Goal: Task Accomplishment & Management: Use online tool/utility

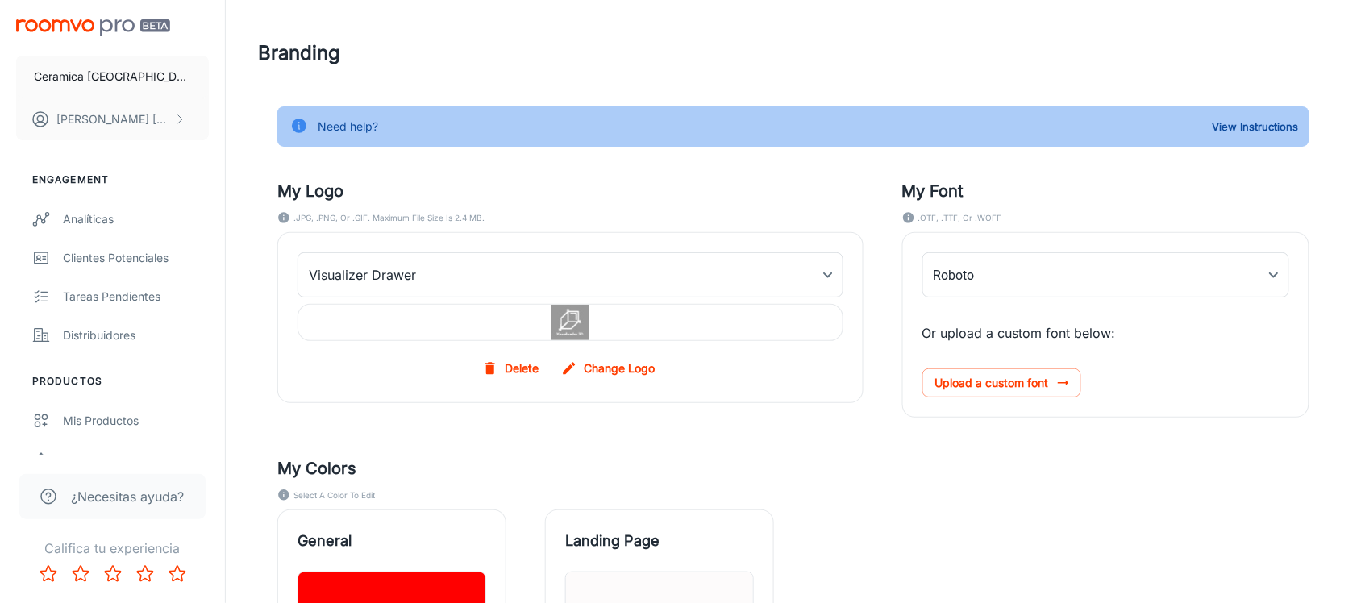
type input "Neutraface_Text_Bold"
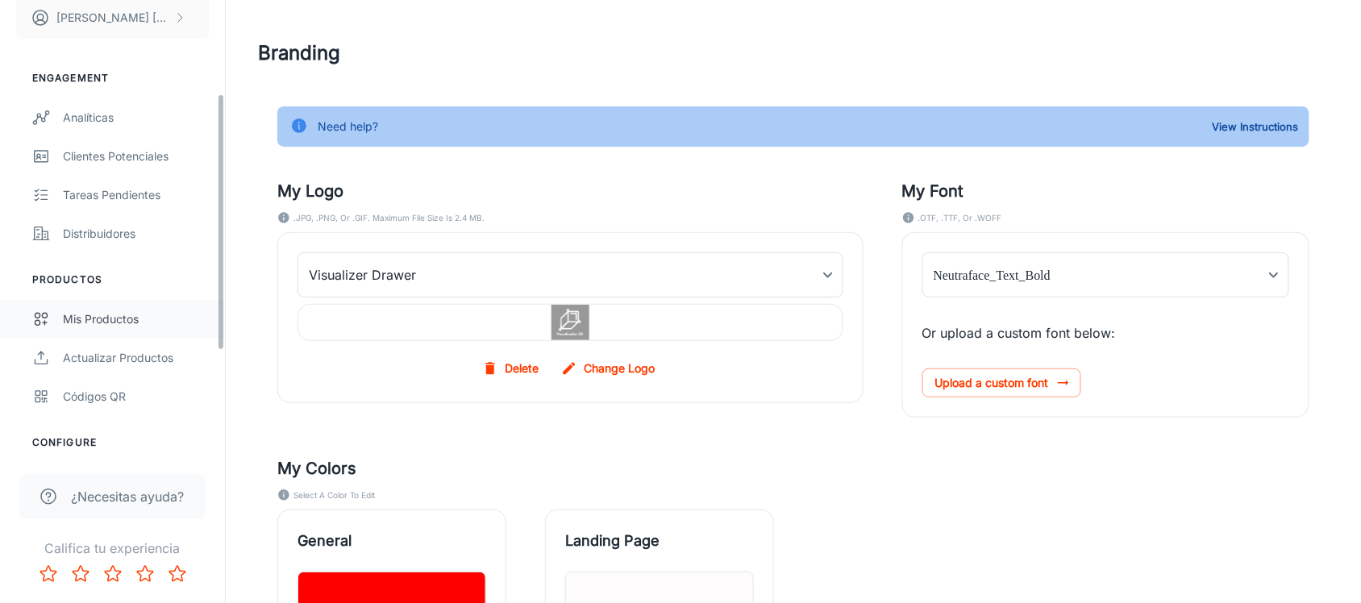
scroll to position [202, 0]
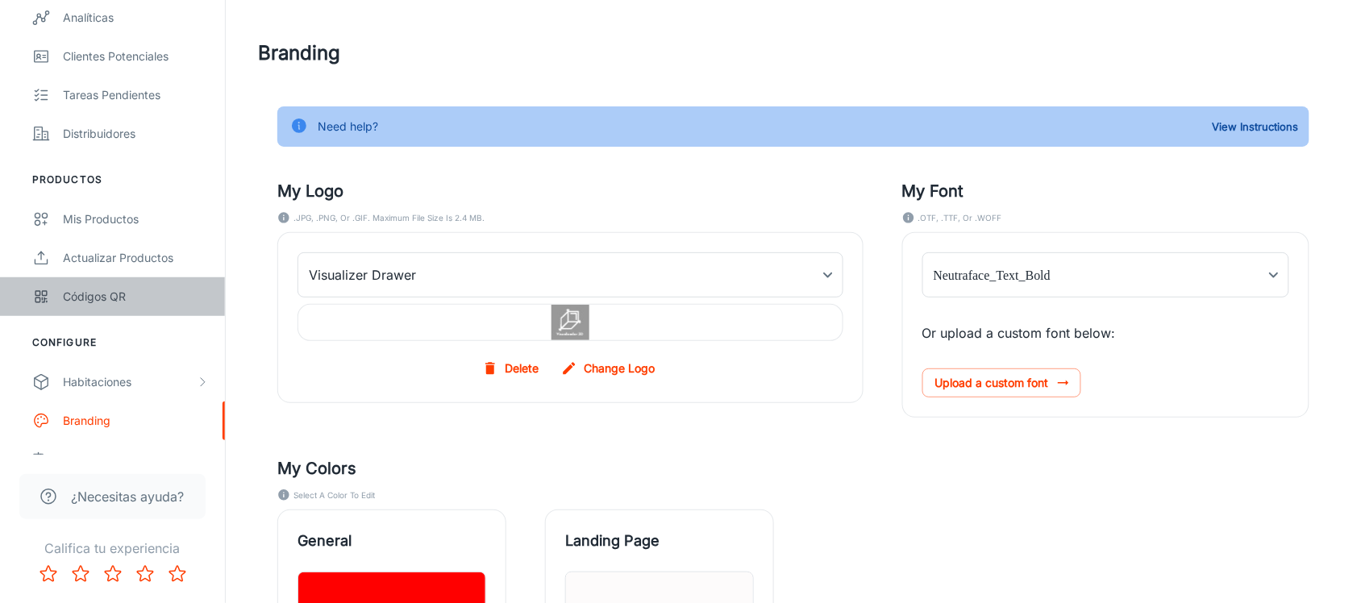
click at [89, 291] on div "Códigos QR" at bounding box center [136, 297] width 146 height 18
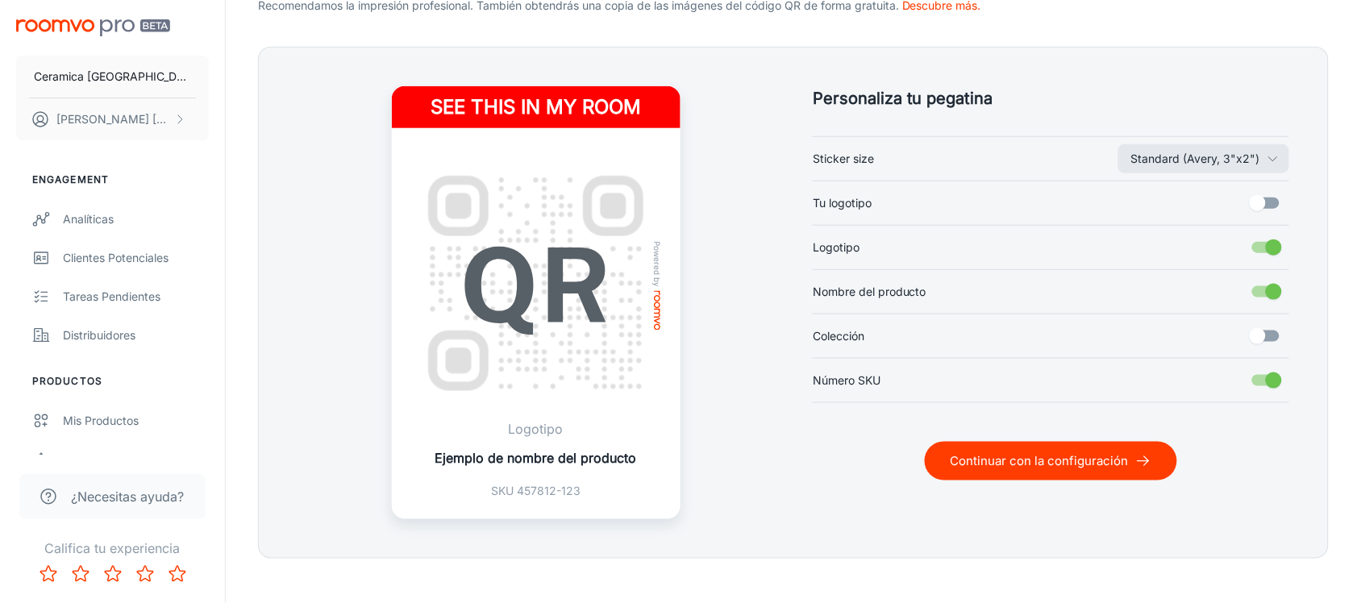
scroll to position [403, 0]
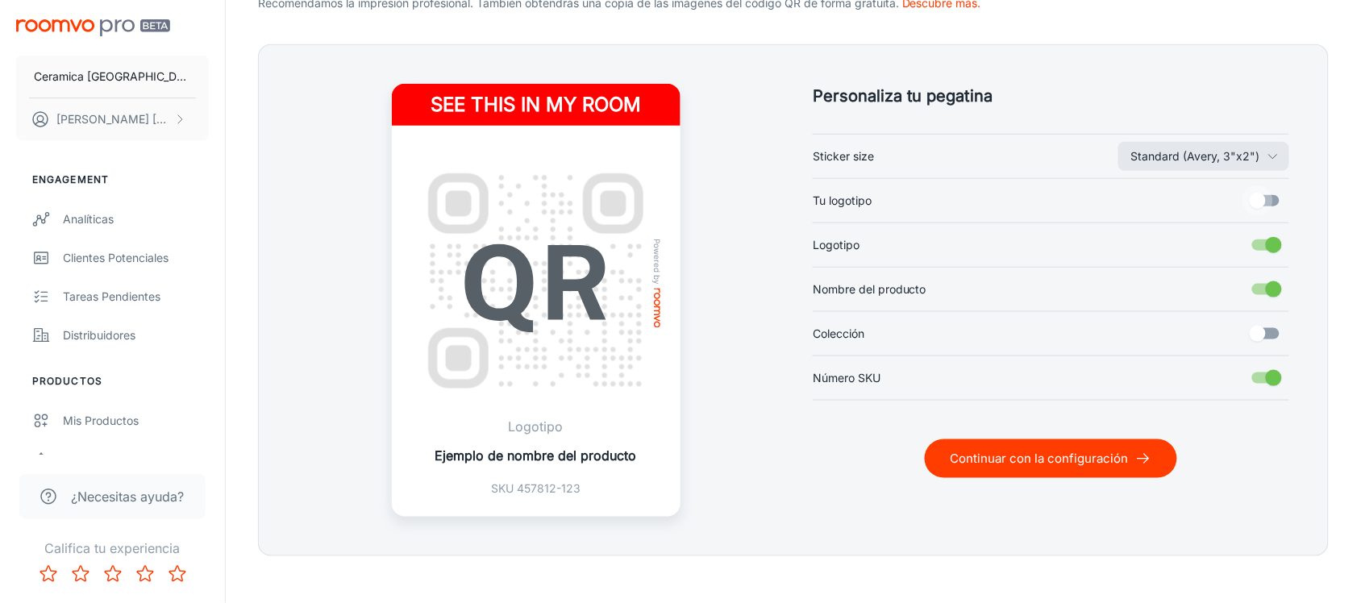
click at [1260, 206] on input "Tu logotipo" at bounding box center [1258, 200] width 92 height 31
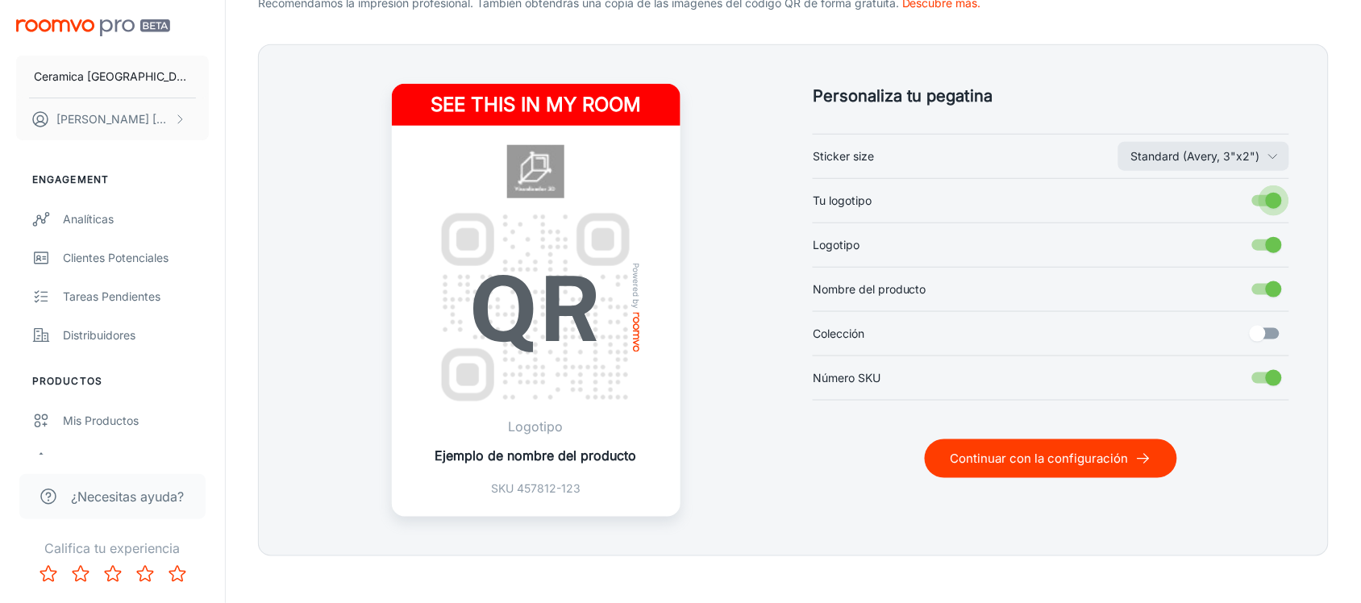
click at [1260, 206] on input "Tu logotipo" at bounding box center [1274, 200] width 92 height 31
checkbox input "false"
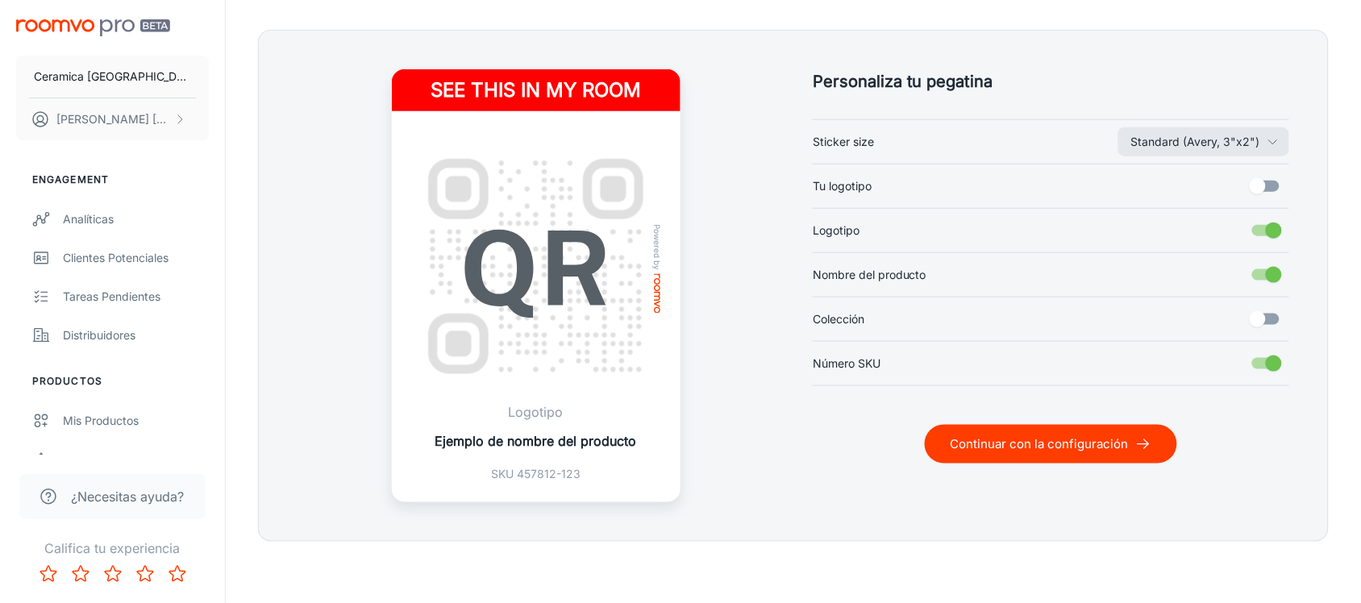
scroll to position [421, 0]
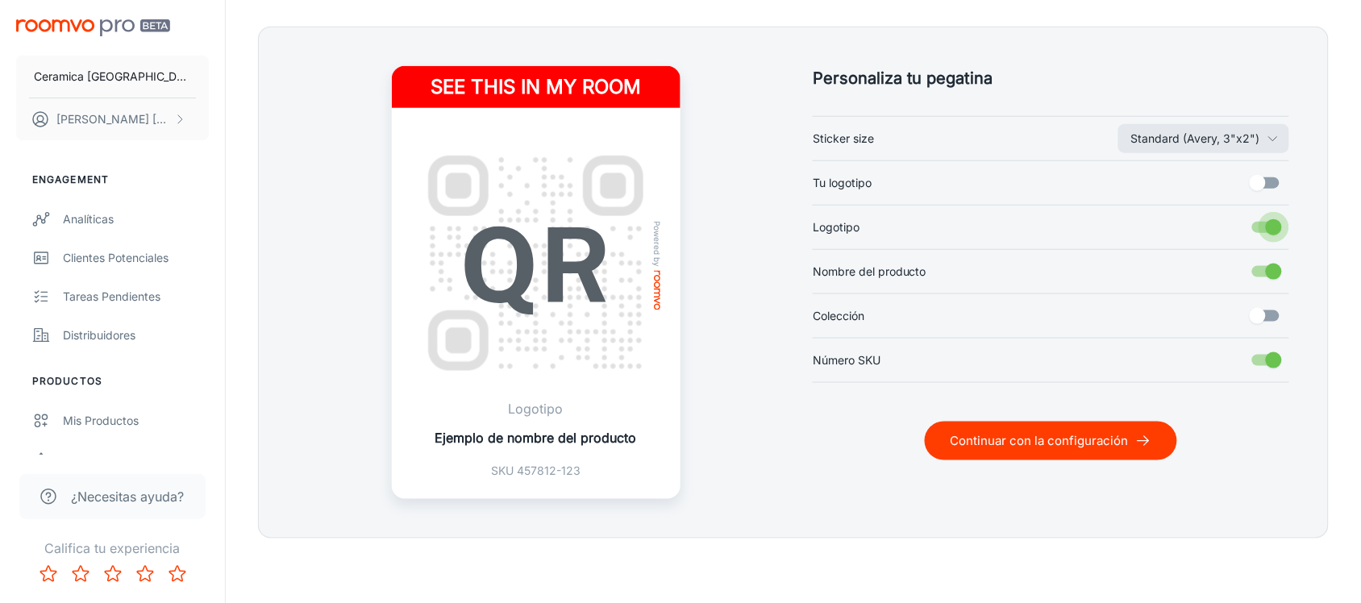
click at [1276, 227] on input "Logotipo" at bounding box center [1274, 227] width 92 height 31
checkbox input "false"
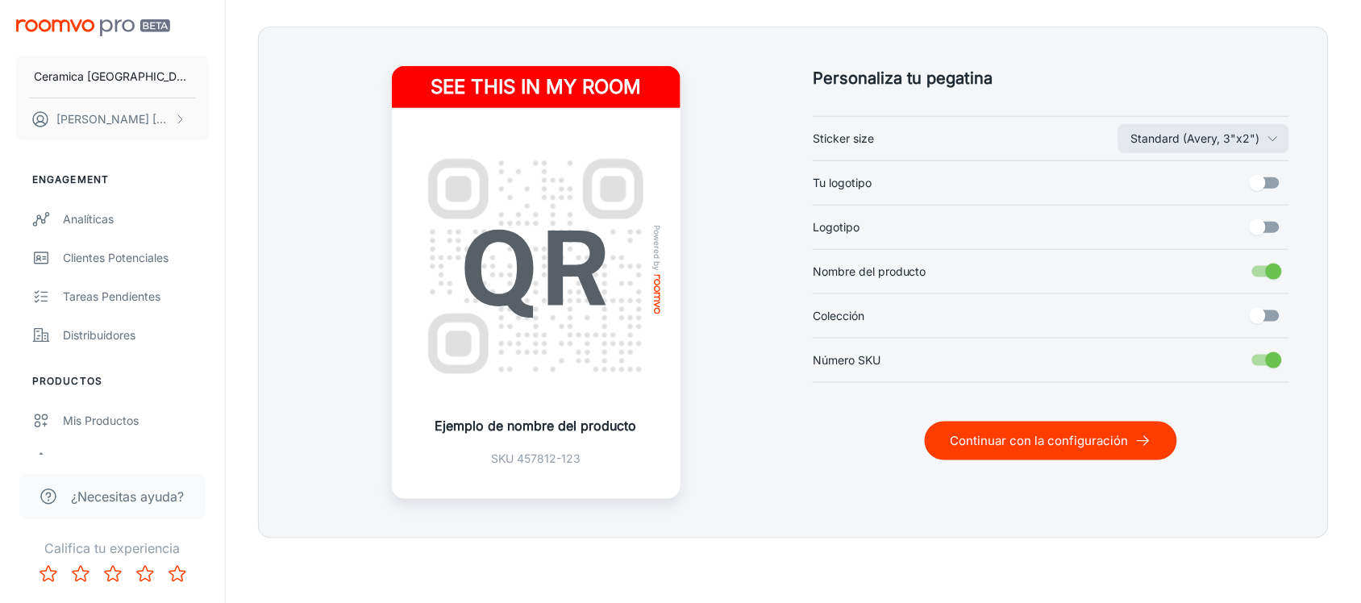
click at [1037, 443] on button "Continuar con la configuración" at bounding box center [1051, 441] width 252 height 39
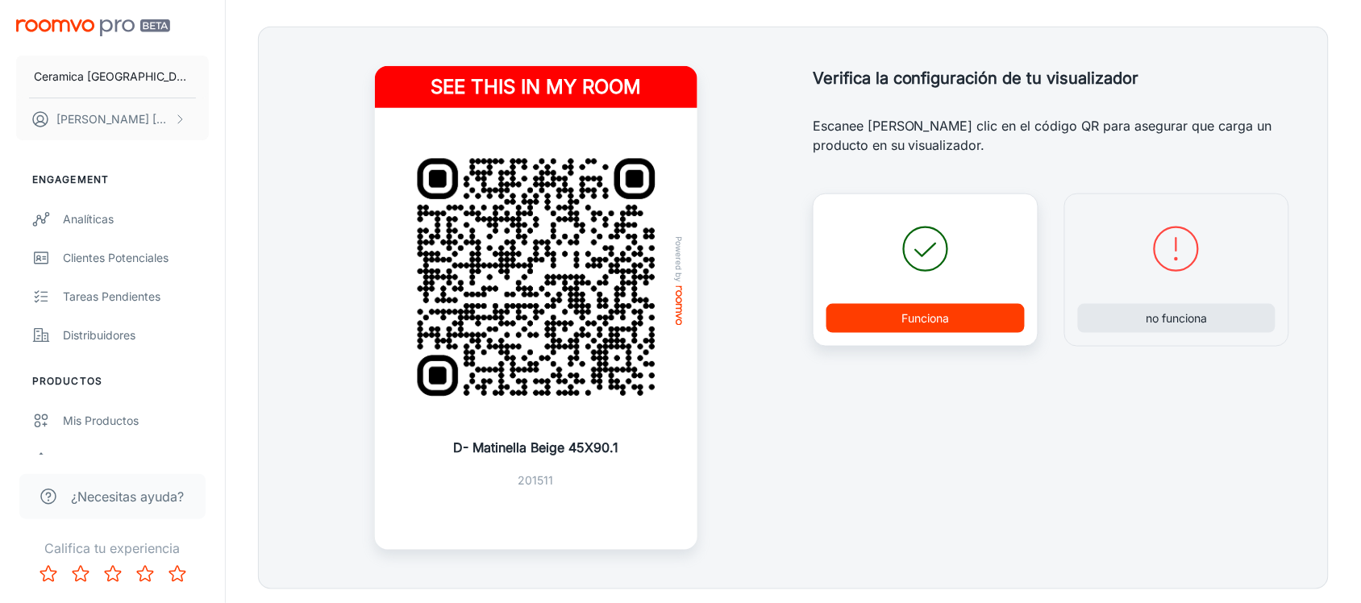
click at [929, 323] on button "Funciona" at bounding box center [925, 318] width 198 height 29
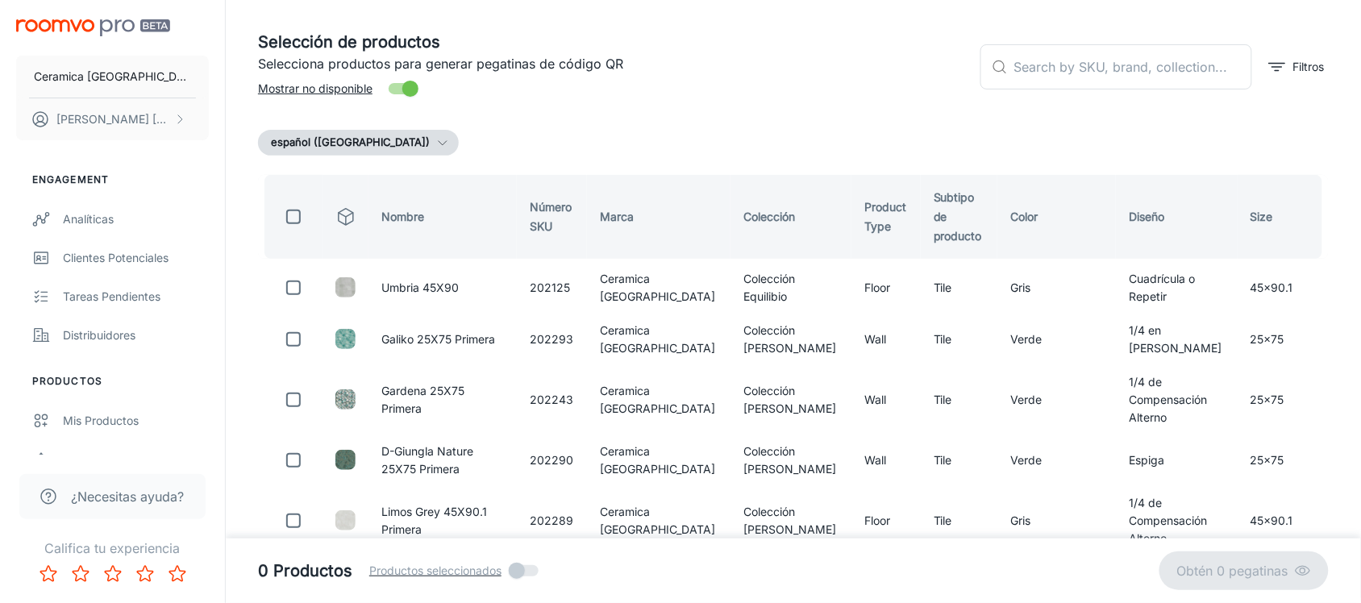
scroll to position [0, 0]
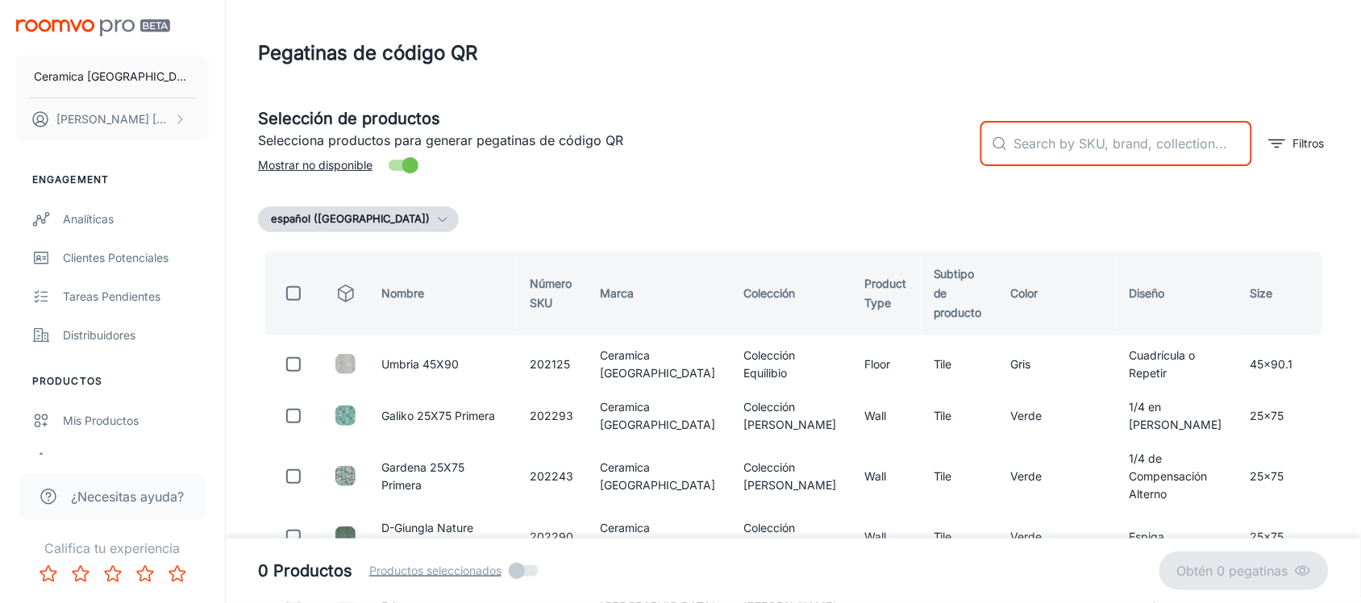
click at [1115, 134] on input "text" at bounding box center [1133, 143] width 238 height 45
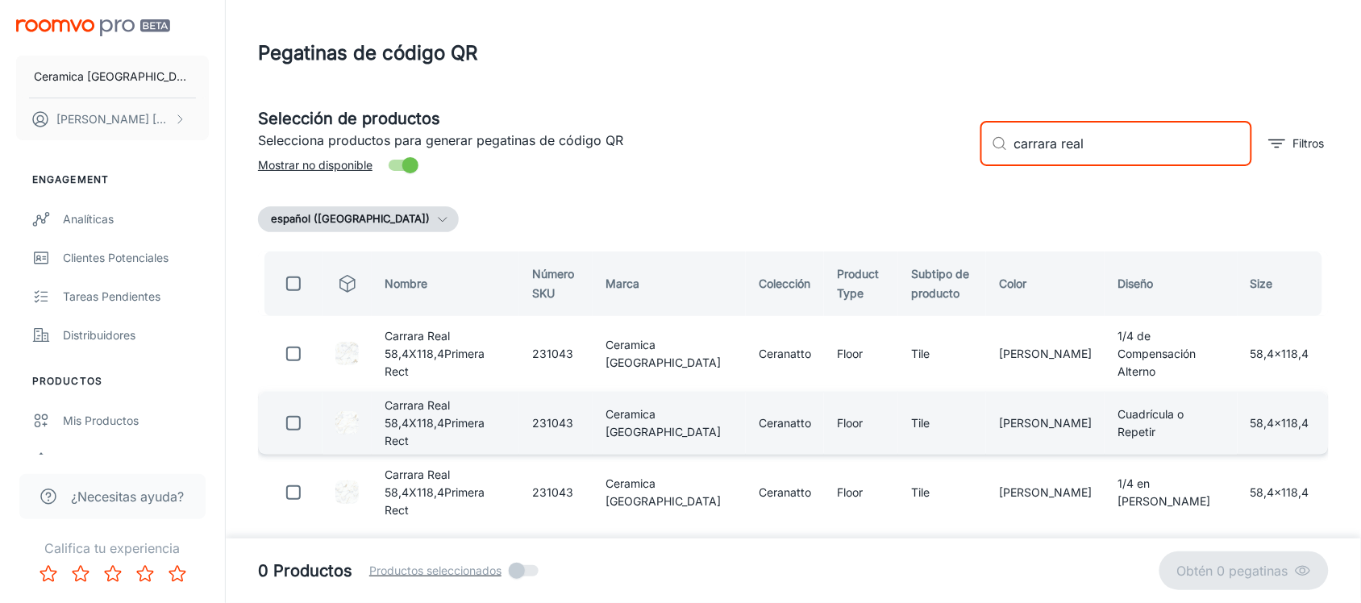
type input "carrara real"
click at [301, 407] on input "checkbox" at bounding box center [293, 423] width 32 height 32
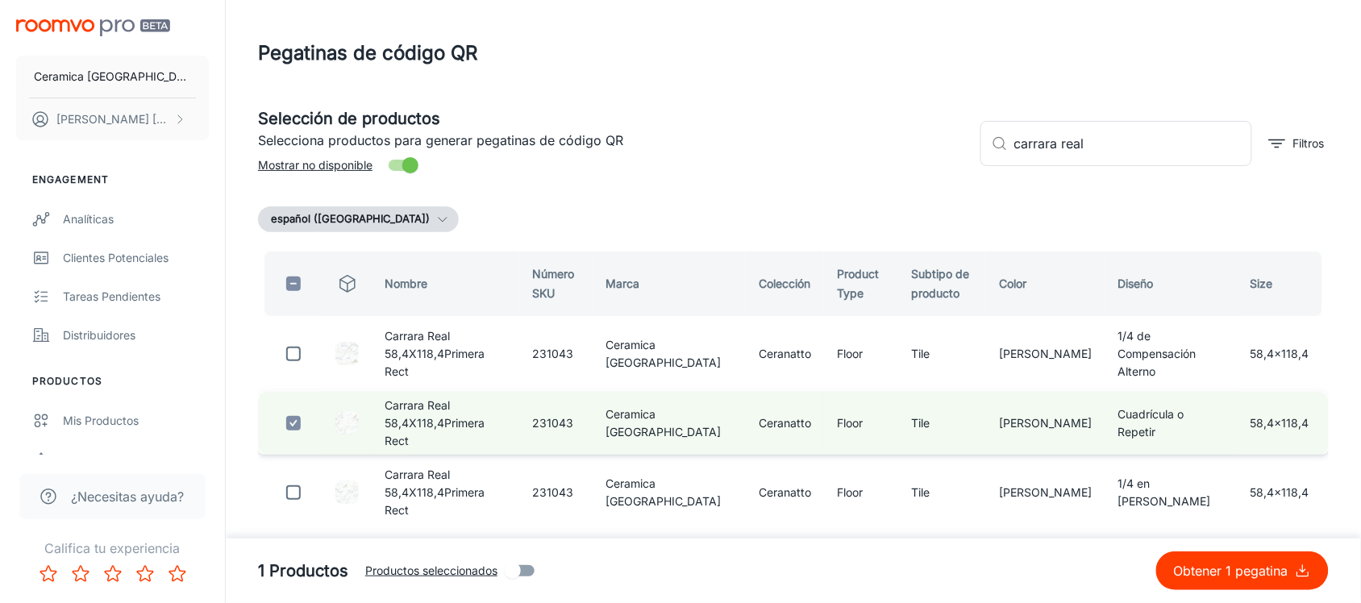
click at [301, 407] on input "checkbox" at bounding box center [293, 423] width 32 height 32
checkbox input "false"
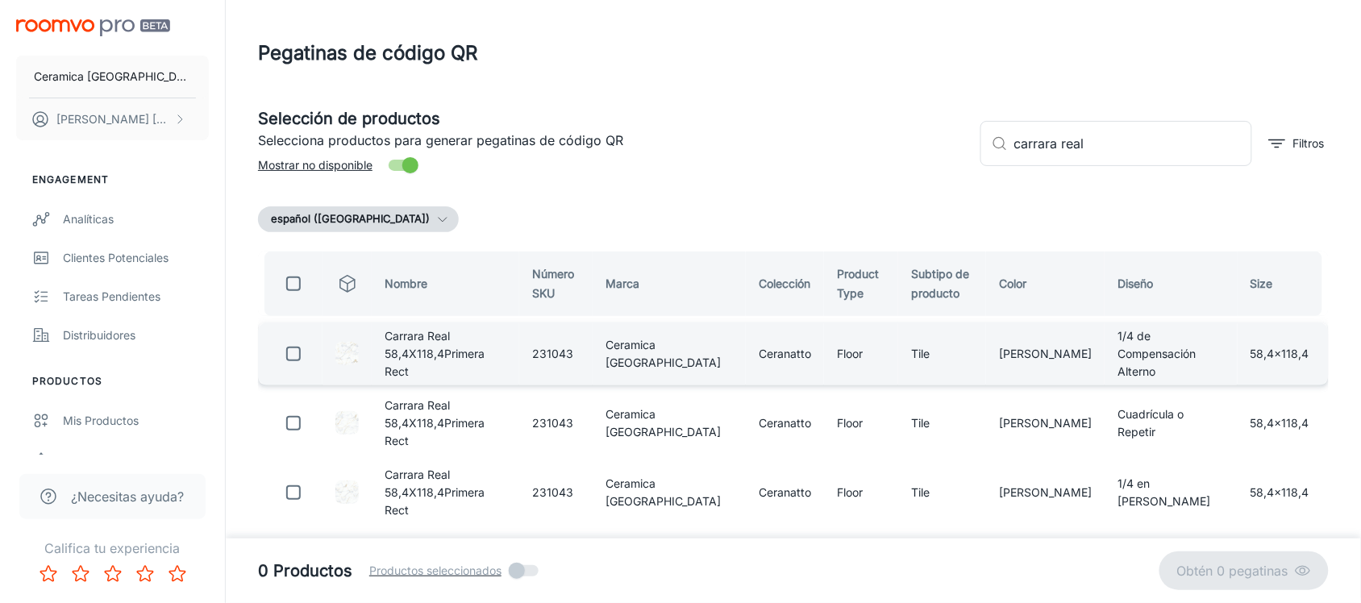
click at [288, 343] on input "checkbox" at bounding box center [293, 354] width 32 height 32
checkbox input "true"
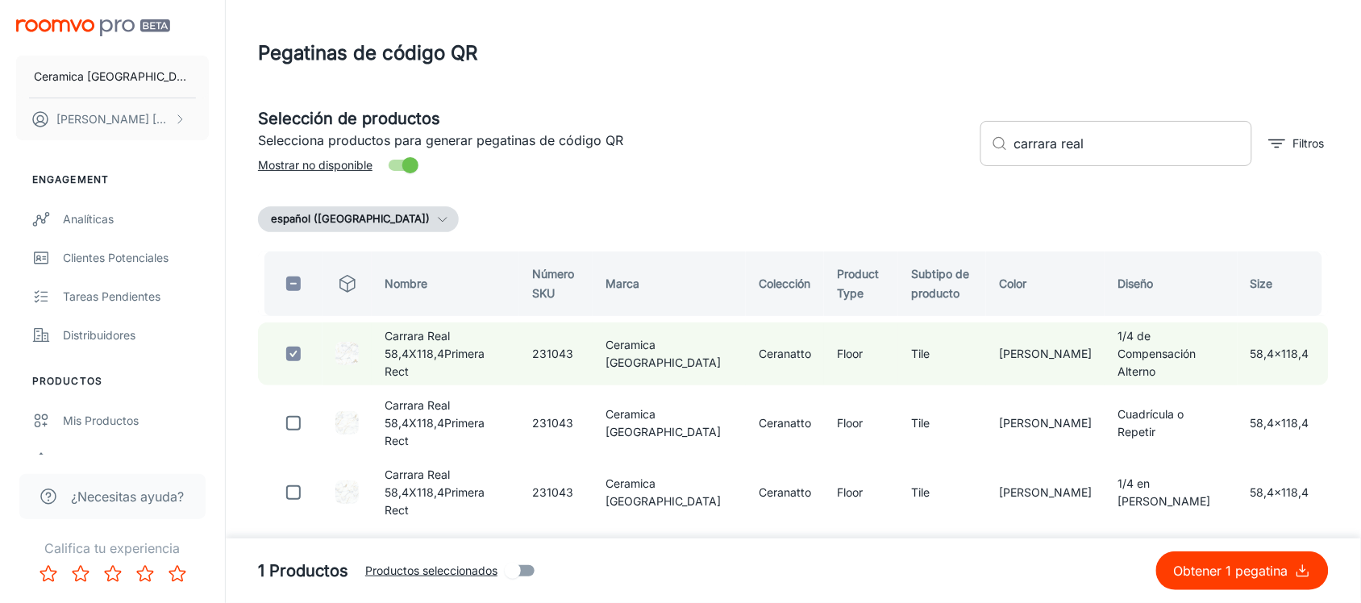
click at [1009, 135] on div "​ carrara real ​" at bounding box center [1116, 143] width 272 height 45
drag, startPoint x: 1114, startPoint y: 148, endPoint x: 1009, endPoint y: 148, distance: 105.6
click at [1009, 148] on div "​ carrara real ​" at bounding box center [1116, 143] width 272 height 45
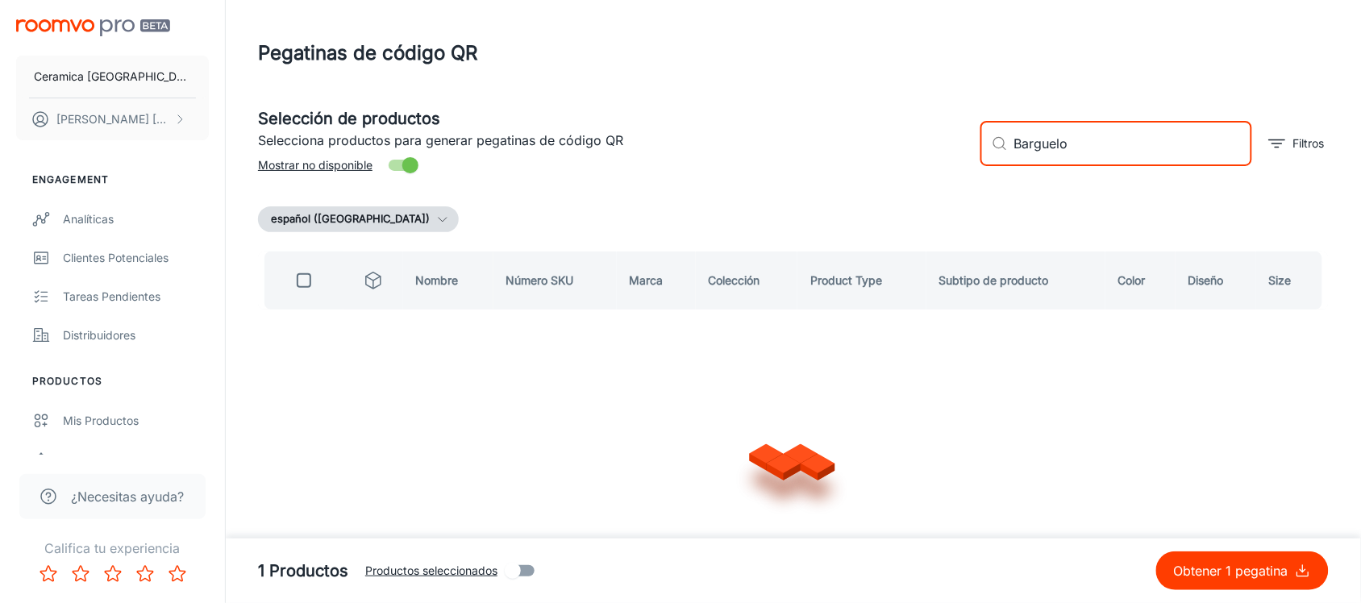
type input "Barguel"
checkbox input "true"
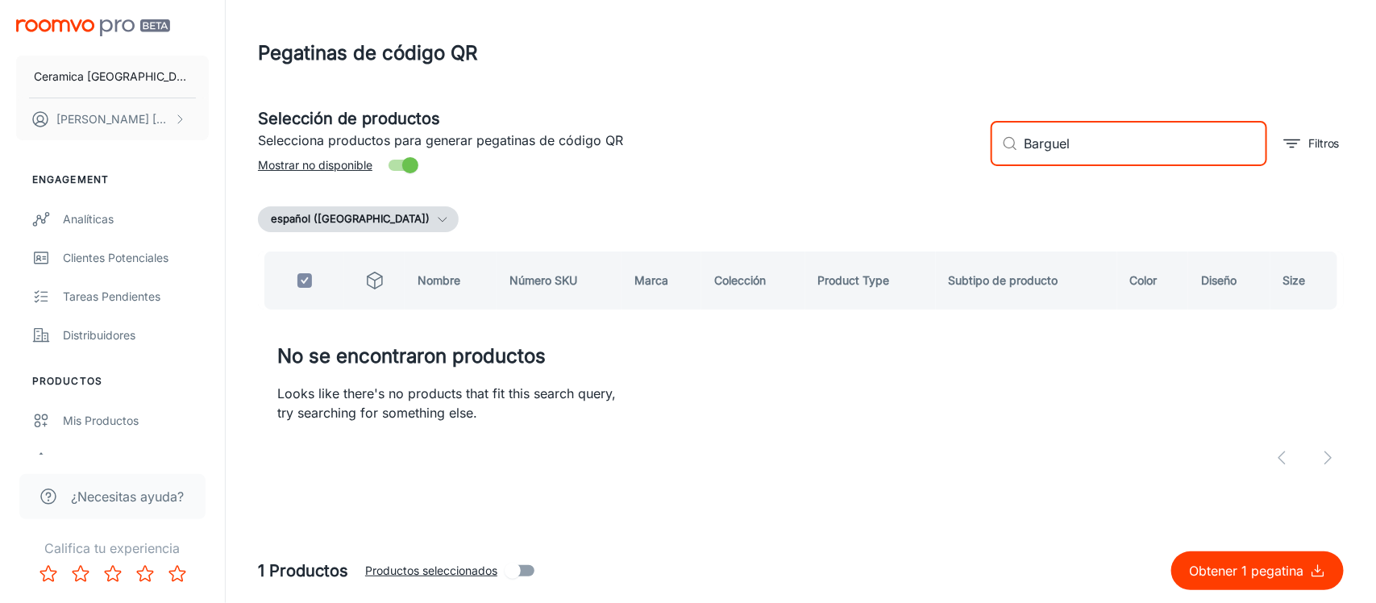
click at [1049, 144] on input "Barguel" at bounding box center [1146, 143] width 243 height 45
paste input "ello"
type input "Bargello"
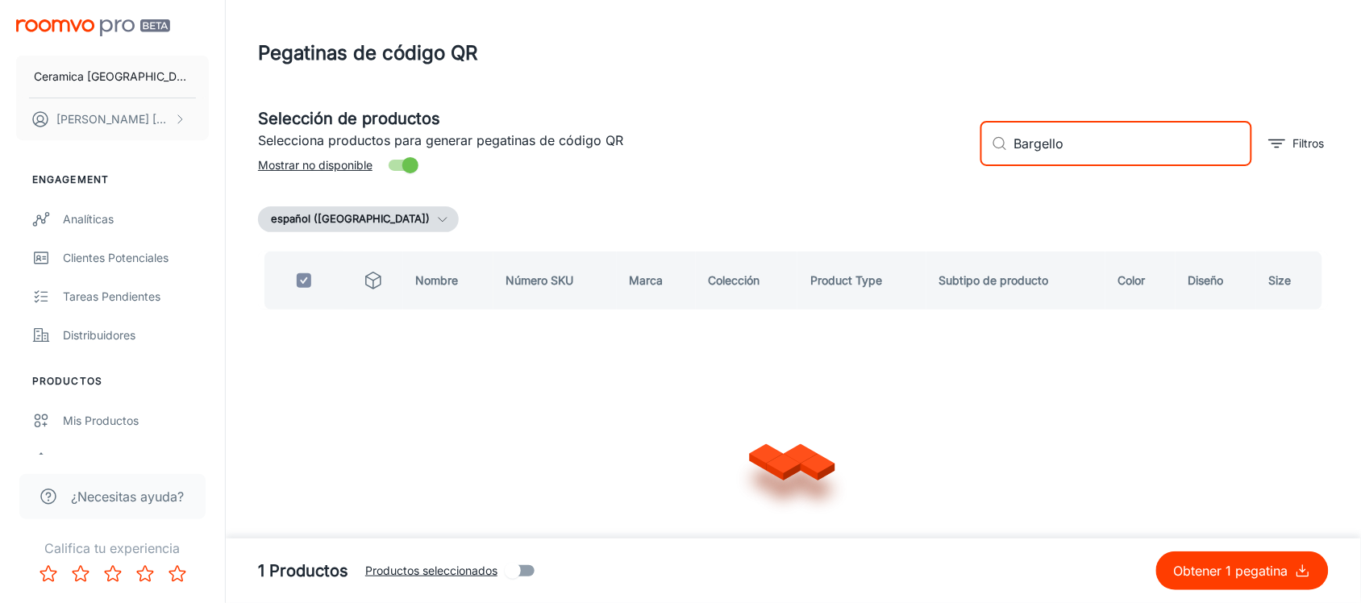
checkbox input "false"
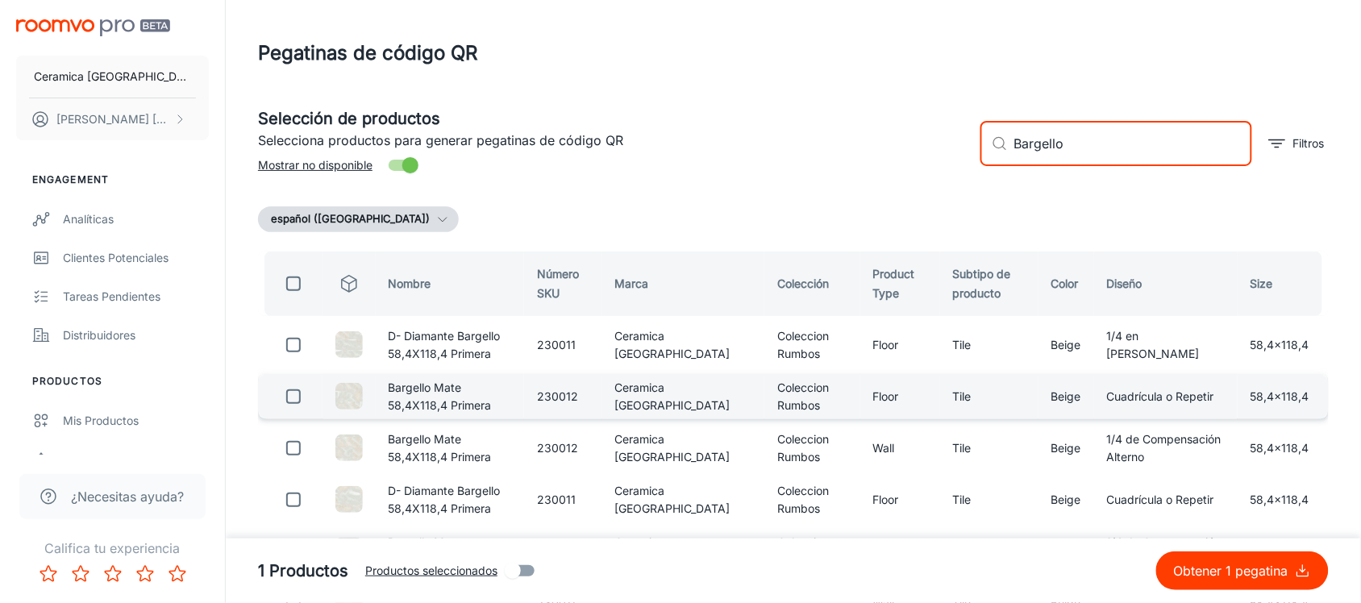
type input "Bargello"
click at [298, 398] on input "checkbox" at bounding box center [293, 397] width 32 height 32
checkbox input "true"
click at [1028, 139] on input "Bargello" at bounding box center [1133, 143] width 238 height 45
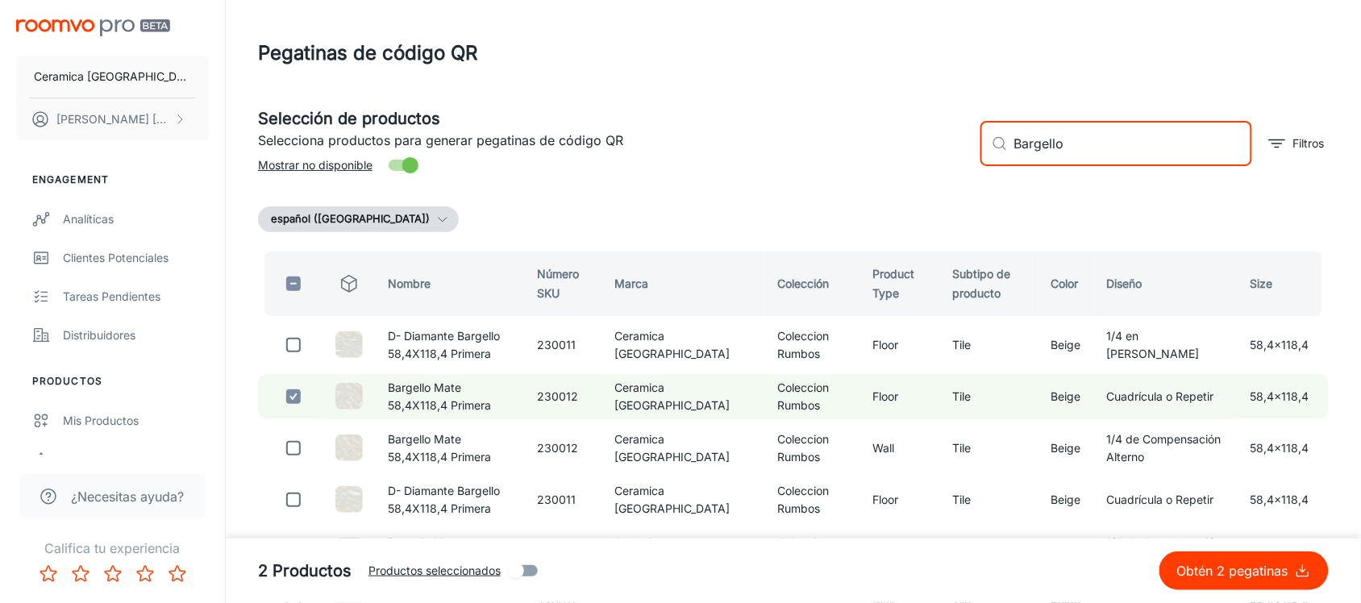
paste input "Aconna"
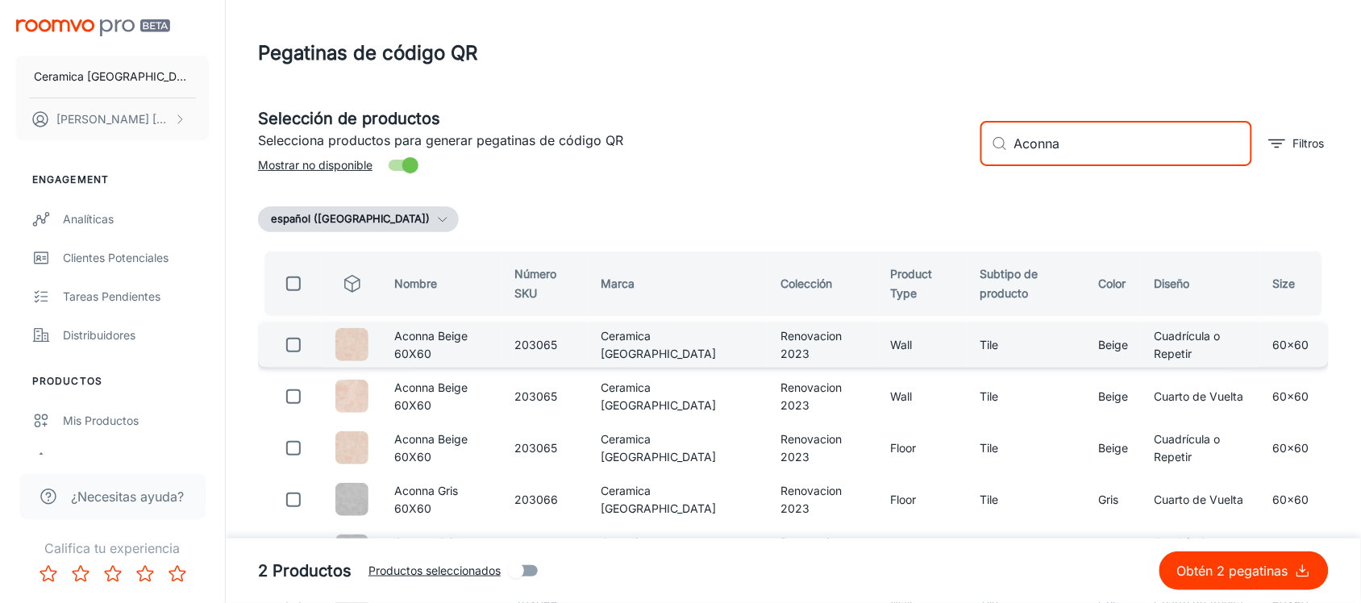
type input "Aconna"
click at [296, 349] on input "checkbox" at bounding box center [293, 345] width 32 height 32
checkbox input "true"
click at [1024, 144] on input "Aconna" at bounding box center [1133, 143] width 238 height 45
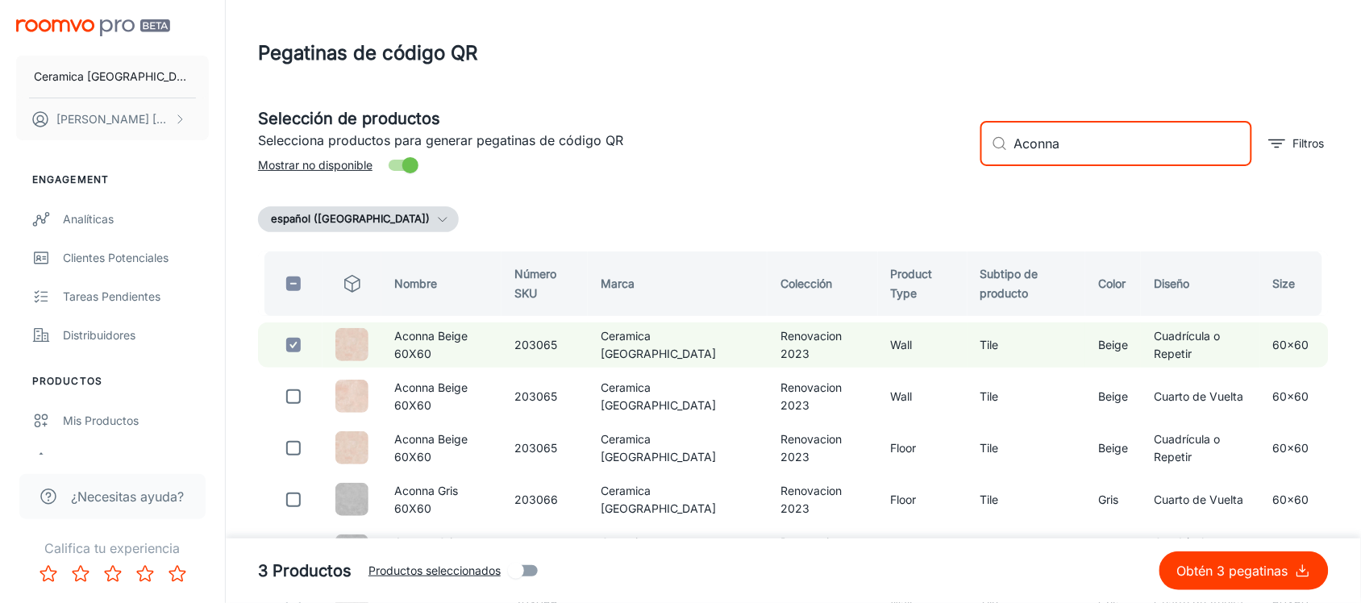
paste input "Neutra"
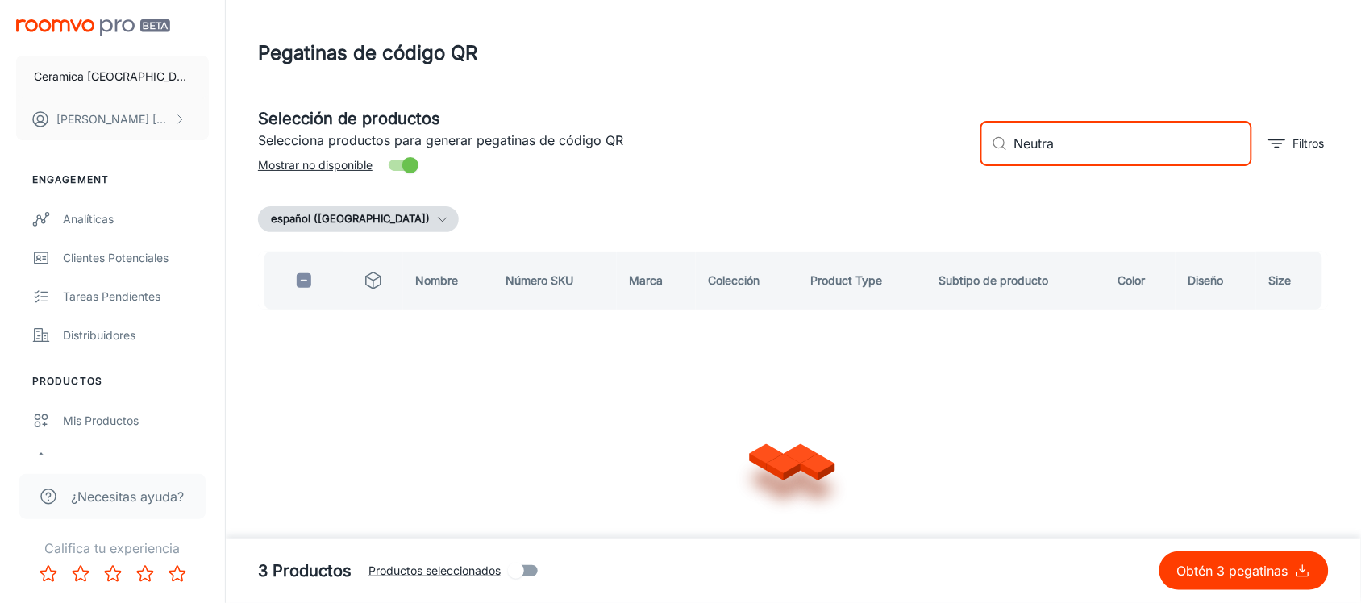
type input "Neutra"
checkbox input "true"
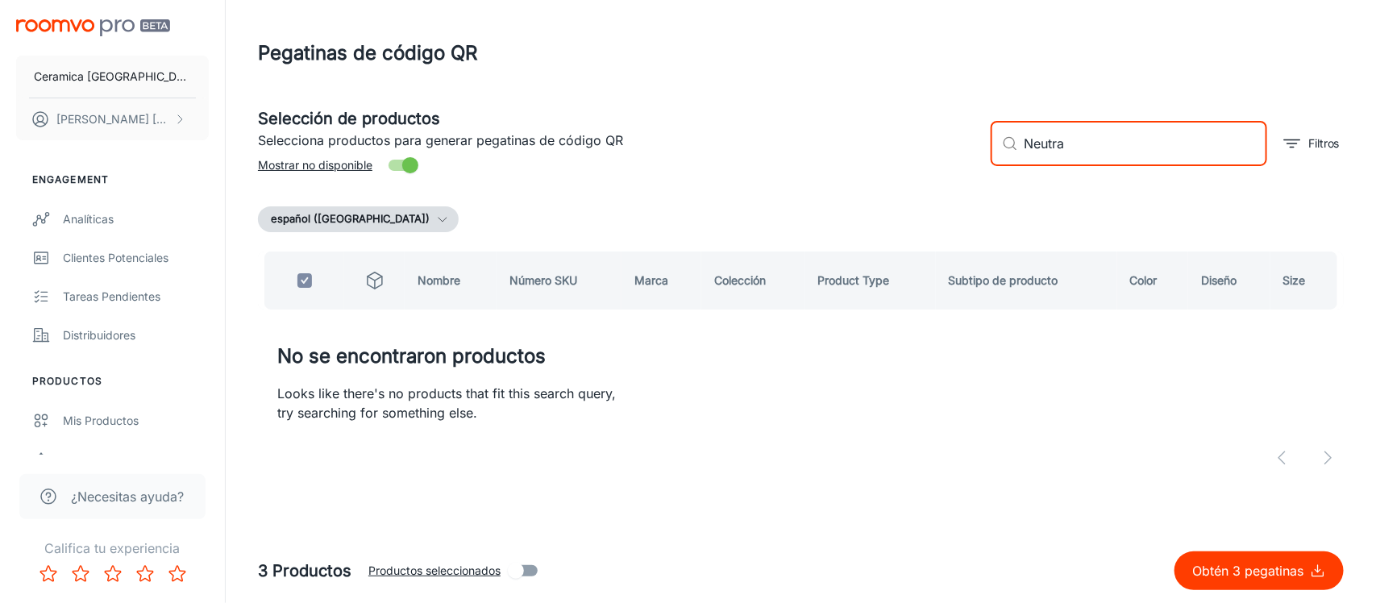
click at [1029, 149] on input "Neutra" at bounding box center [1146, 143] width 243 height 45
paste input "Grotta"
click at [1032, 145] on input "Grotta" at bounding box center [1146, 143] width 243 height 45
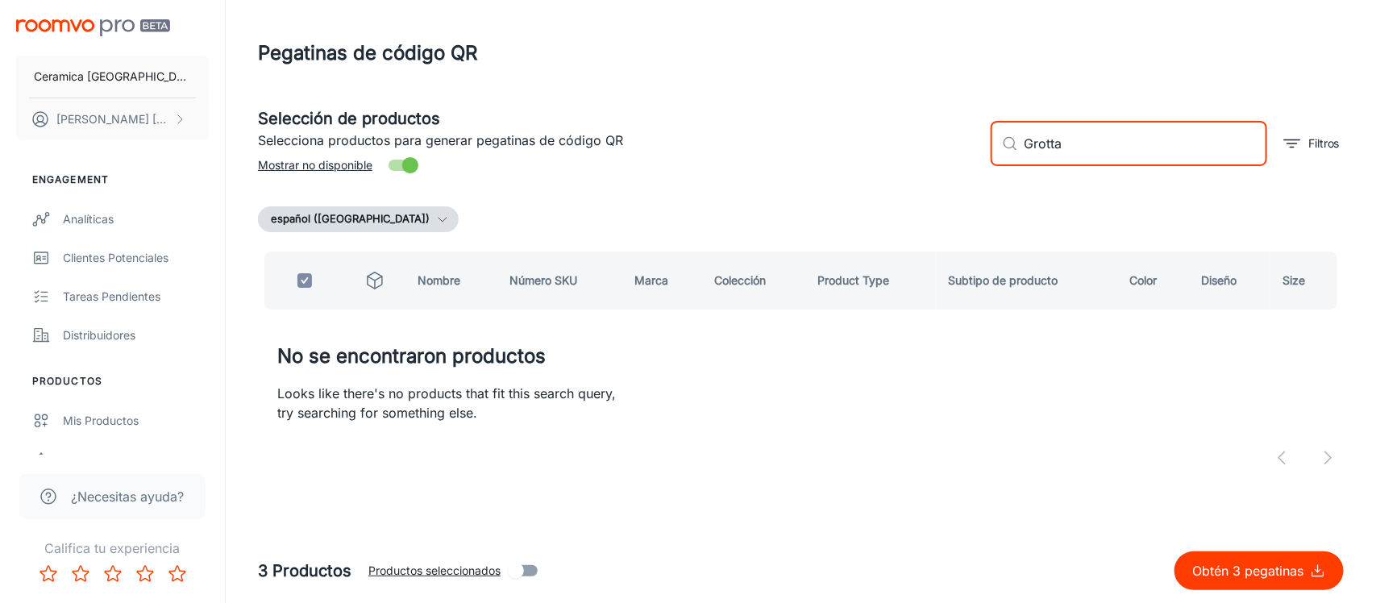
paste input "Adigio"
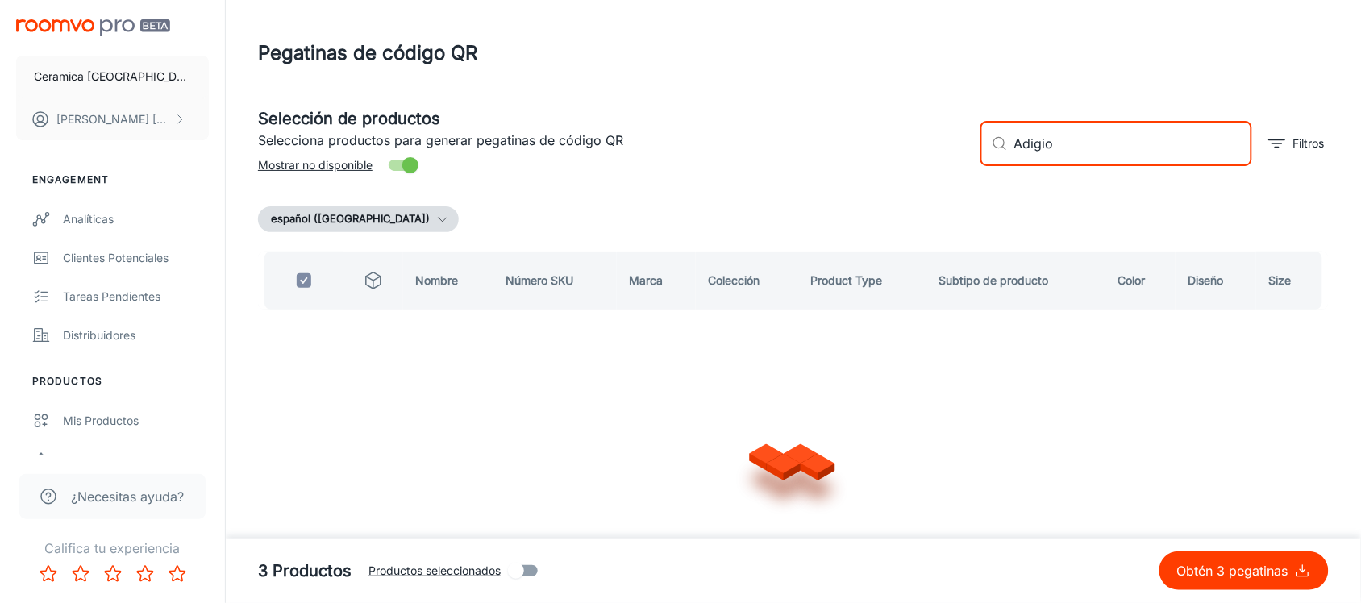
type input "Adigio"
checkbox input "false"
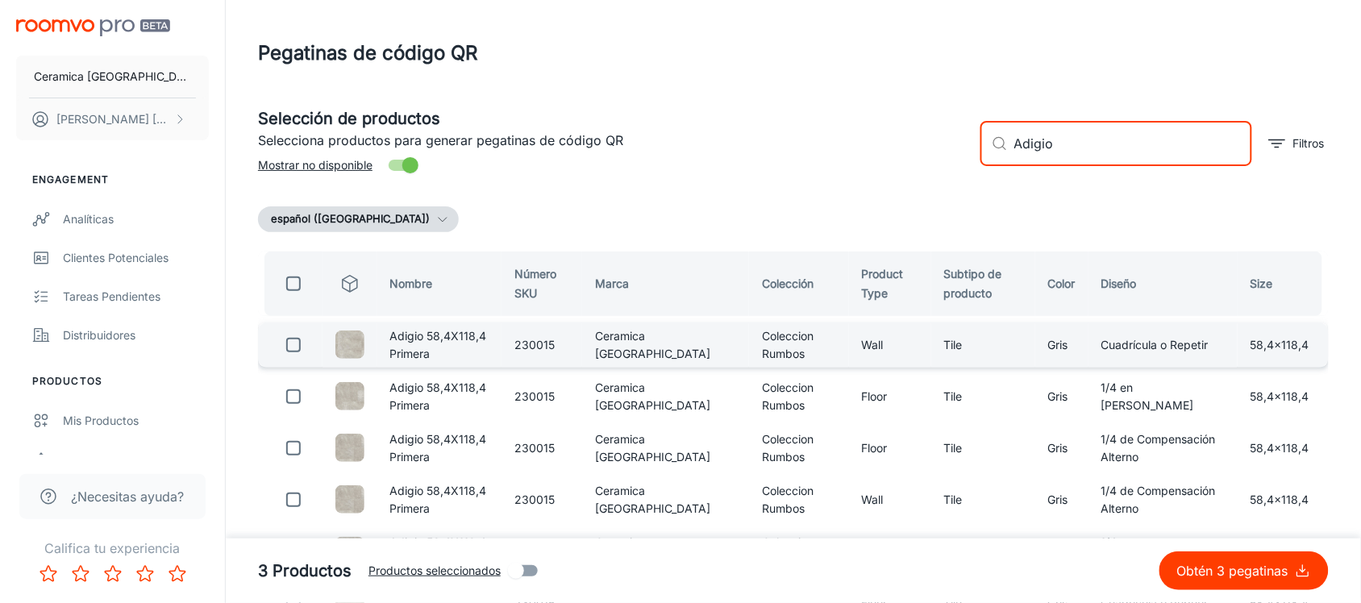
type input "Adigio"
click at [290, 345] on input "checkbox" at bounding box center [293, 345] width 32 height 32
checkbox input "true"
click at [1022, 134] on input "Adigio" at bounding box center [1133, 143] width 238 height 45
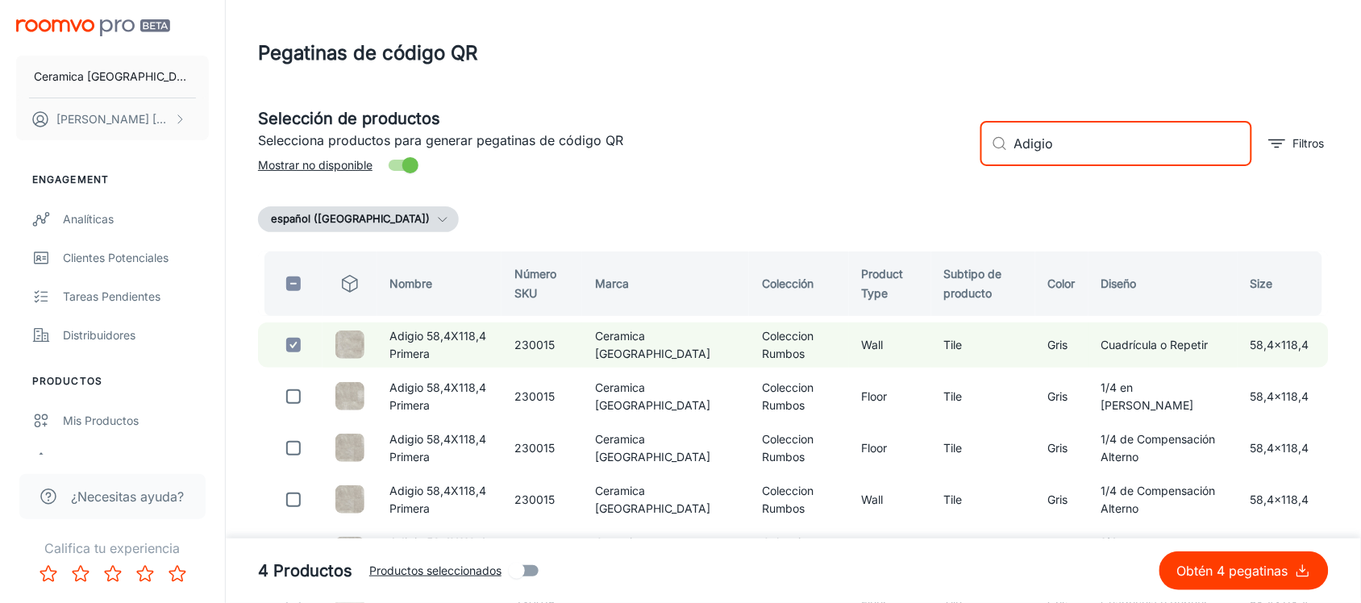
paste input "Etna"
type input "Etna"
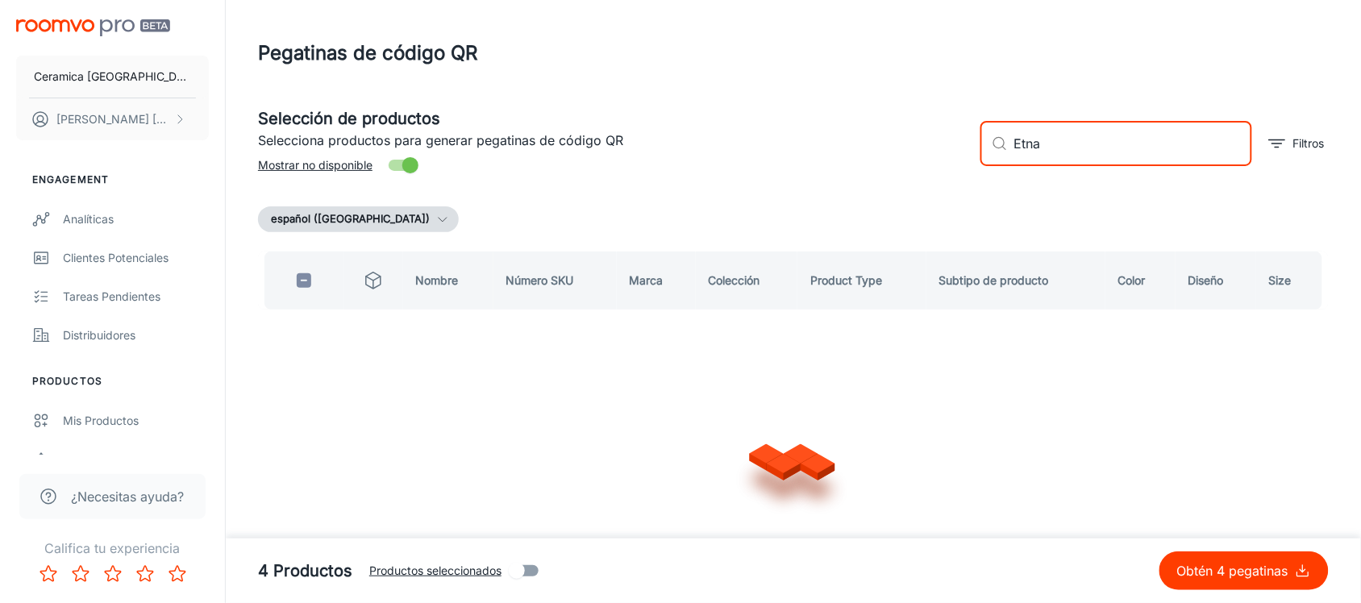
checkbox input "true"
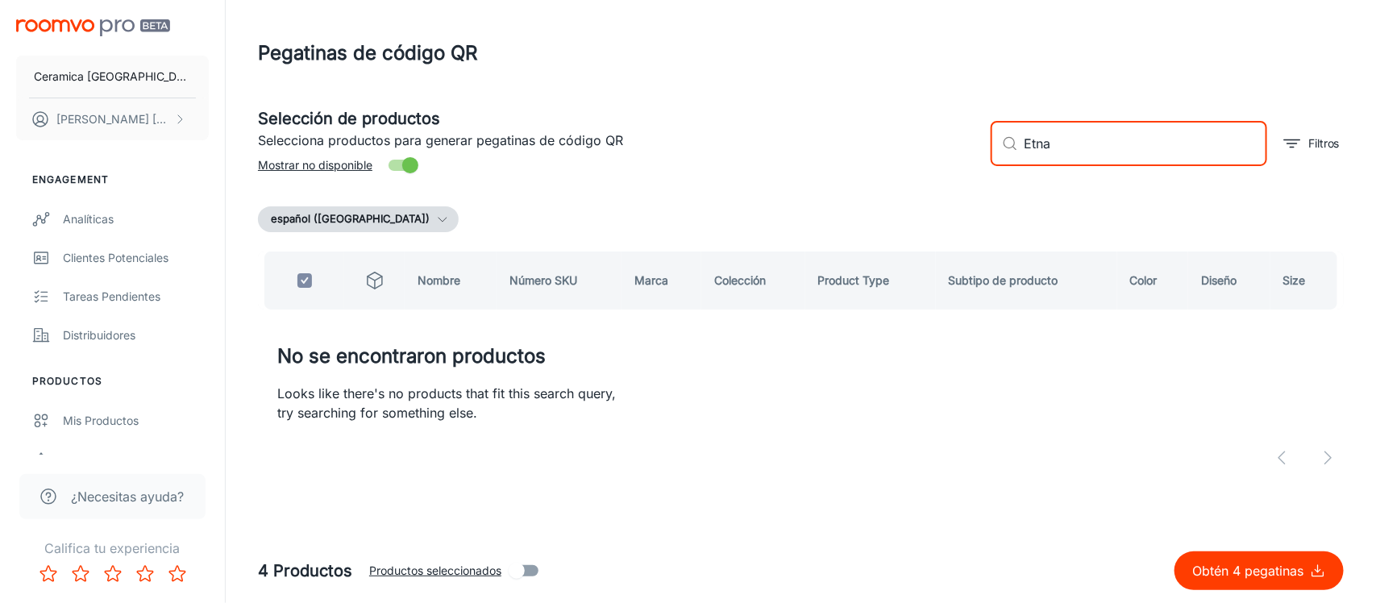
click at [1046, 152] on input "Etna" at bounding box center [1146, 143] width 243 height 45
paste input "Diamante"
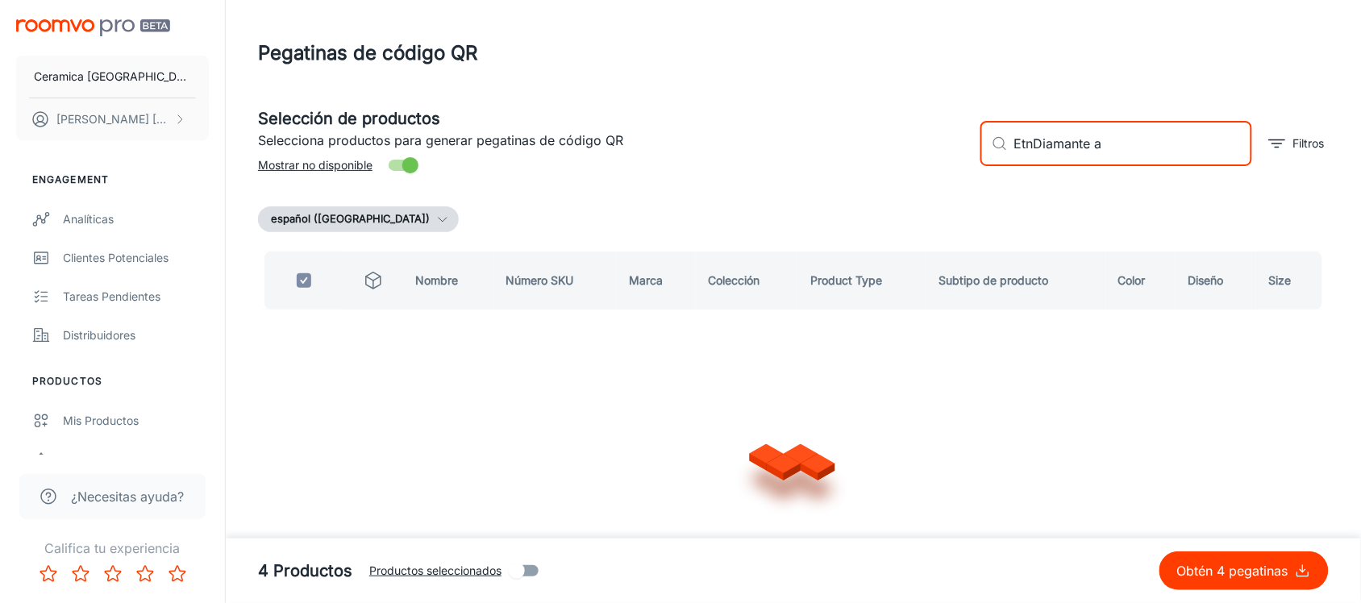
click at [1058, 139] on input "EtnDiamante a" at bounding box center [1133, 143] width 238 height 45
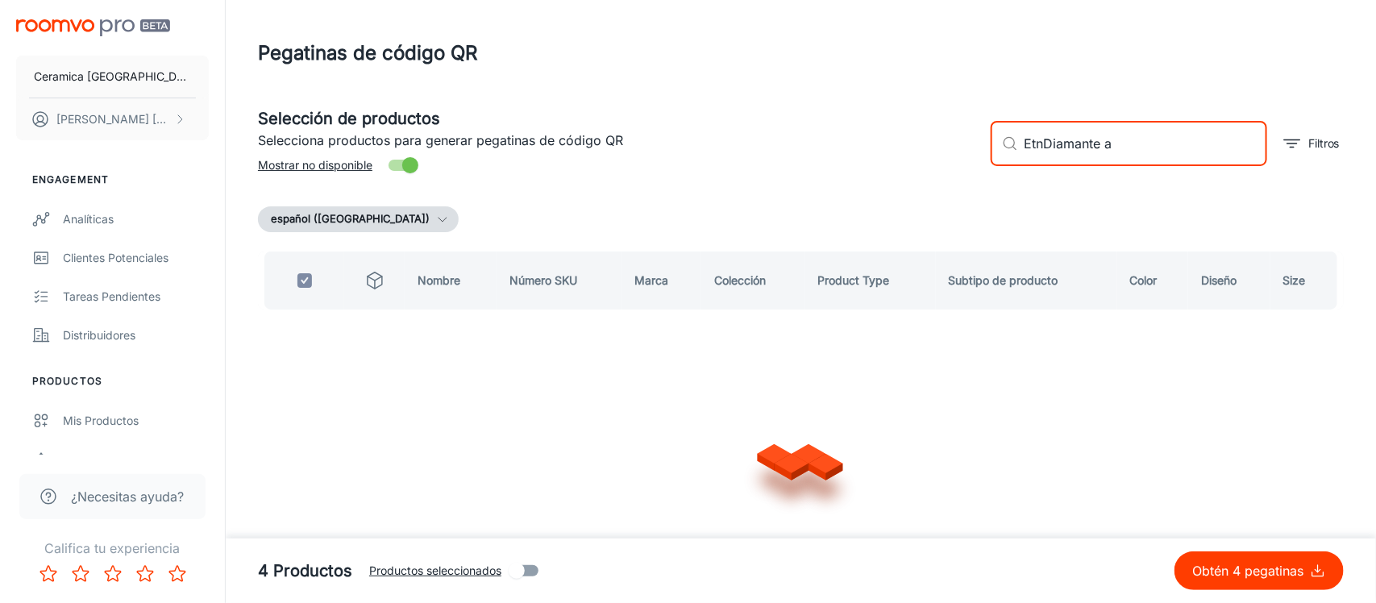
click at [1058, 139] on input "EtnDiamante a" at bounding box center [1146, 143] width 243 height 45
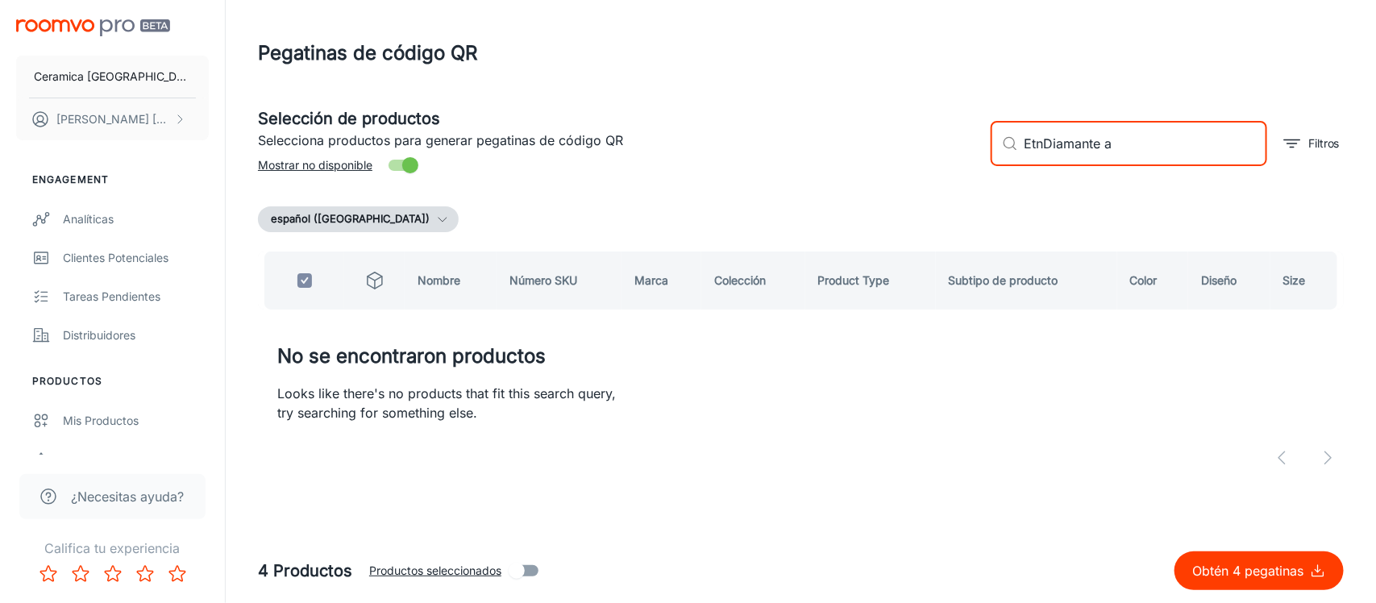
paste input "Diamante"
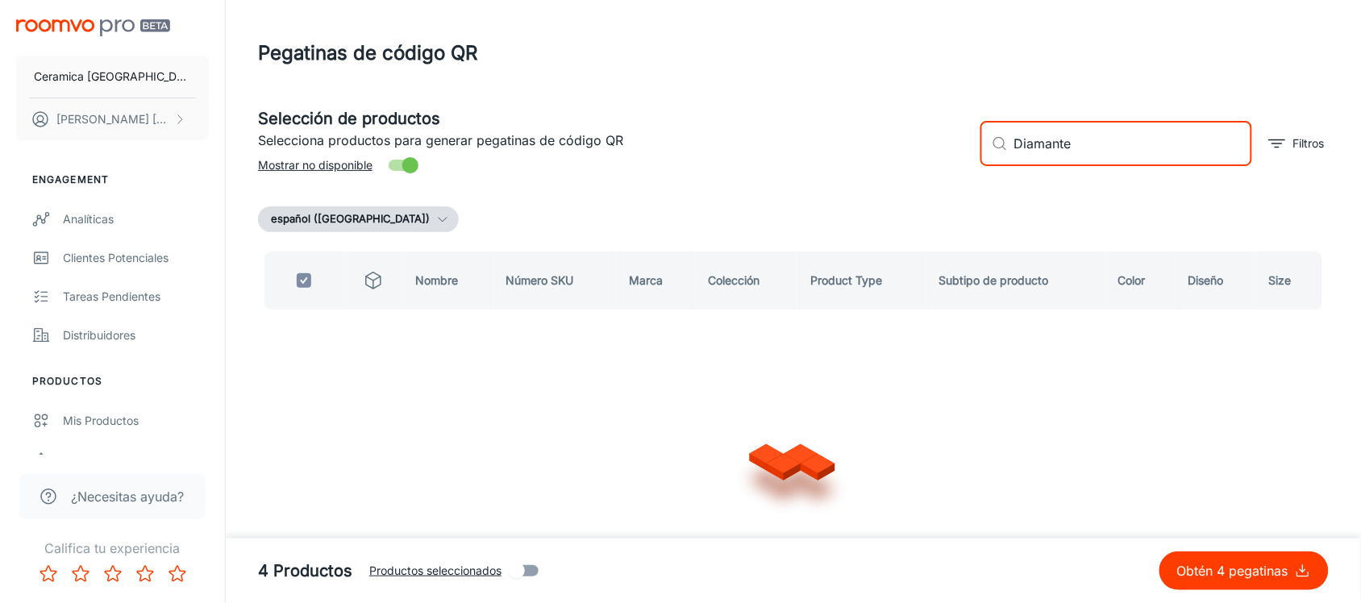
type input "Diamante"
checkbox input "false"
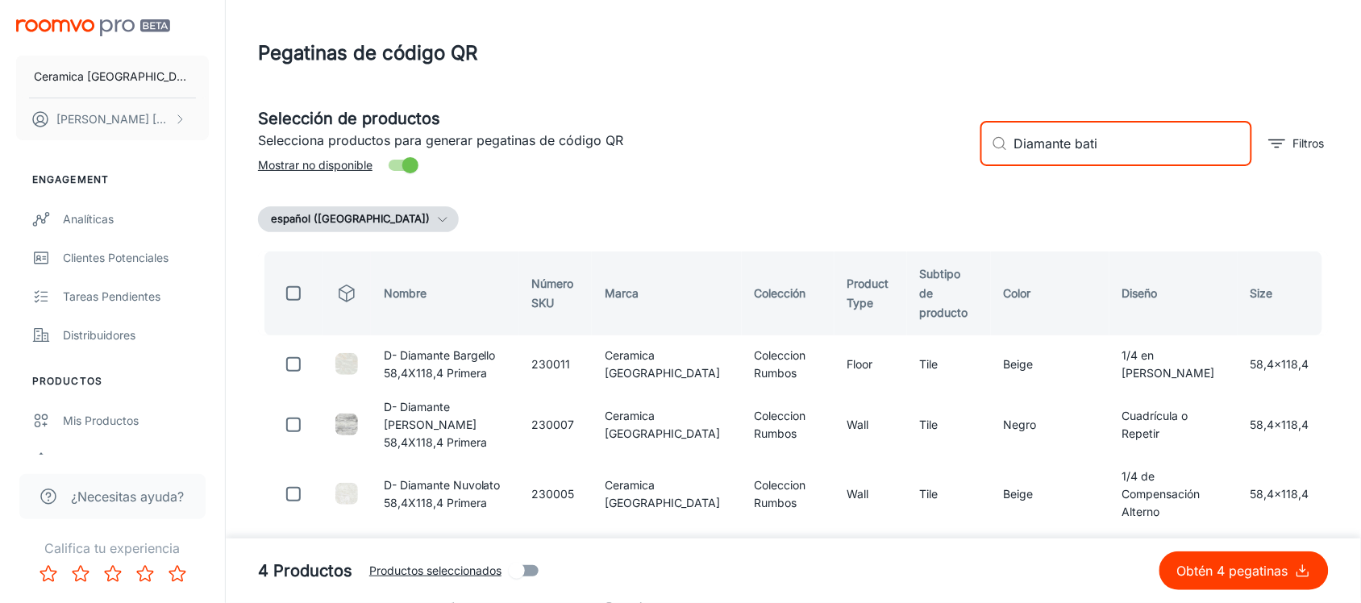
type input "Diamante [PERSON_NAME]"
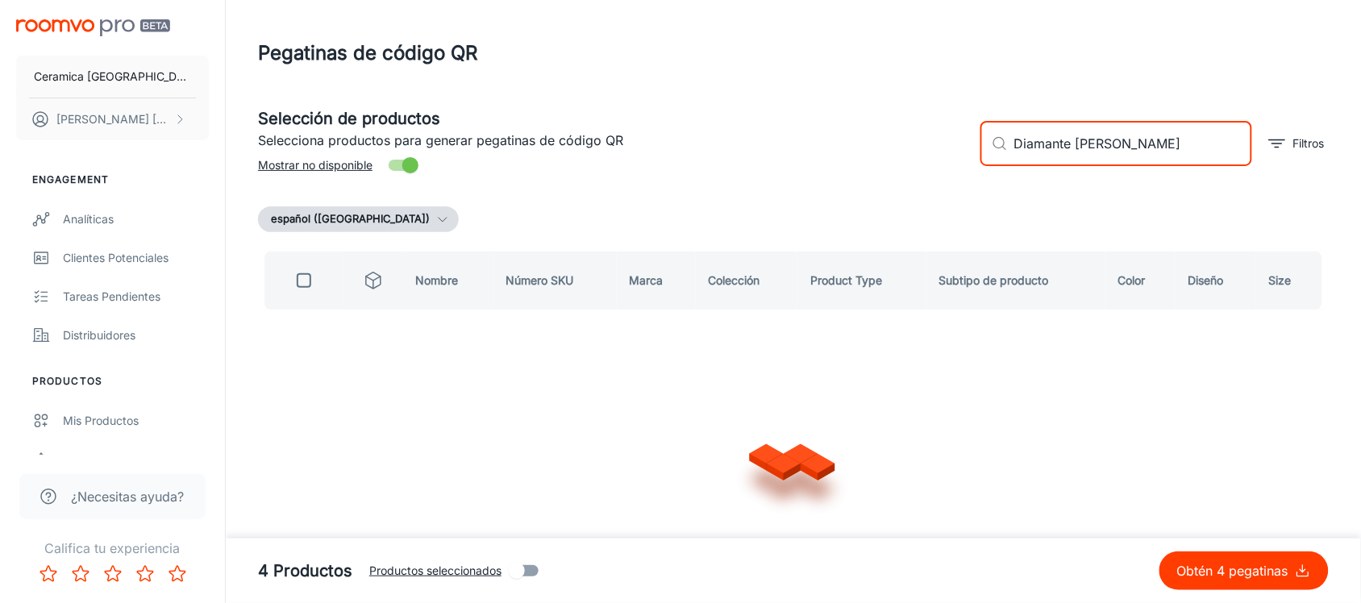
checkbox input "true"
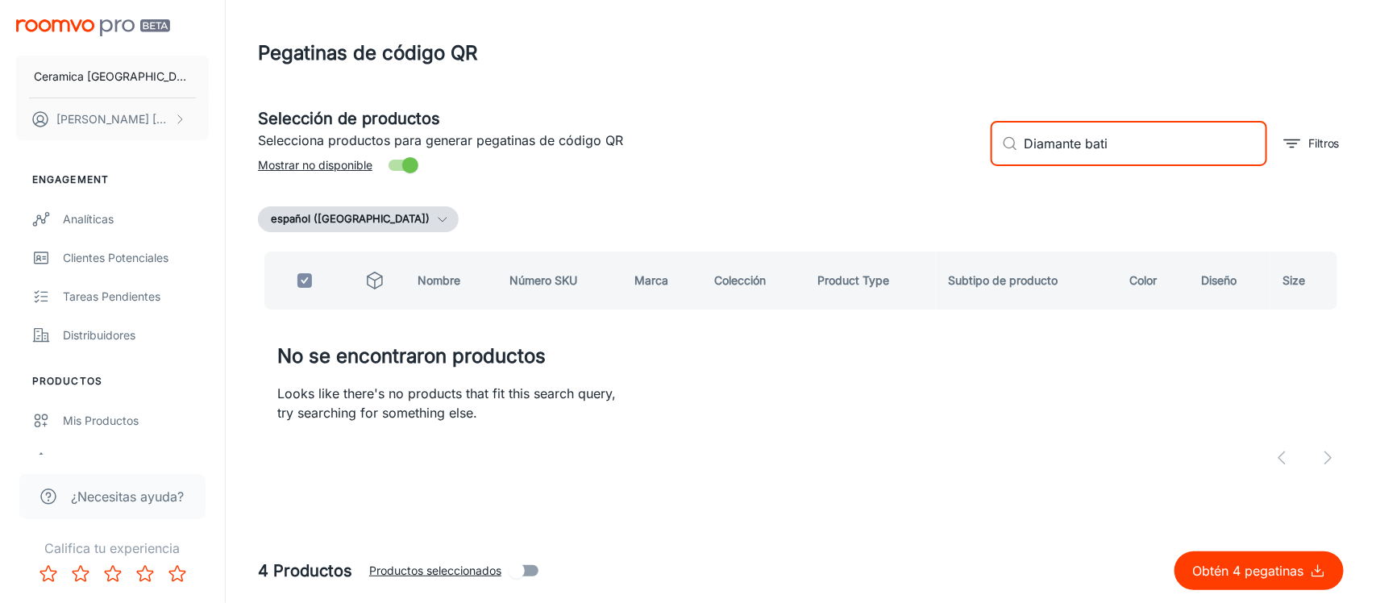
type input "Diamante bat"
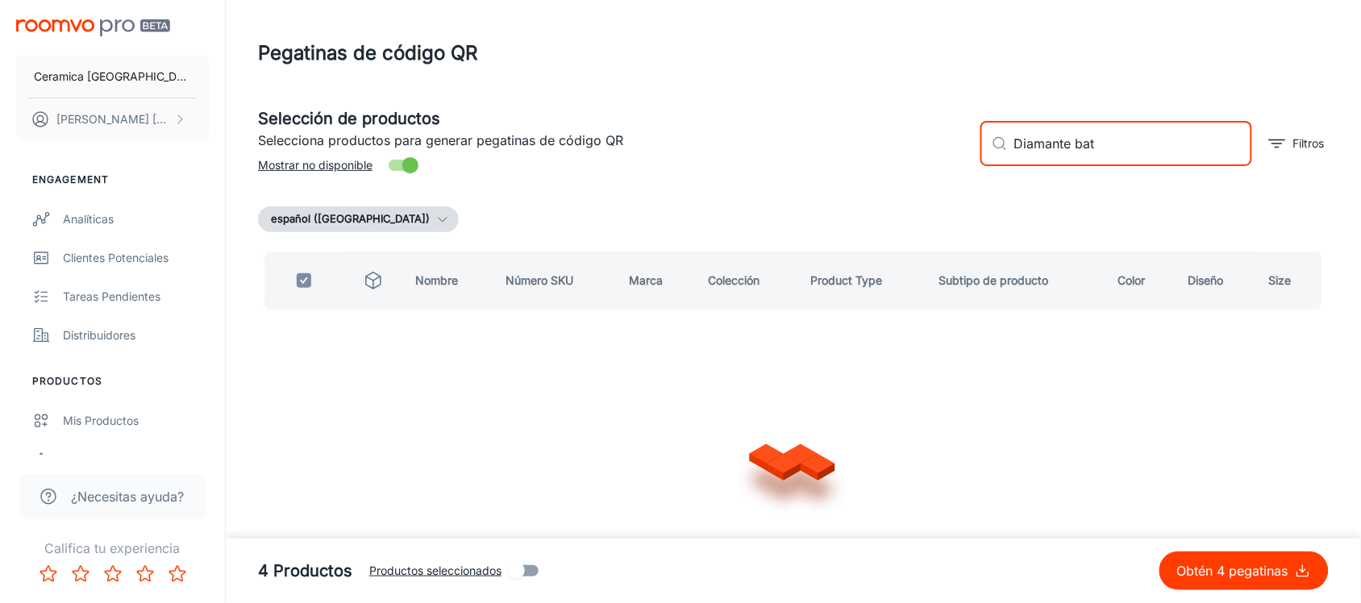
checkbox input "false"
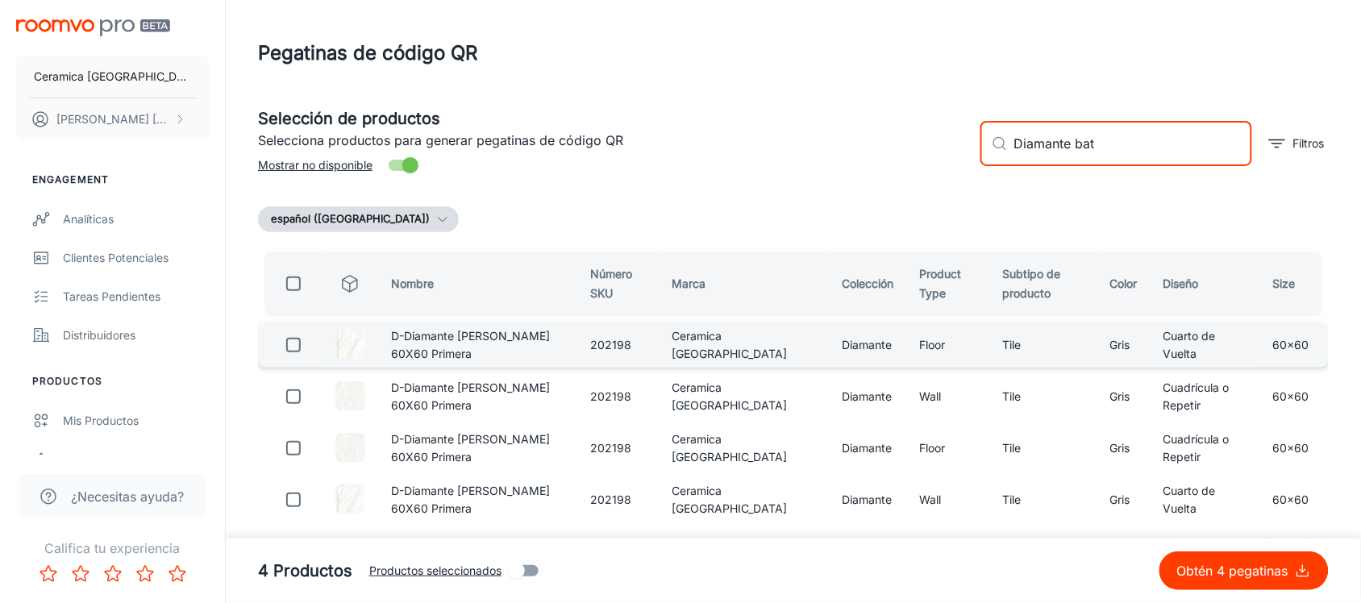
type input "Diamante bat"
click at [298, 352] on input "checkbox" at bounding box center [293, 345] width 32 height 32
checkbox input "true"
click at [1044, 155] on input "Diamante bat" at bounding box center [1133, 143] width 238 height 45
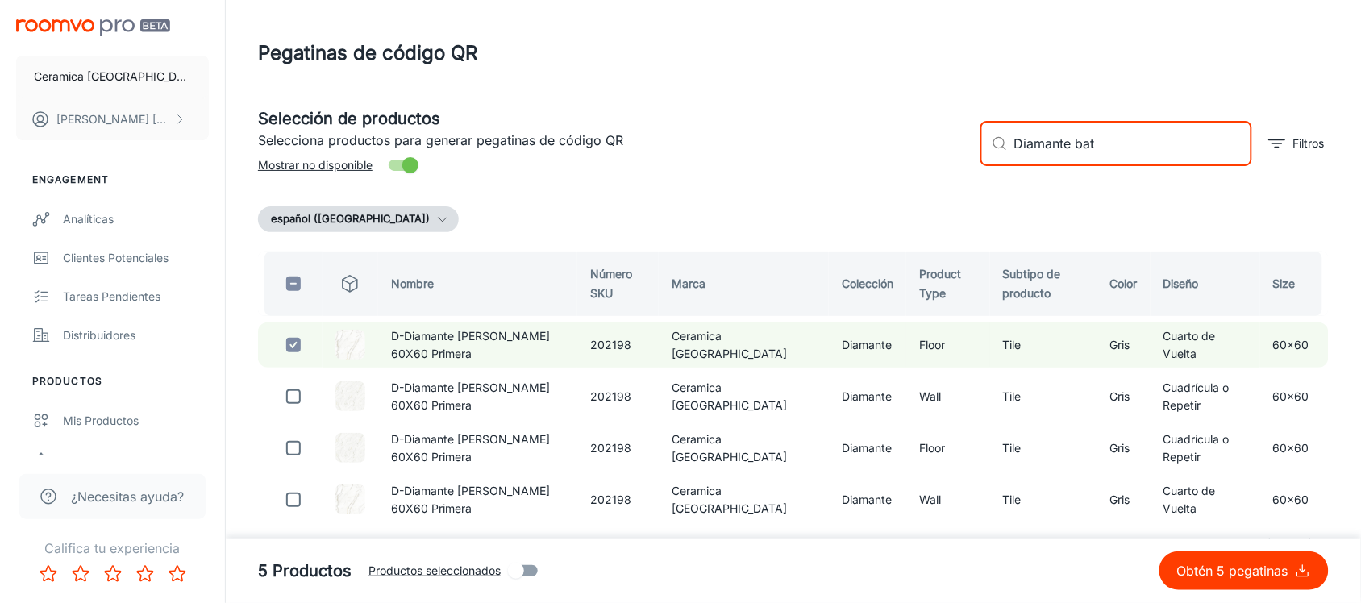
click at [1044, 155] on input "Diamante bat" at bounding box center [1133, 143] width 238 height 45
paste input "Breccia"
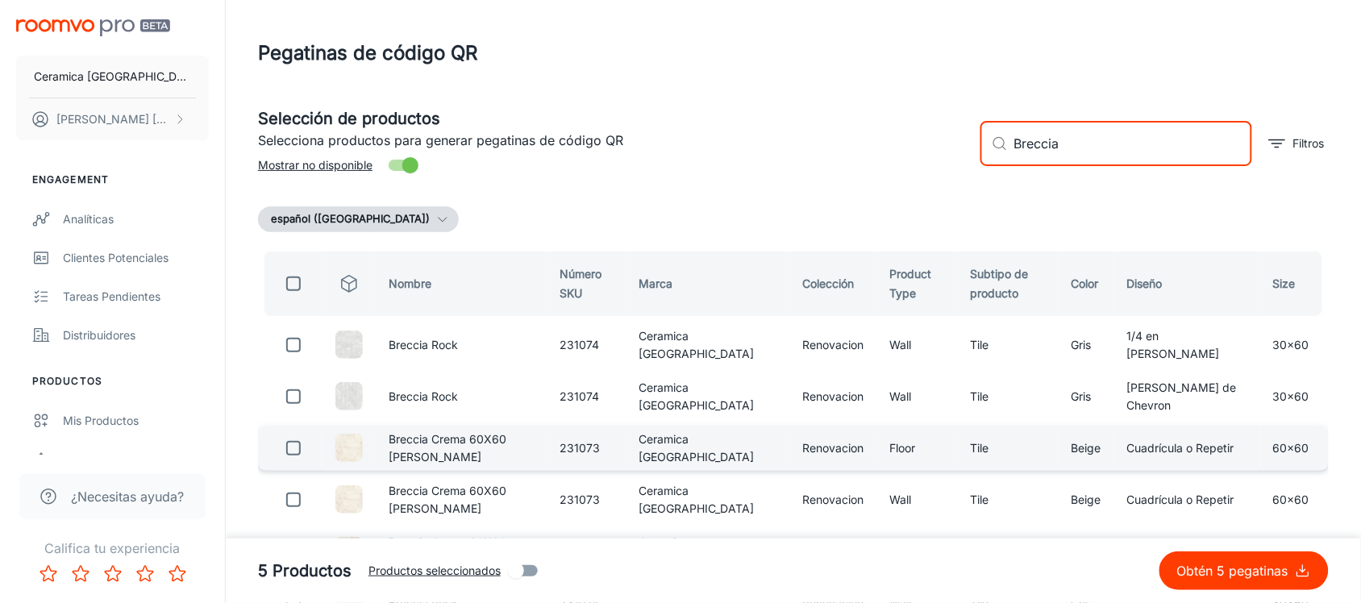
type input "Breccia"
click at [289, 448] on input "checkbox" at bounding box center [293, 448] width 32 height 32
checkbox input "true"
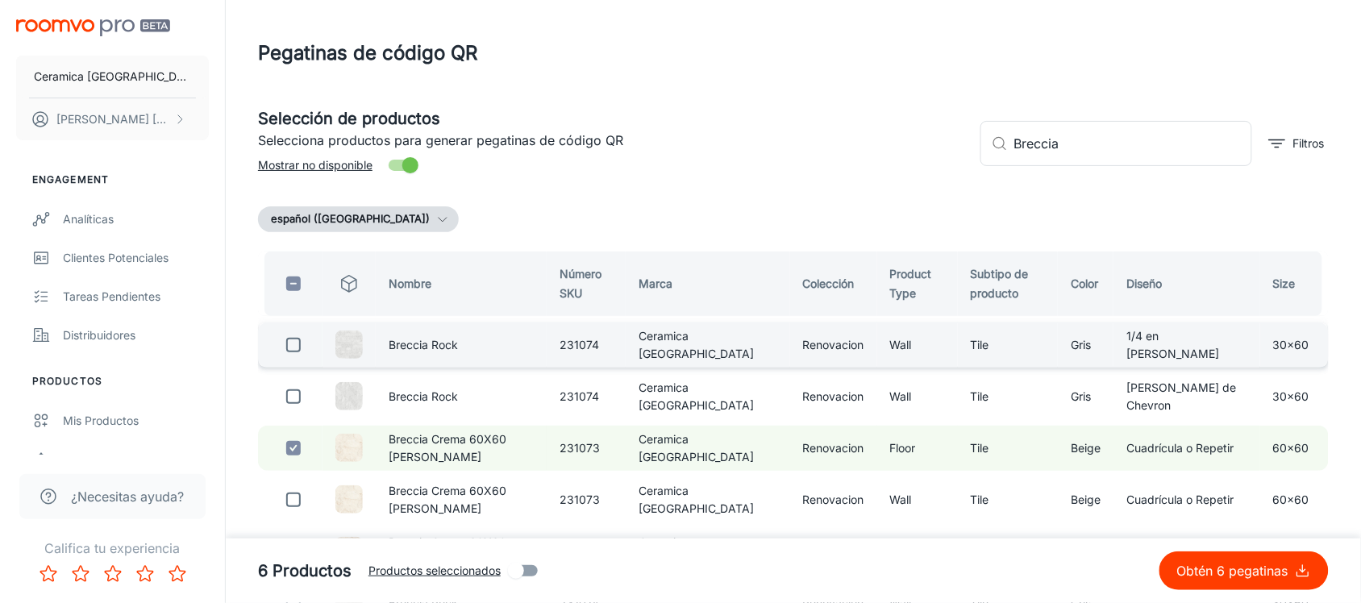
click at [299, 339] on input "checkbox" at bounding box center [293, 345] width 32 height 32
checkbox input "true"
click at [1029, 131] on input "Breccia" at bounding box center [1133, 143] width 238 height 45
paste input "vezzio"
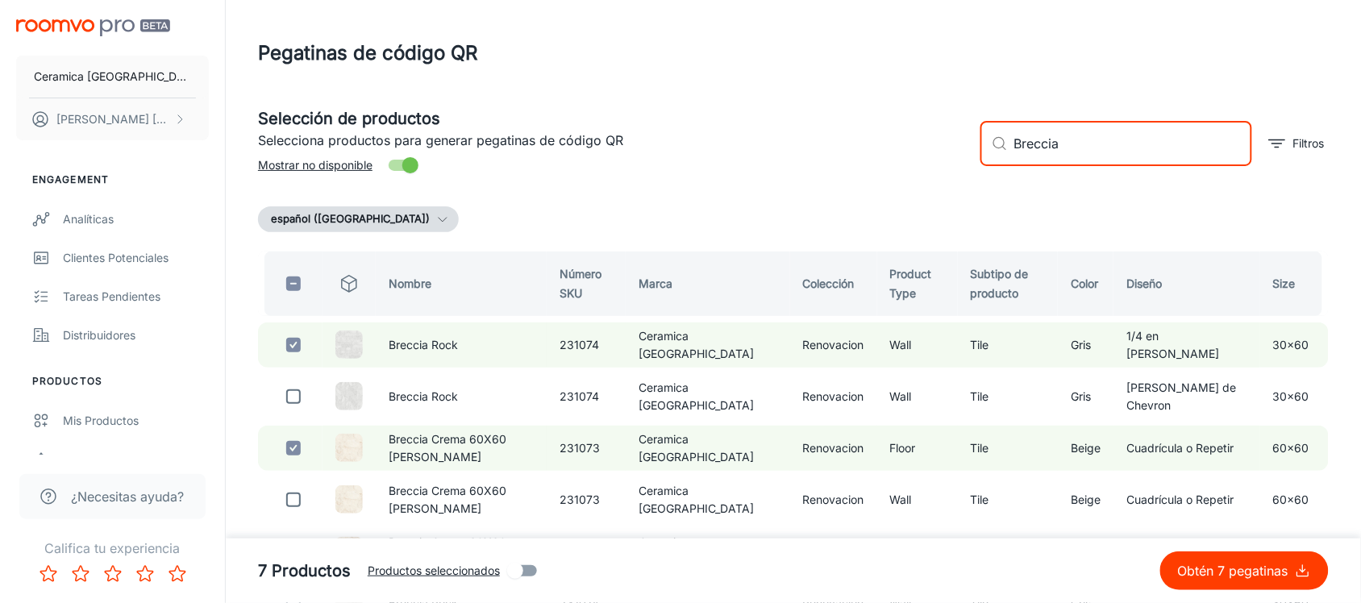
type input "vezzio"
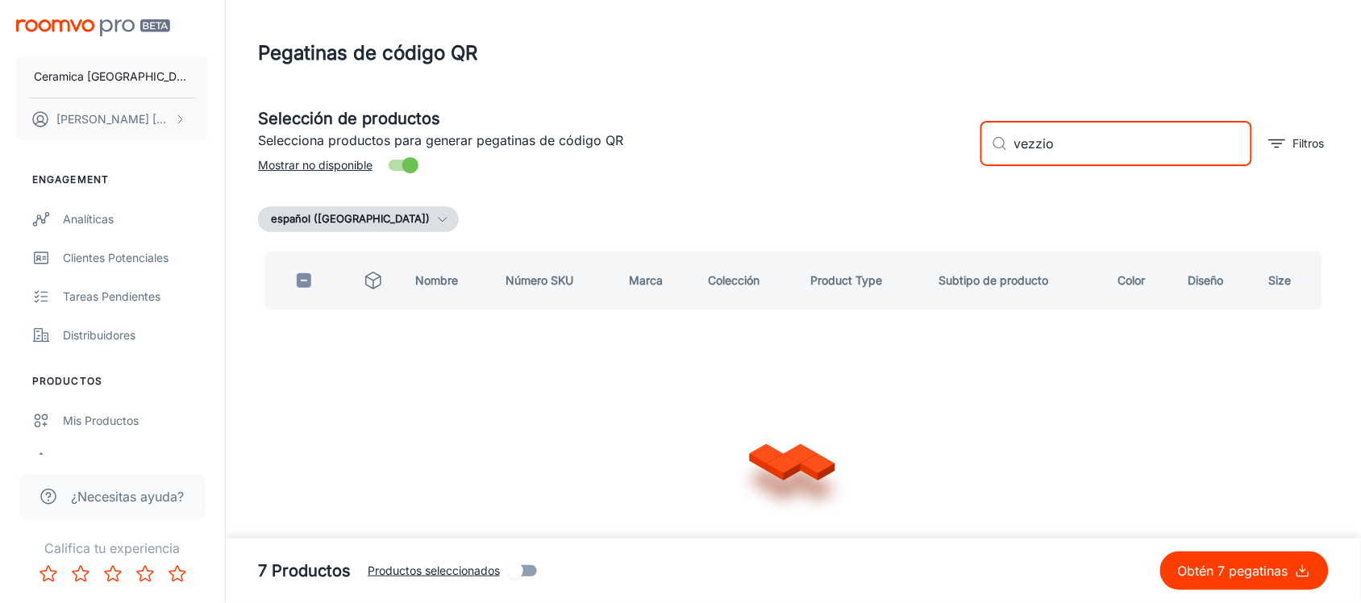
checkbox input "true"
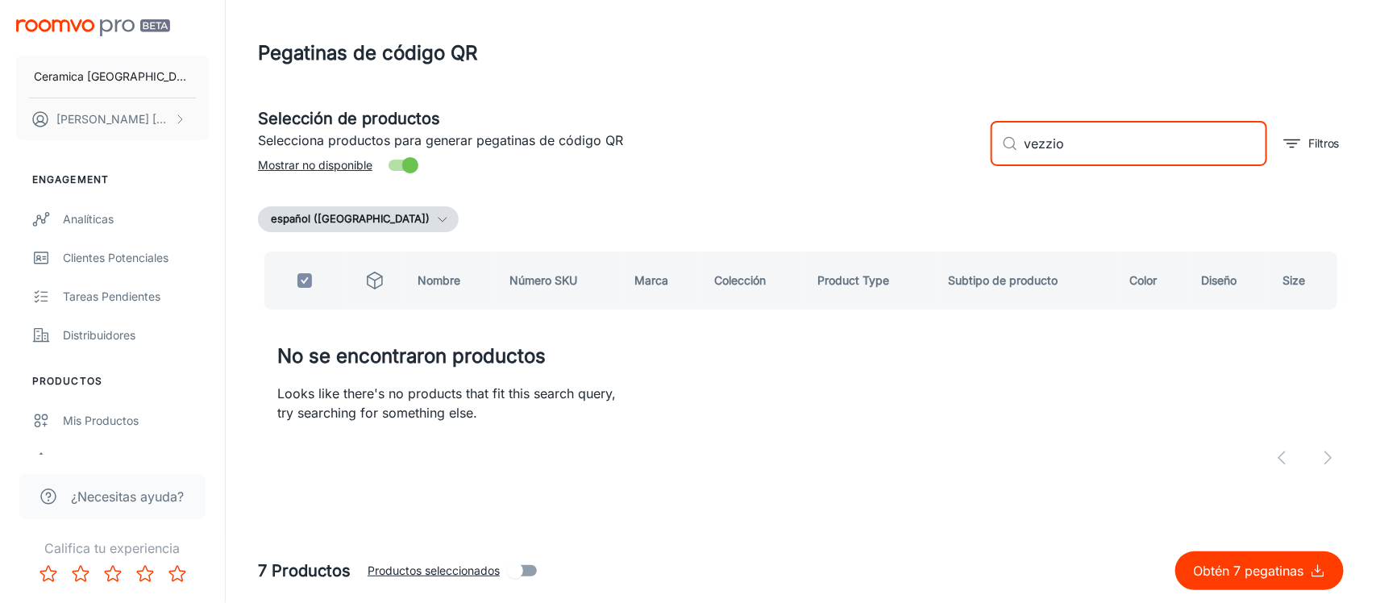
click at [1038, 152] on input "vezzio" at bounding box center [1146, 143] width 243 height 45
click at [1038, 151] on input "vezzio" at bounding box center [1146, 143] width 243 height 45
paste input "Carist"
type input "[PERSON_NAME]"
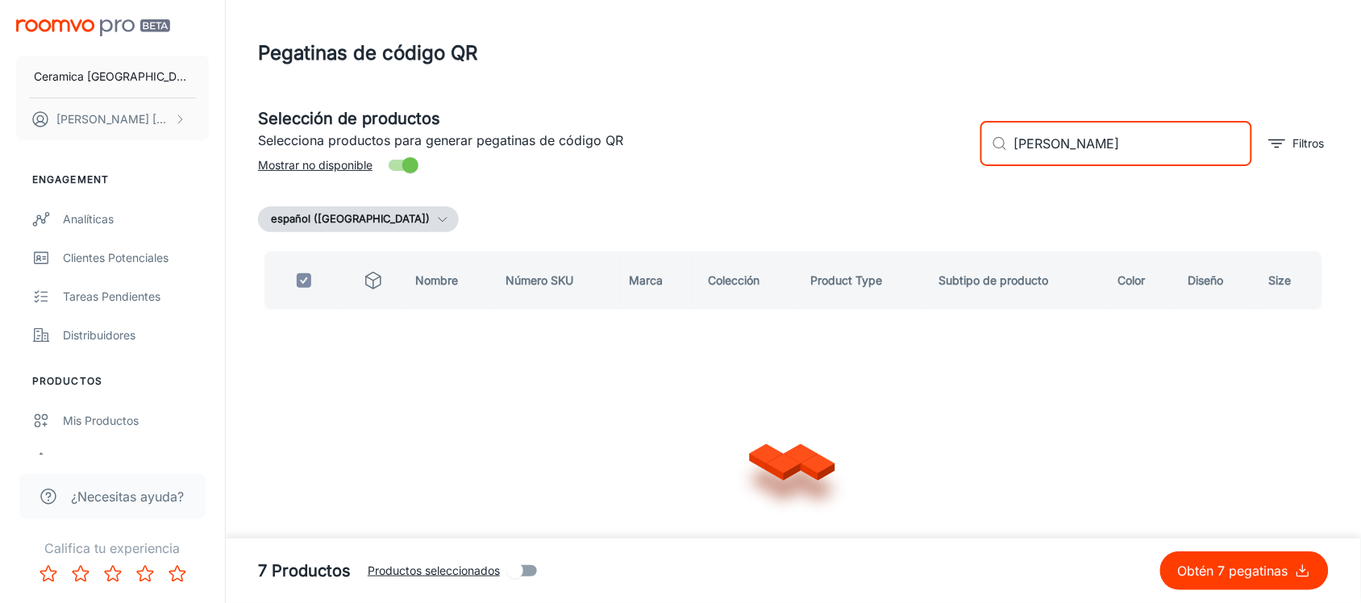
checkbox input "false"
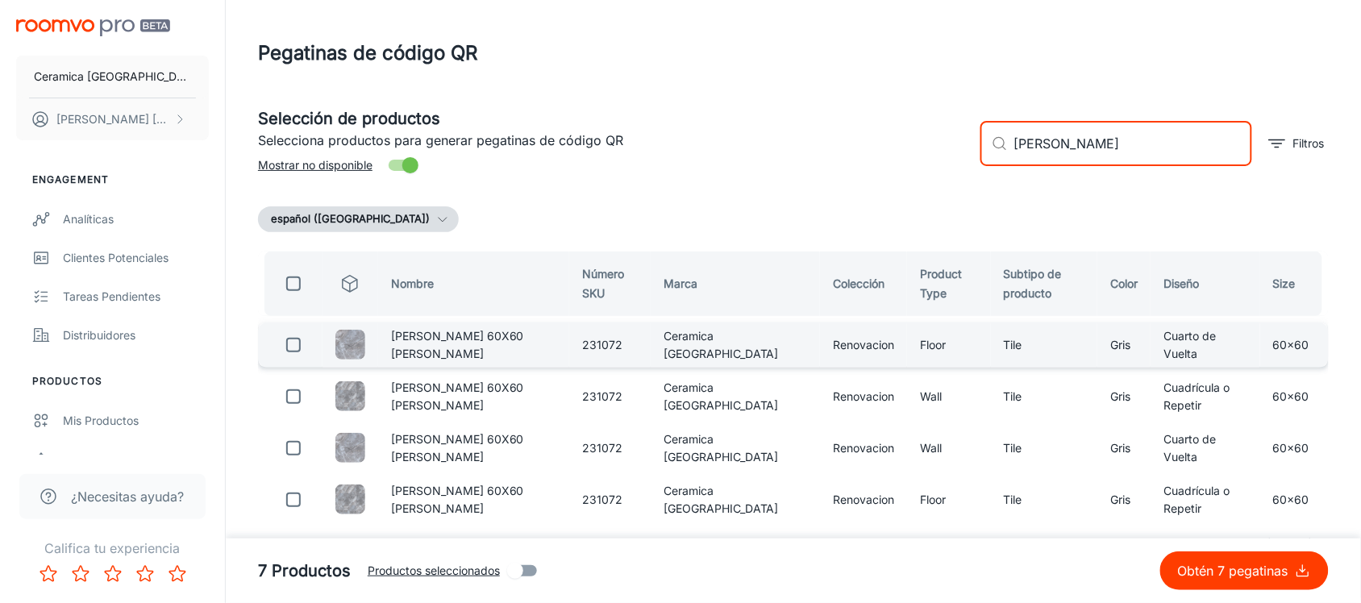
type input "[PERSON_NAME]"
click at [302, 337] on input "checkbox" at bounding box center [293, 345] width 32 height 32
checkbox input "true"
click at [1051, 145] on input "[PERSON_NAME]" at bounding box center [1133, 143] width 238 height 45
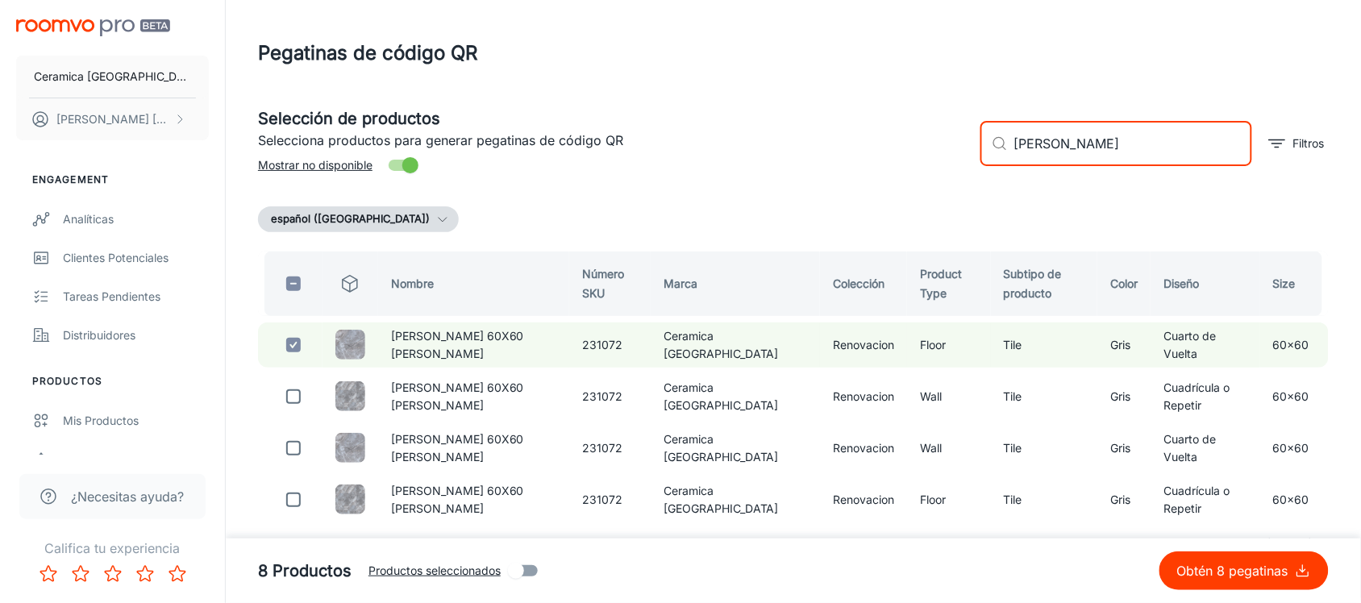
paste input "[PERSON_NAME]"
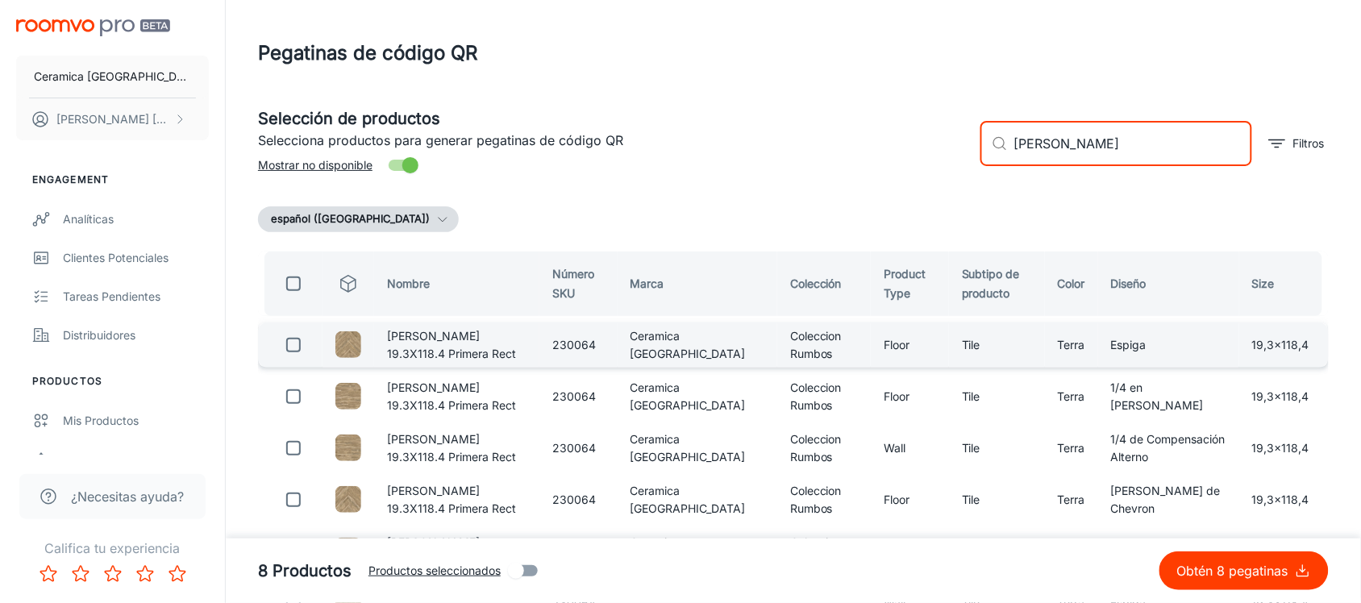
type input "[PERSON_NAME]"
click at [306, 340] on input "checkbox" at bounding box center [293, 345] width 32 height 32
checkbox input "true"
click at [1025, 145] on input "[PERSON_NAME]" at bounding box center [1133, 143] width 238 height 45
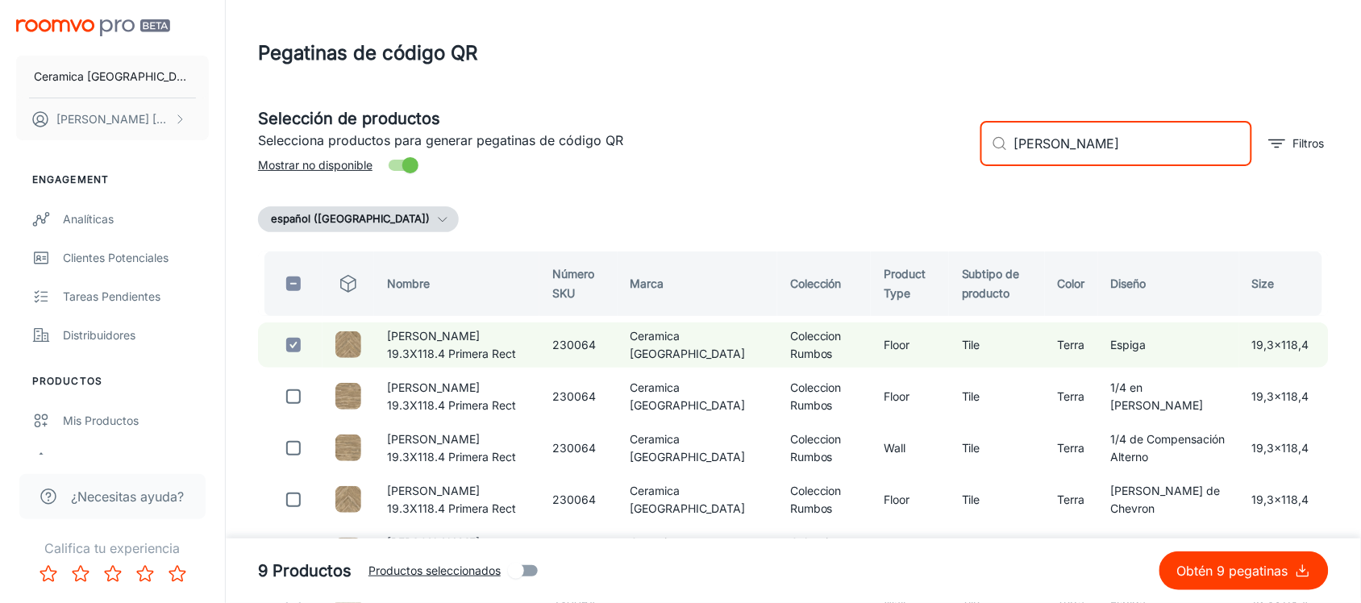
paste input "Altea"
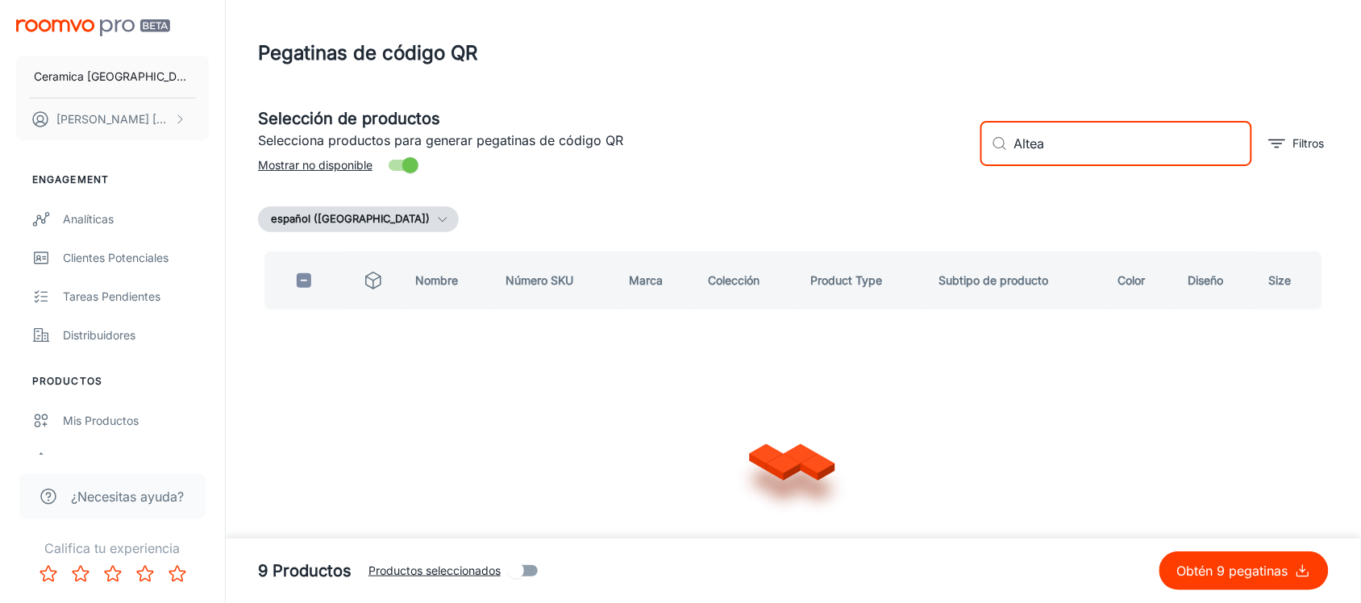
type input "Altea"
checkbox input "true"
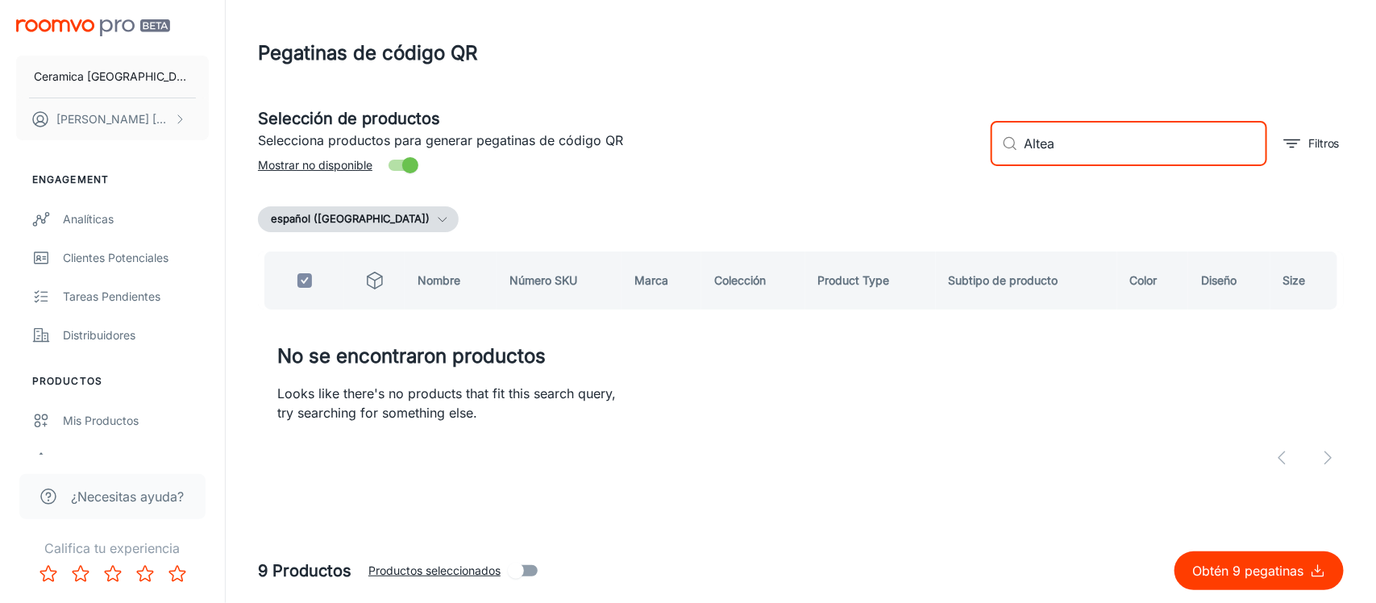
click at [1034, 147] on input "Altea" at bounding box center [1146, 143] width 243 height 45
click at [1036, 147] on input "Altea" at bounding box center [1146, 143] width 243 height 45
paste input "[GEOGRAPHIC_DATA]"
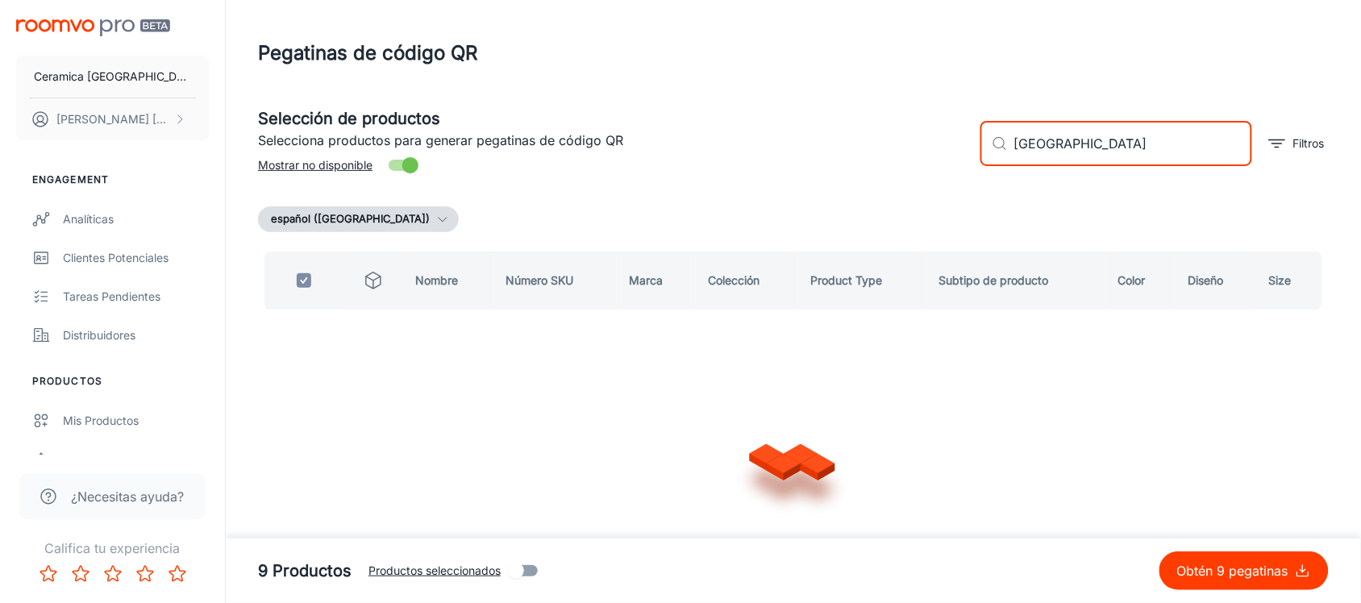
type input "[GEOGRAPHIC_DATA]"
checkbox input "false"
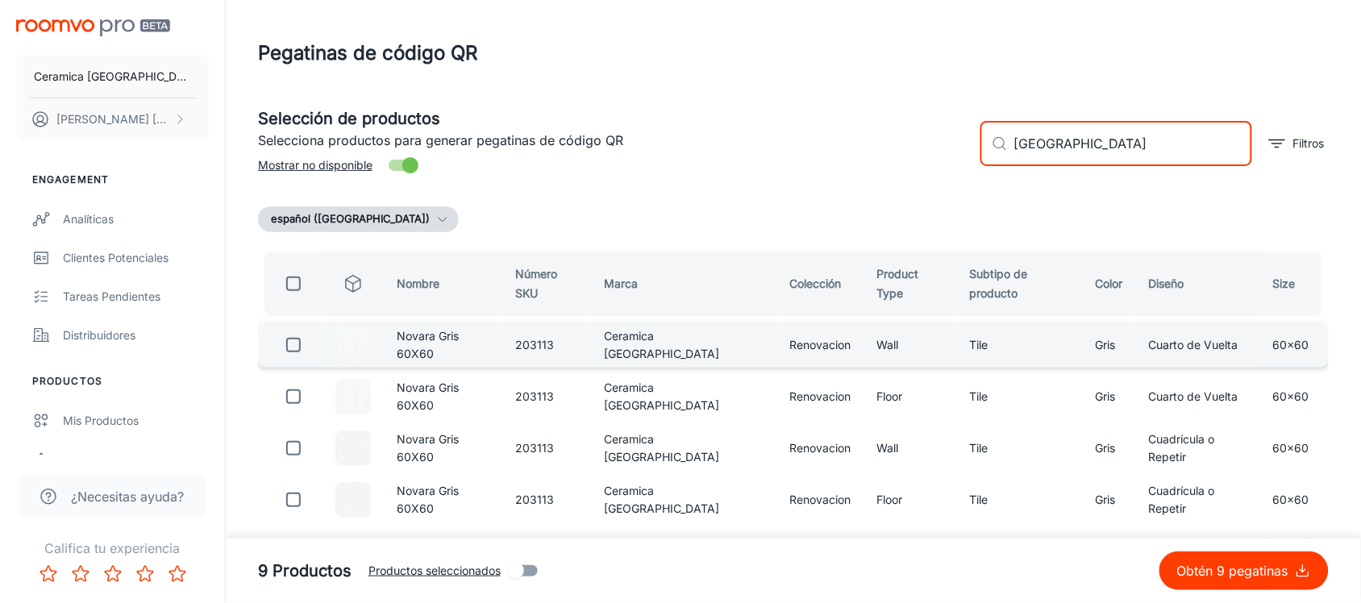
type input "[GEOGRAPHIC_DATA]"
click at [296, 343] on input "checkbox" at bounding box center [293, 345] width 32 height 32
checkbox input "true"
click at [1052, 139] on input "[GEOGRAPHIC_DATA]" at bounding box center [1133, 143] width 238 height 45
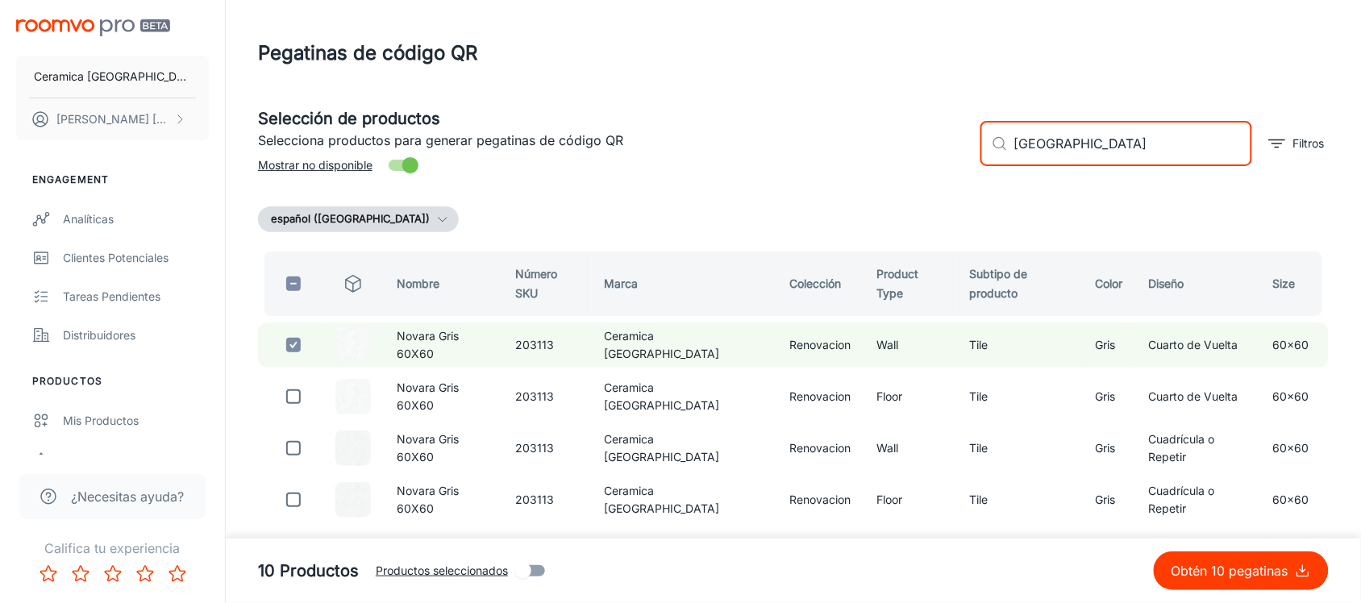
paste input "Ariett"
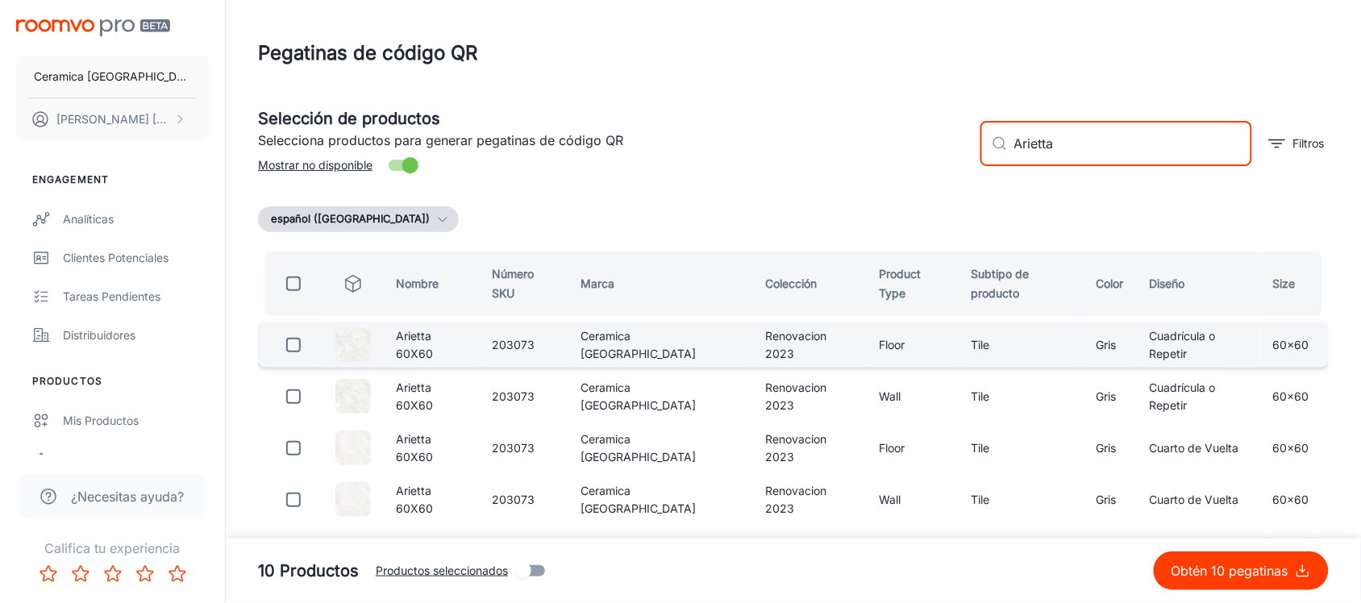
type input "Arietta"
click at [312, 345] on td at bounding box center [290, 345] width 65 height 45
click at [300, 343] on input "checkbox" at bounding box center [293, 345] width 32 height 32
checkbox input "true"
click at [1009, 148] on div "​ Arietta ​" at bounding box center [1116, 143] width 272 height 45
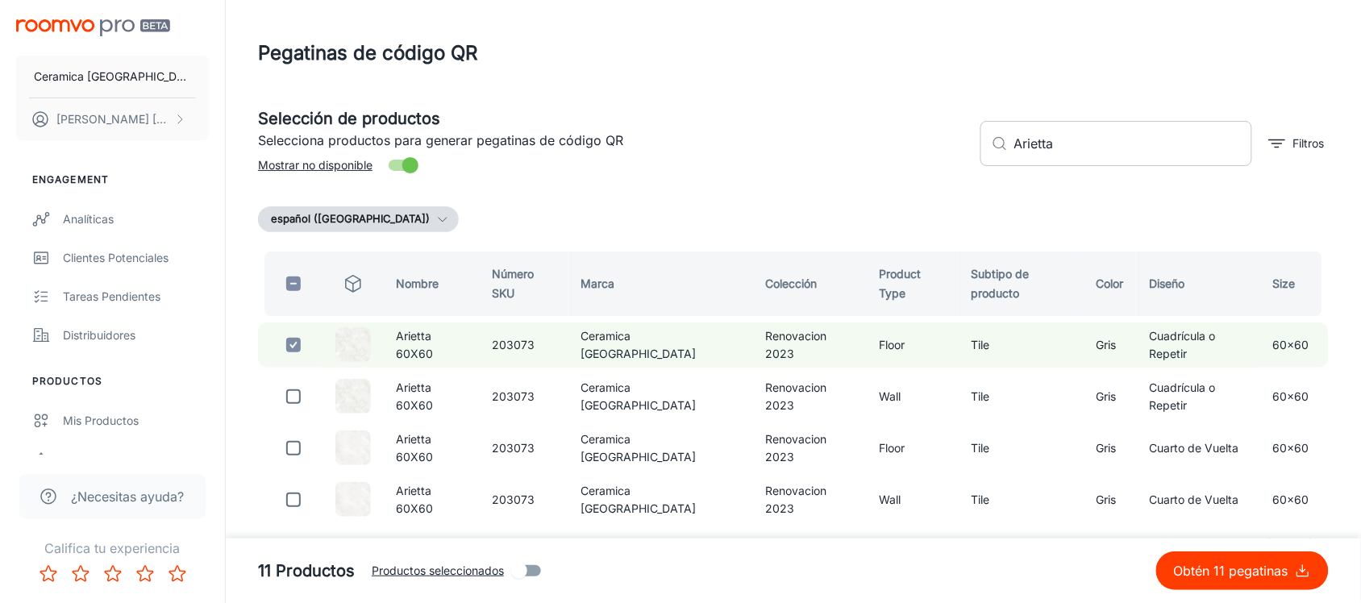
click at [1009, 148] on div "​ Arietta ​" at bounding box center [1116, 143] width 272 height 45
click at [1034, 135] on input "Arietta" at bounding box center [1133, 143] width 238 height 45
paste input "alba"
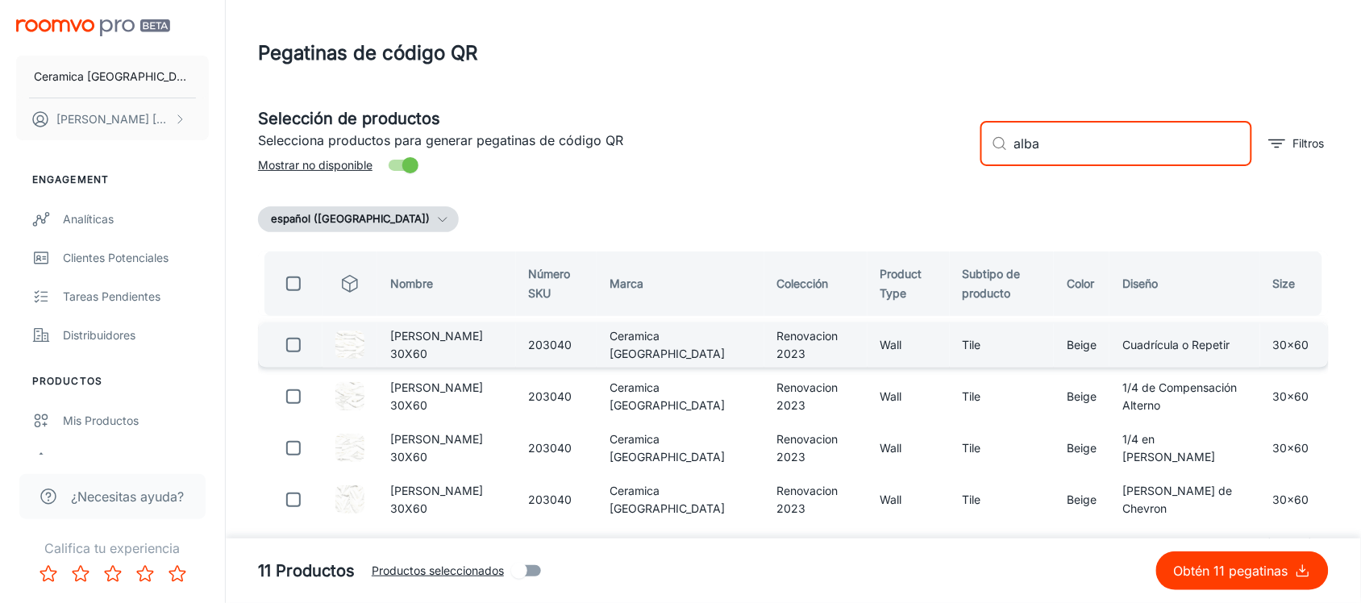
type input "alba"
click at [289, 337] on input "checkbox" at bounding box center [293, 345] width 32 height 32
checkbox input "true"
click at [1018, 143] on input "alba" at bounding box center [1133, 143] width 238 height 45
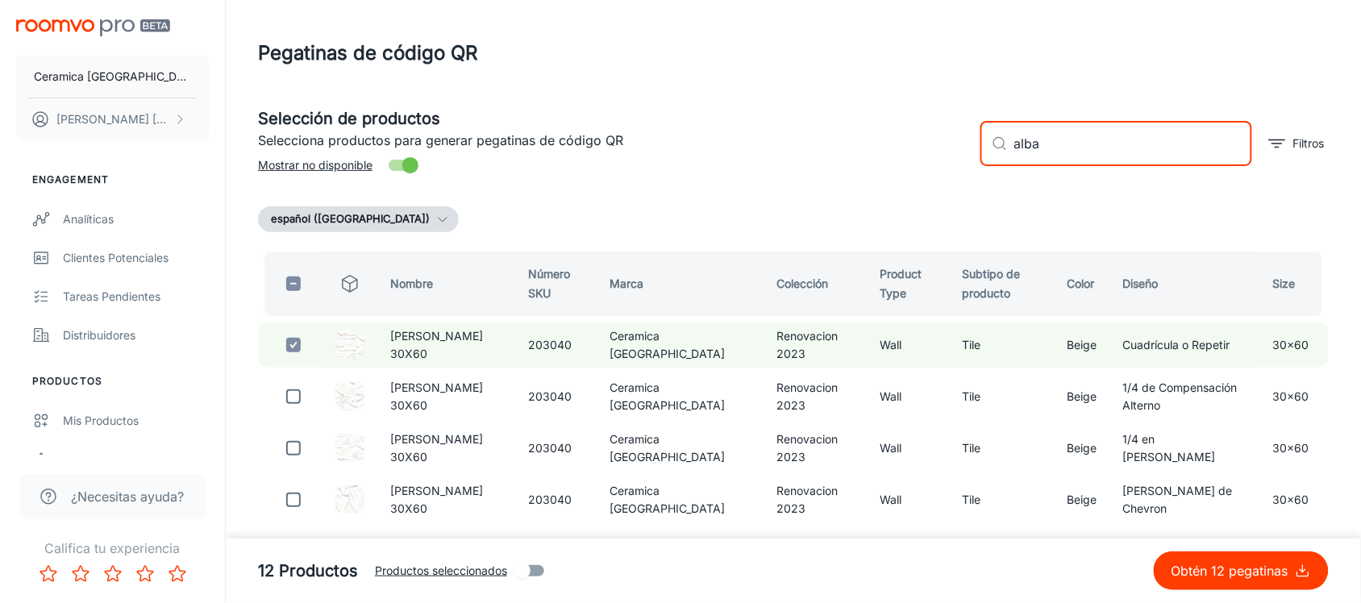
paste input "[GEOGRAPHIC_DATA]"
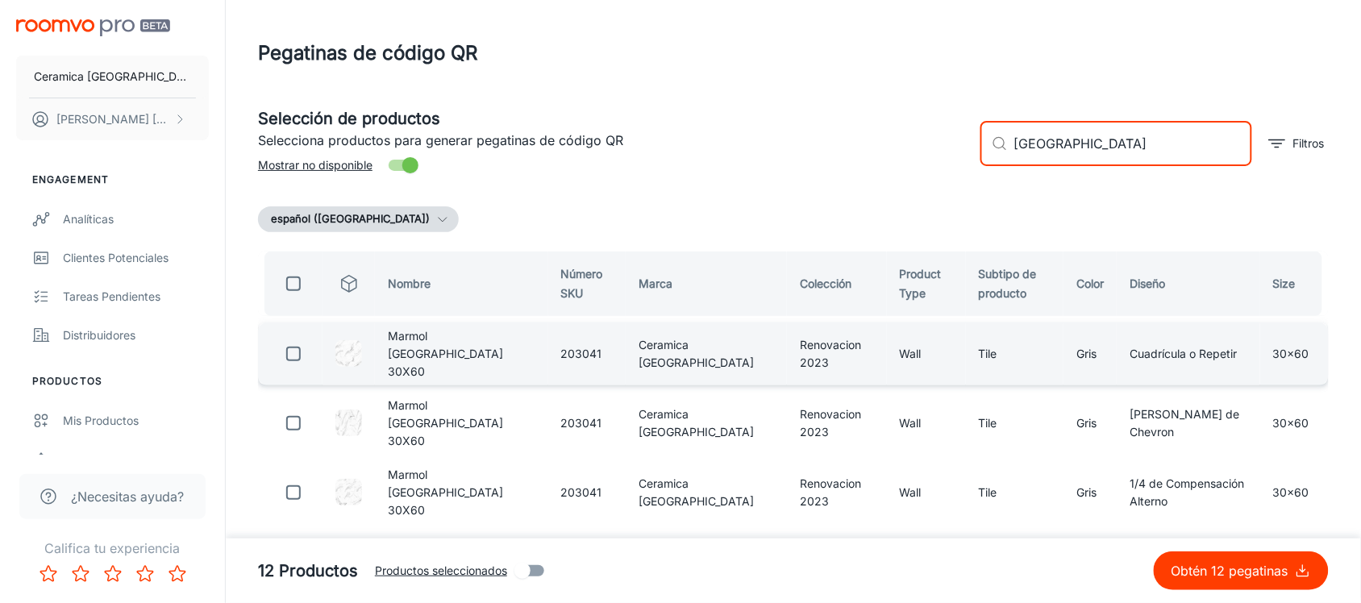
type input "[GEOGRAPHIC_DATA]"
click at [293, 343] on input "checkbox" at bounding box center [293, 354] width 32 height 32
checkbox input "true"
click at [1025, 156] on input "[GEOGRAPHIC_DATA]" at bounding box center [1133, 143] width 238 height 45
click at [1026, 153] on input "[GEOGRAPHIC_DATA]" at bounding box center [1133, 143] width 238 height 45
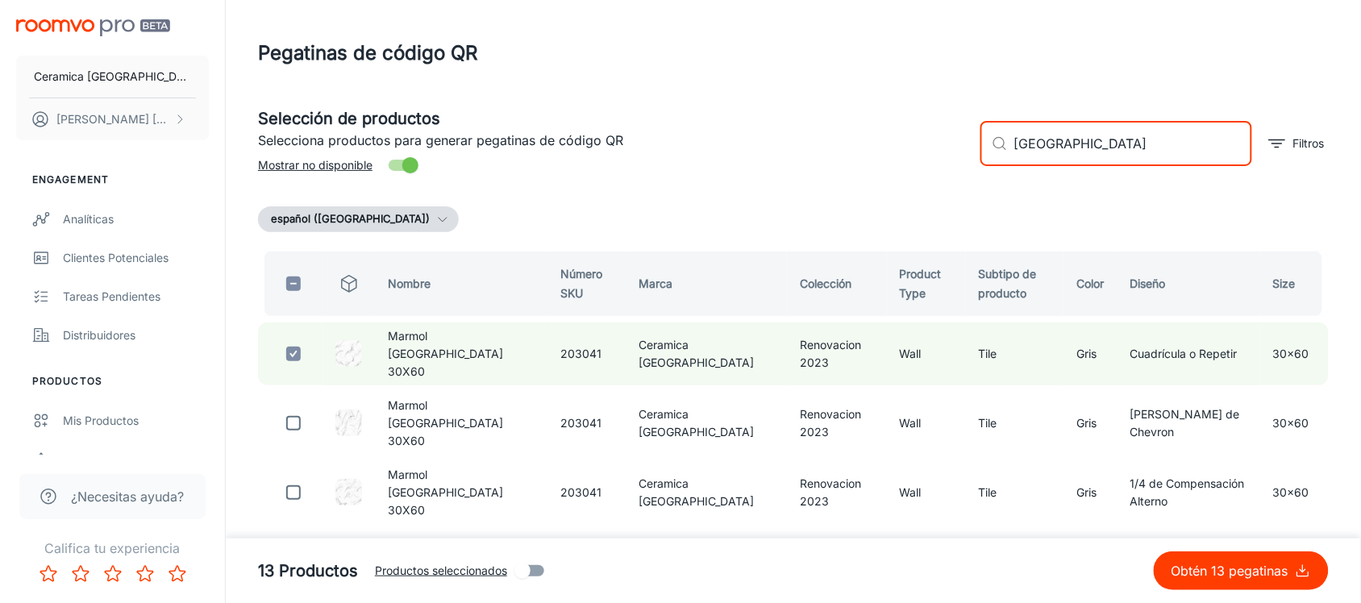
click at [1026, 153] on input "[GEOGRAPHIC_DATA]" at bounding box center [1133, 143] width 238 height 45
paste input "Torrejón"
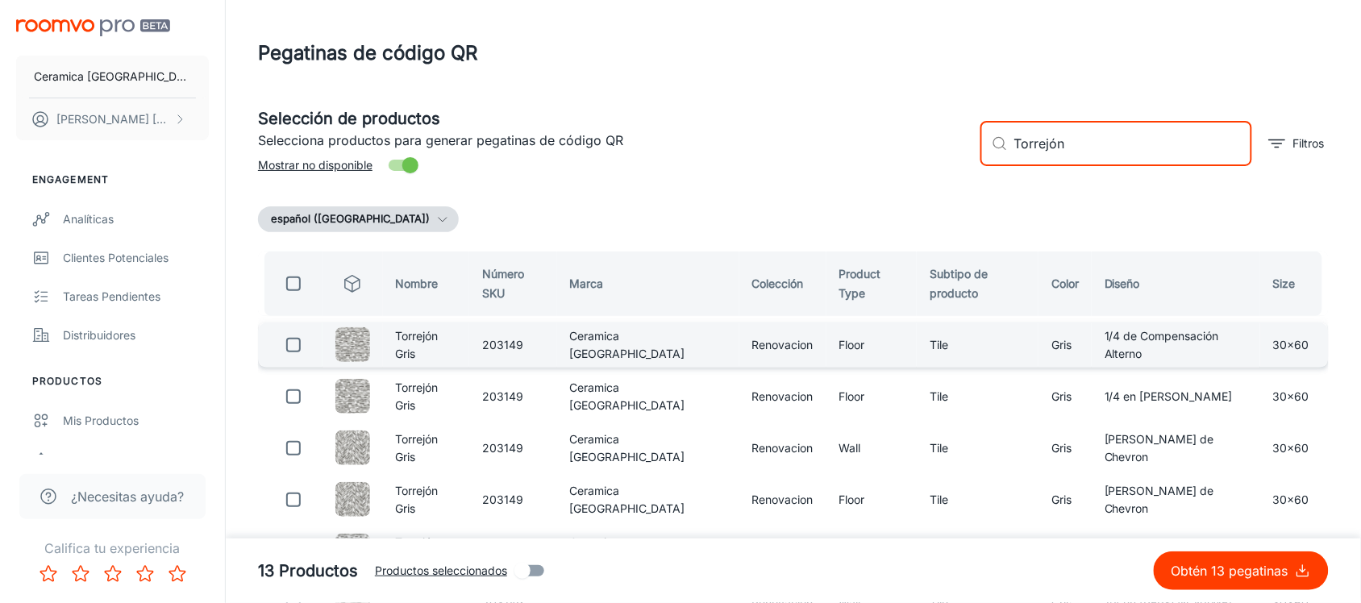
type input "Torrejón"
click at [297, 343] on input "checkbox" at bounding box center [293, 345] width 32 height 32
checkbox input "true"
click at [1082, 134] on input "Torrejón" at bounding box center [1133, 143] width 238 height 45
paste input "mix"
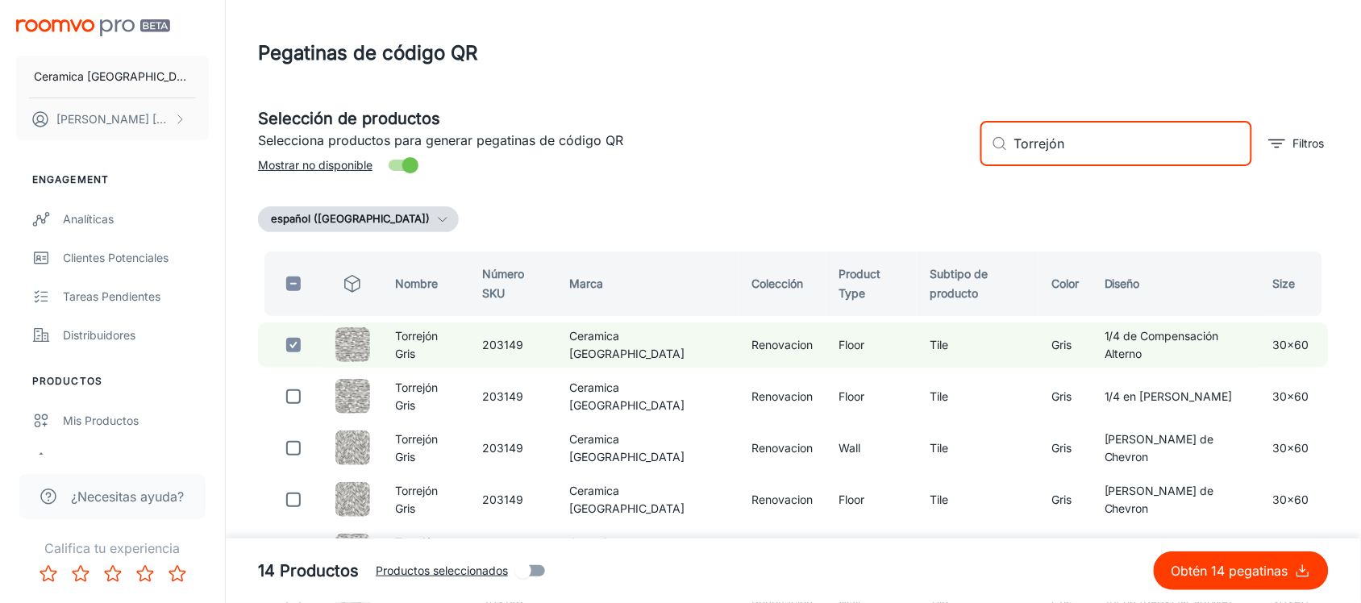
type input "Torrejón mix"
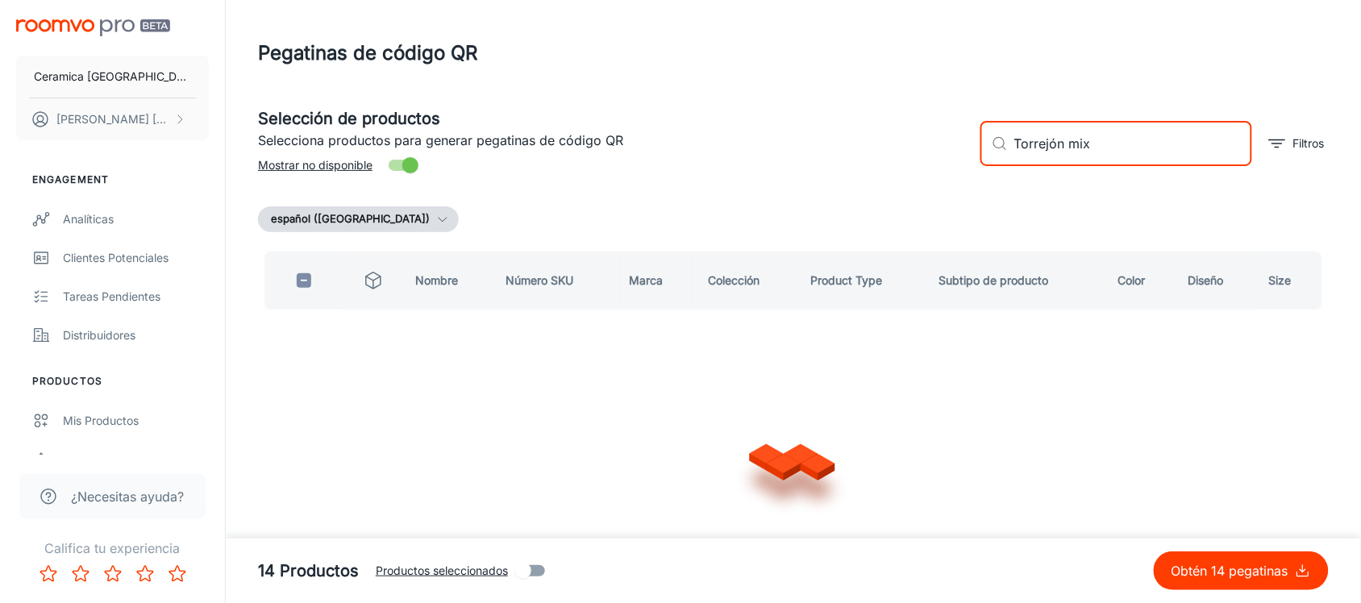
checkbox input "true"
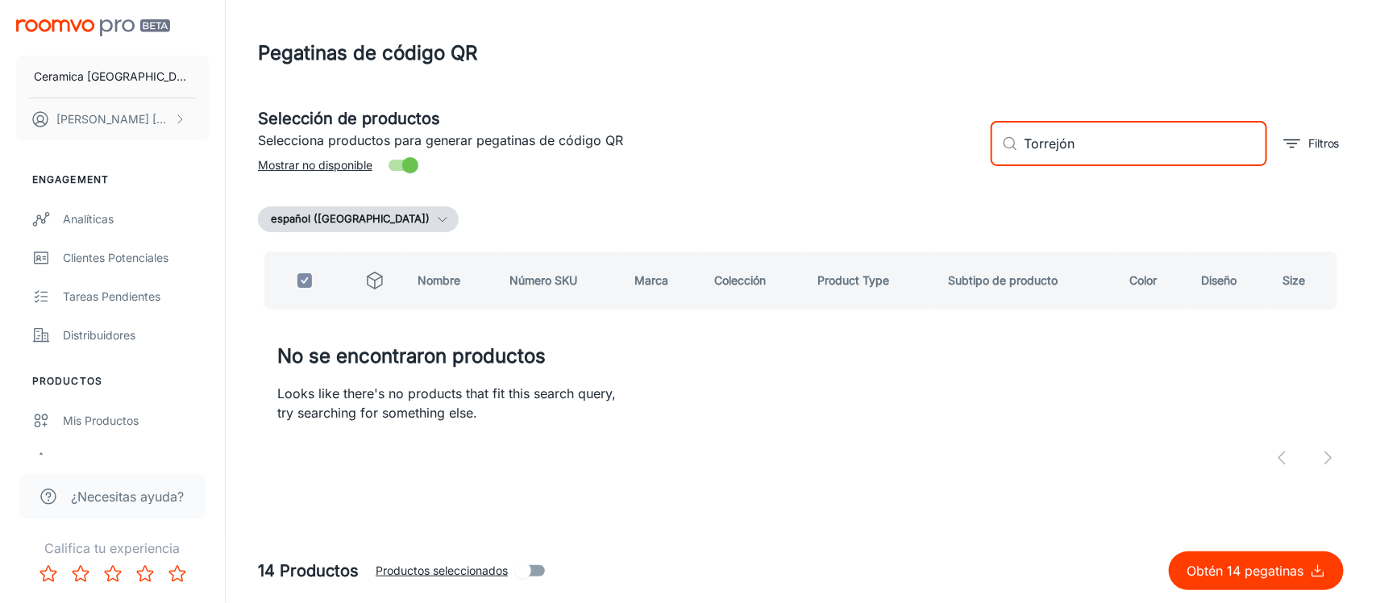
type input "Torrejón"
checkbox input "false"
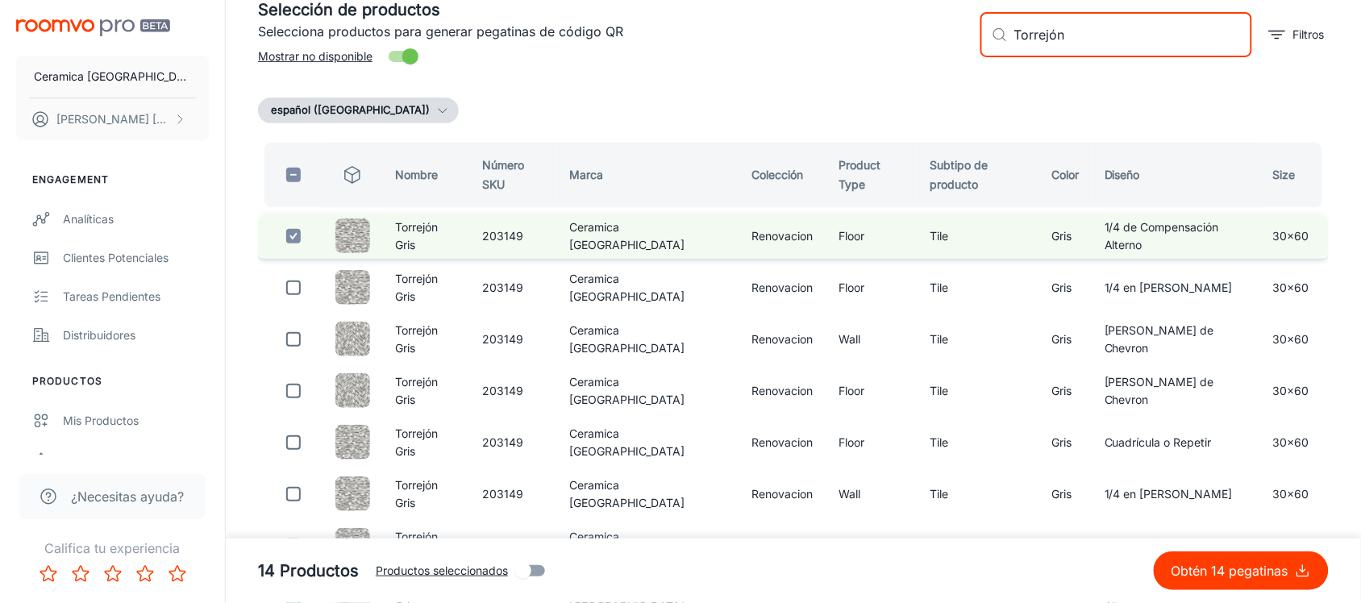
scroll to position [256, 0]
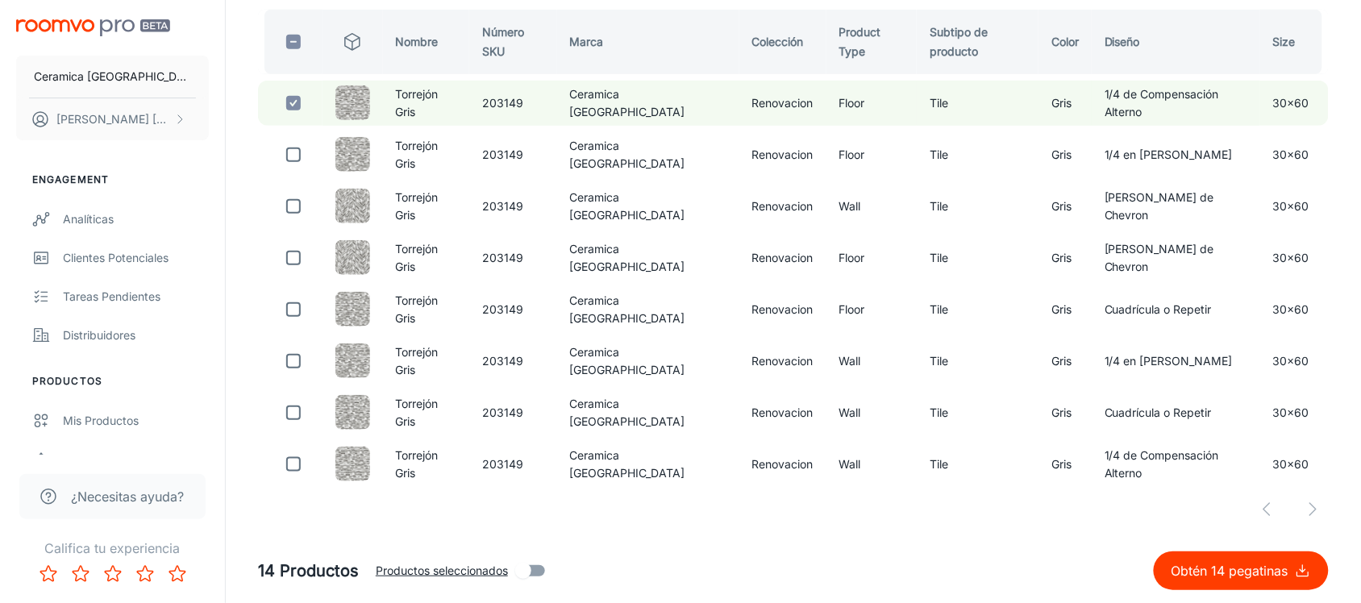
click at [1311, 505] on div at bounding box center [793, 509] width 1071 height 32
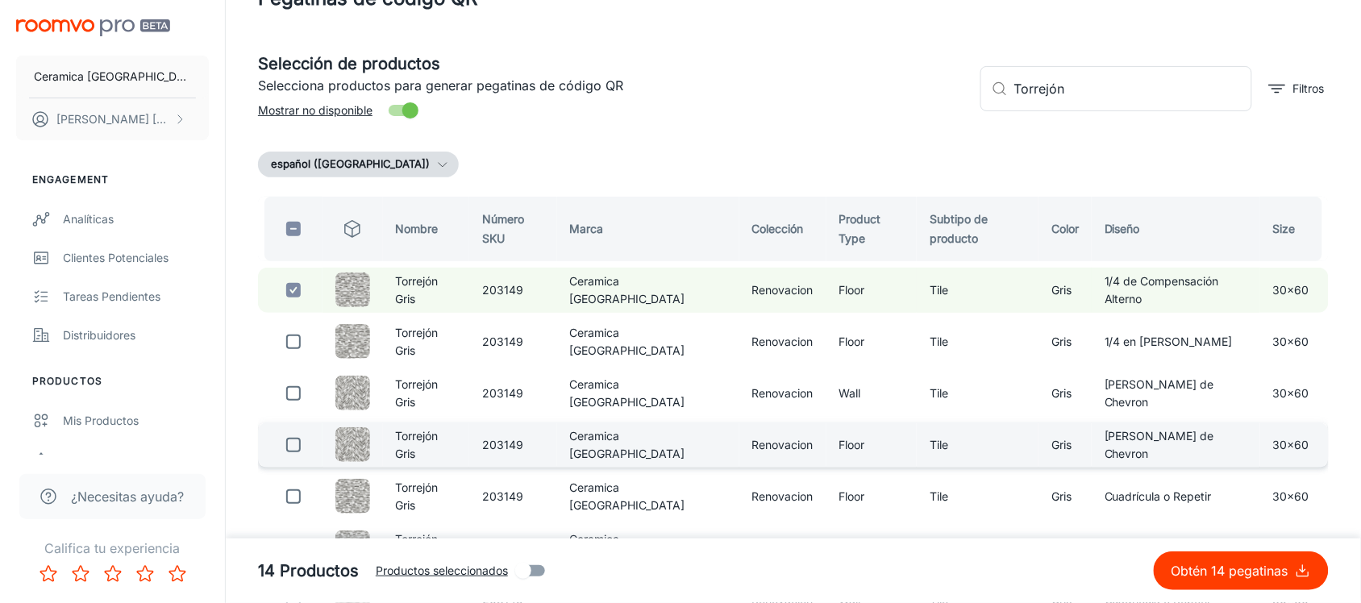
scroll to position [0, 0]
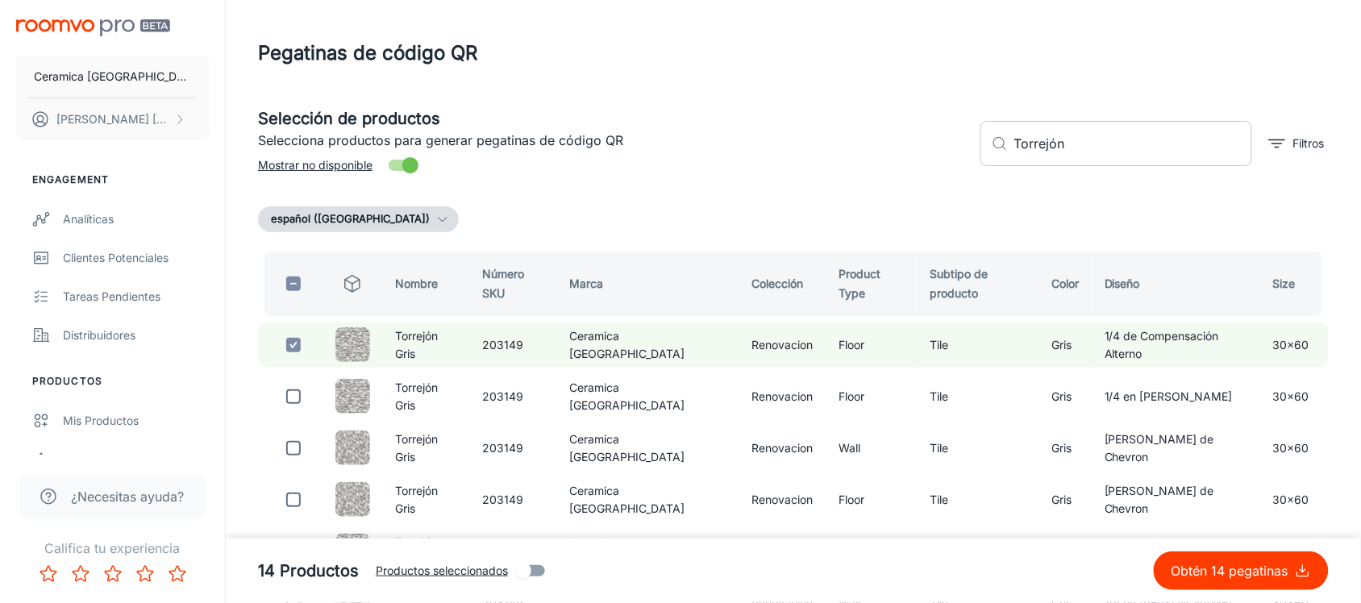
click at [1049, 143] on input "Torrejón" at bounding box center [1133, 143] width 238 height 45
paste input "[PERSON_NAME]"
type input "[PERSON_NAME]"
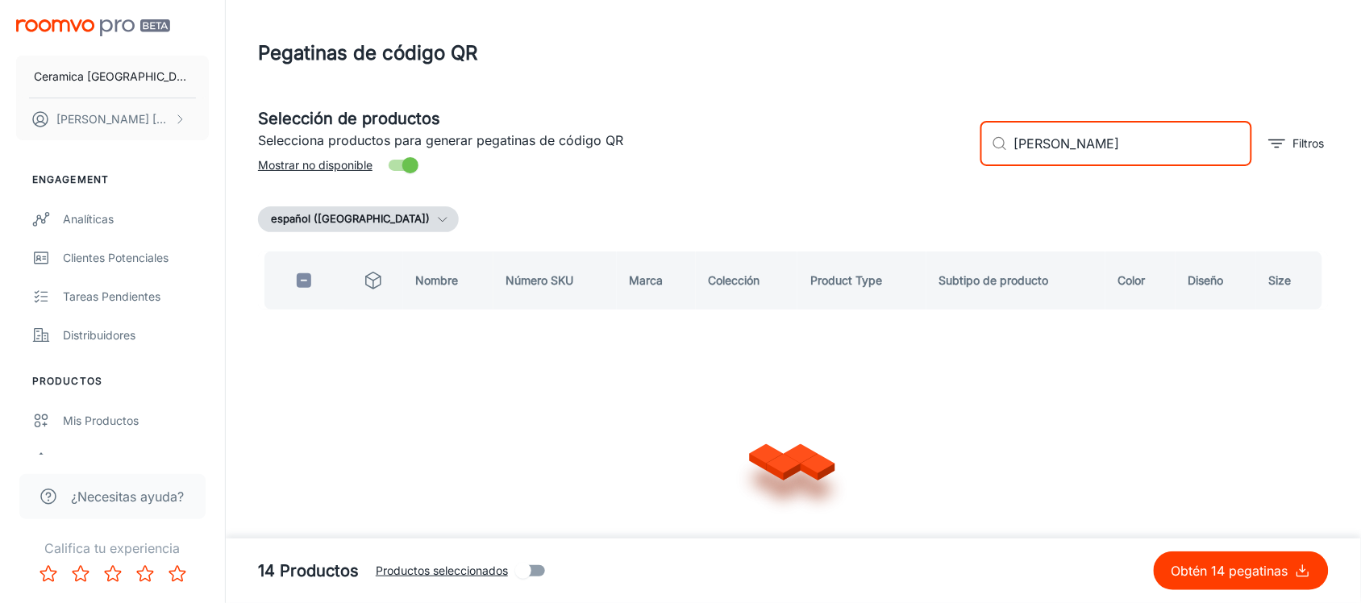
checkbox input "true"
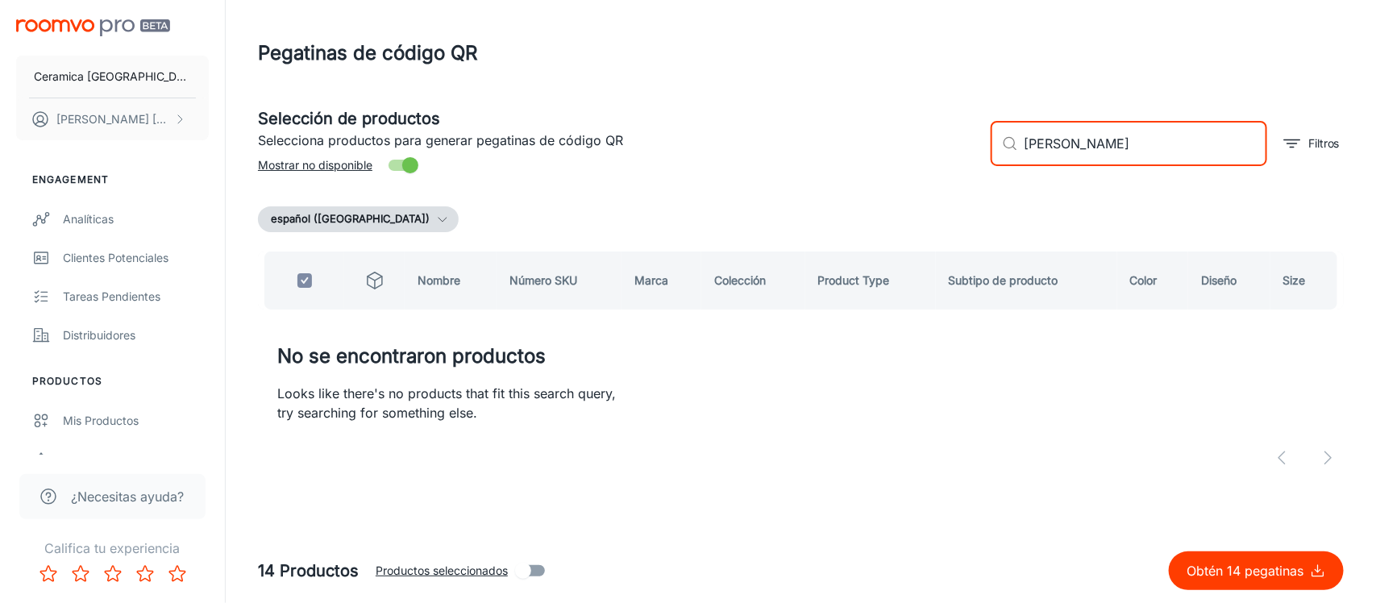
click at [1056, 139] on input "[PERSON_NAME]" at bounding box center [1146, 143] width 243 height 45
paste input "Beton"
click at [1053, 143] on input "Beton" at bounding box center [1146, 143] width 243 height 45
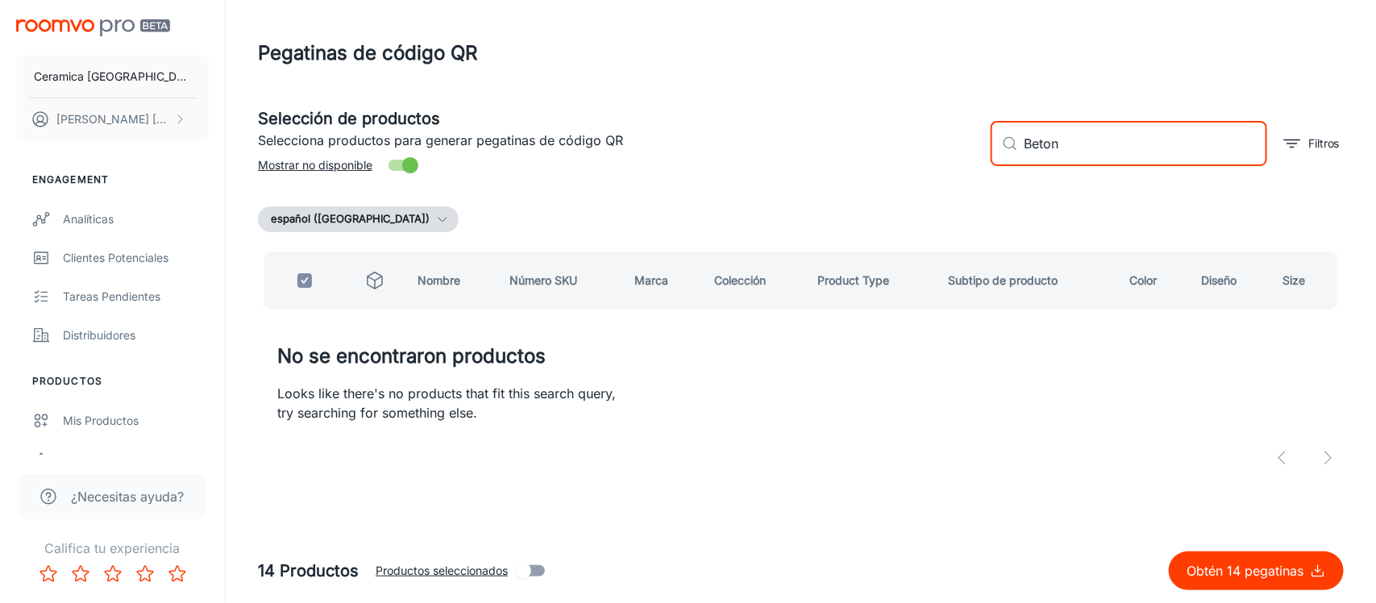
paste input "Marghera"
type input "Marghera"
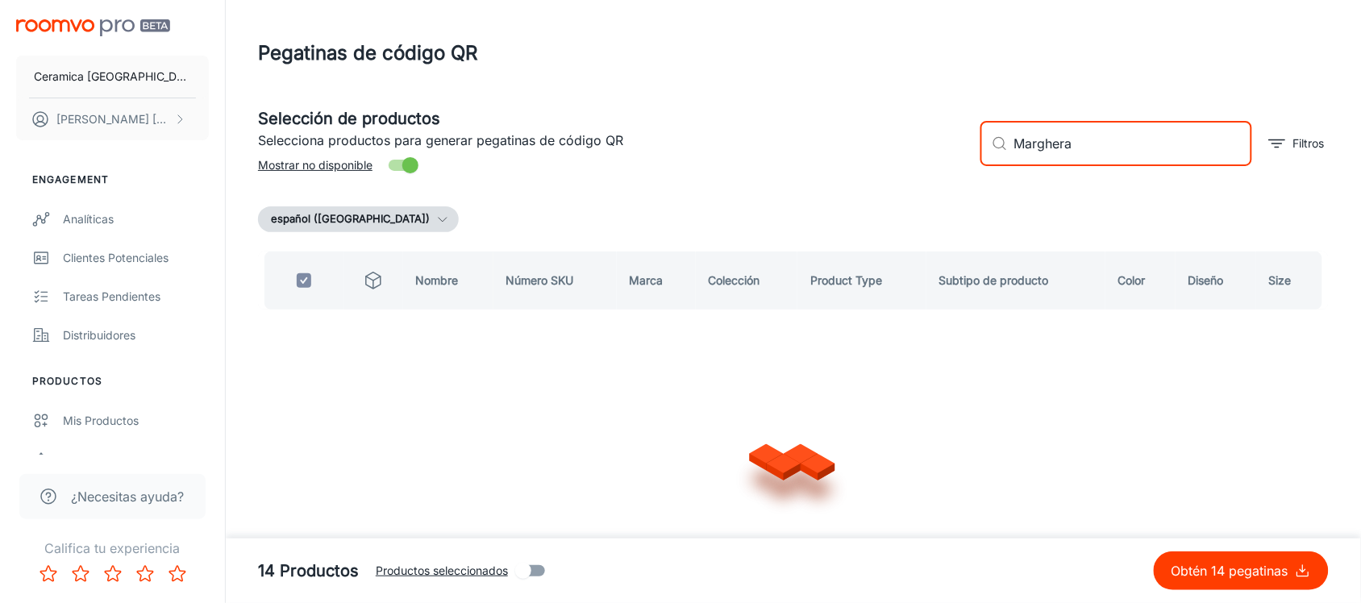
checkbox input "false"
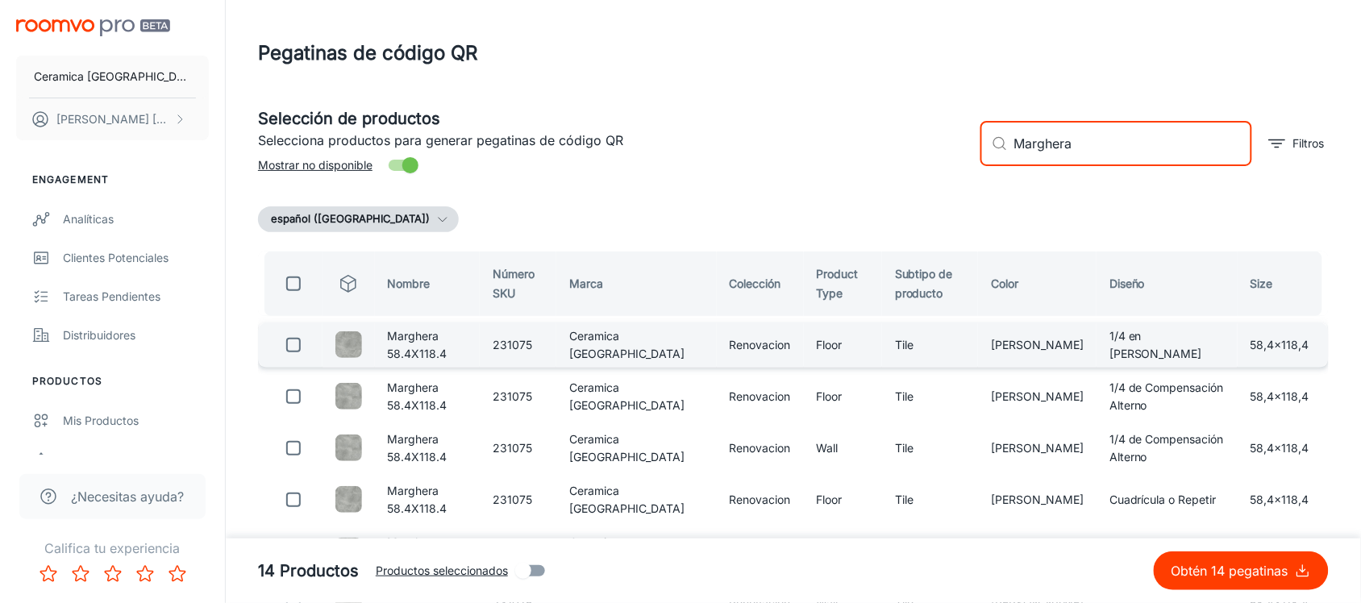
type input "Marghera"
click at [293, 348] on input "checkbox" at bounding box center [293, 345] width 32 height 32
checkbox input "true"
click at [1024, 158] on input "Marghera" at bounding box center [1133, 143] width 238 height 45
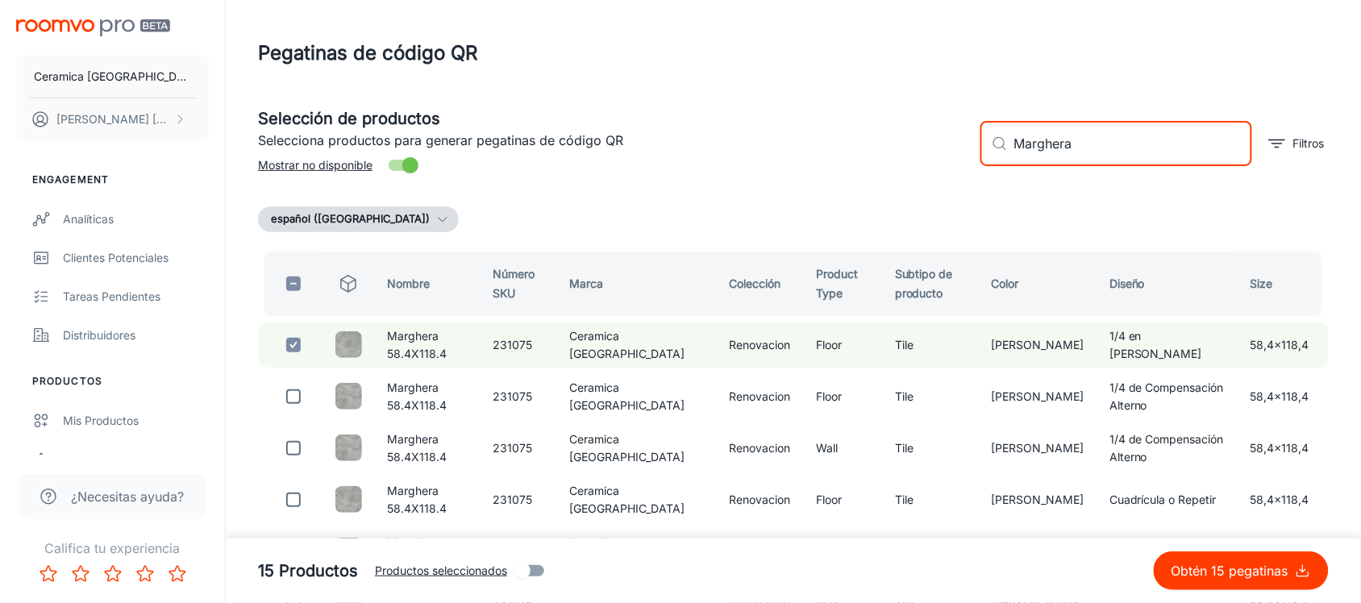
paste input "Itria"
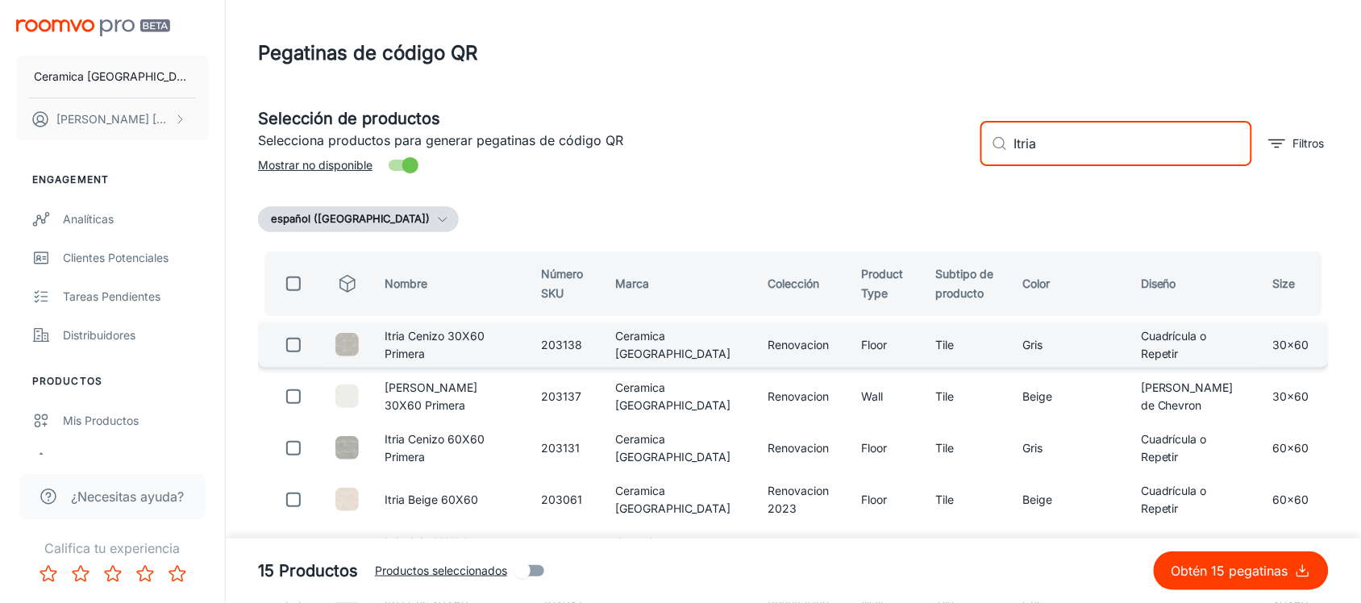
type input "Itria"
click at [297, 339] on input "checkbox" at bounding box center [293, 345] width 32 height 32
checkbox input "true"
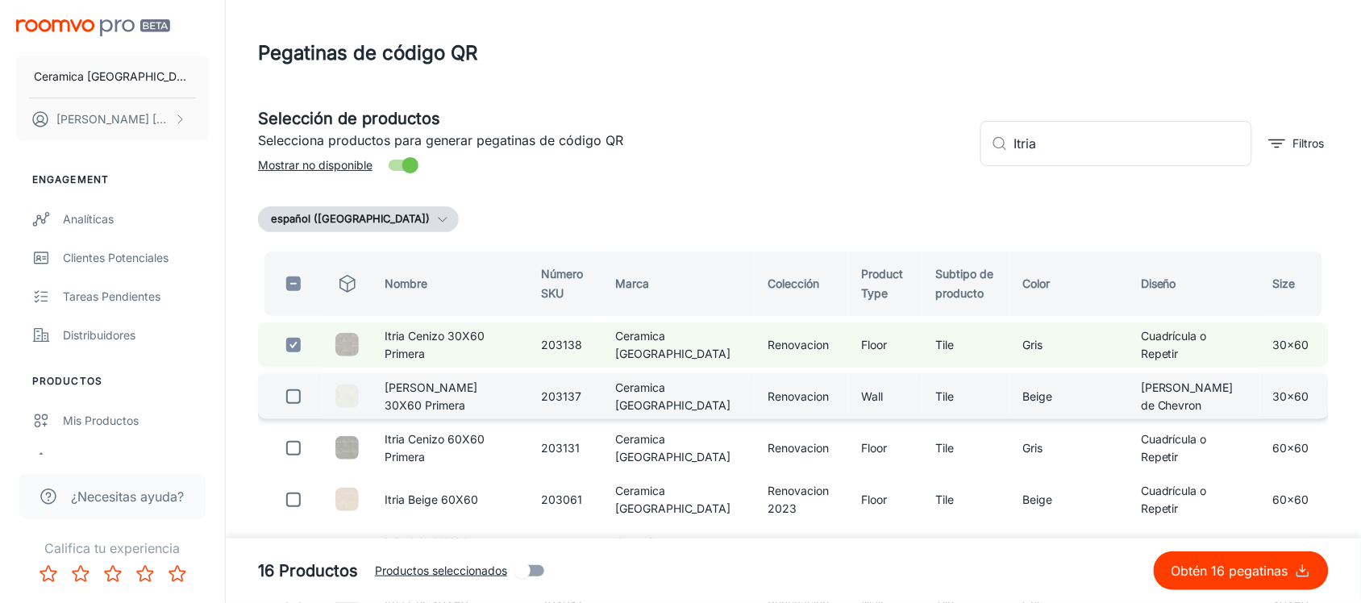
click at [292, 392] on input "checkbox" at bounding box center [293, 397] width 32 height 32
checkbox input "true"
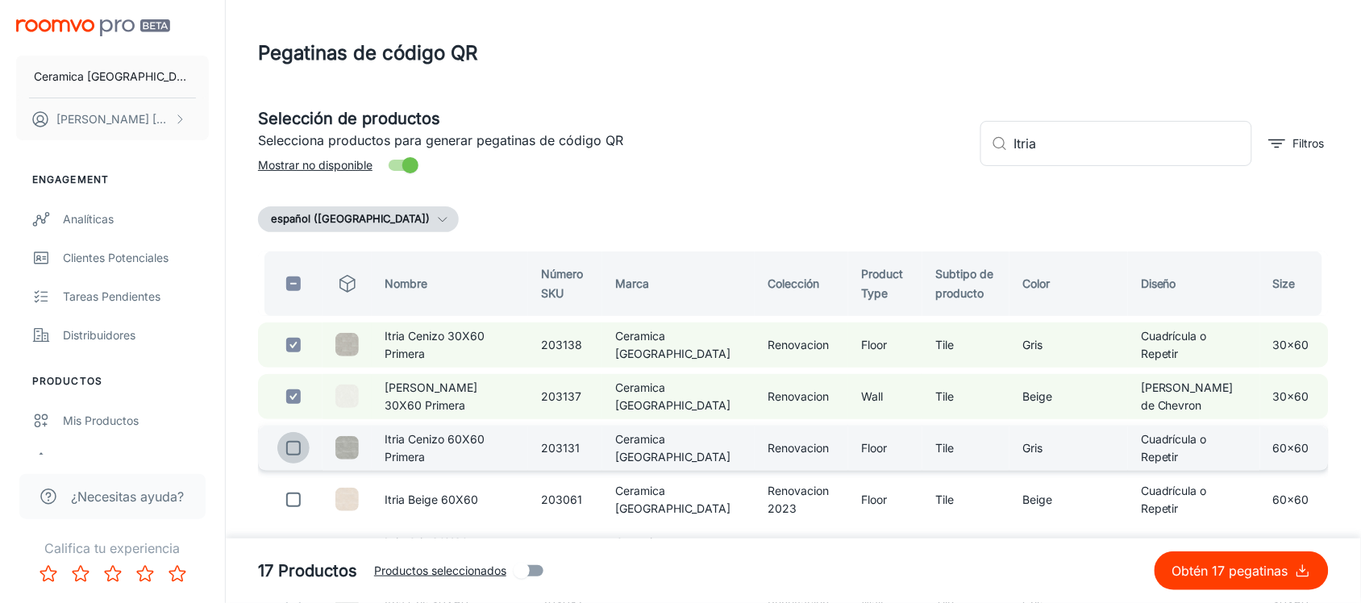
click at [289, 460] on input "checkbox" at bounding box center [293, 448] width 32 height 32
click at [290, 446] on input "checkbox" at bounding box center [293, 448] width 32 height 32
checkbox input "false"
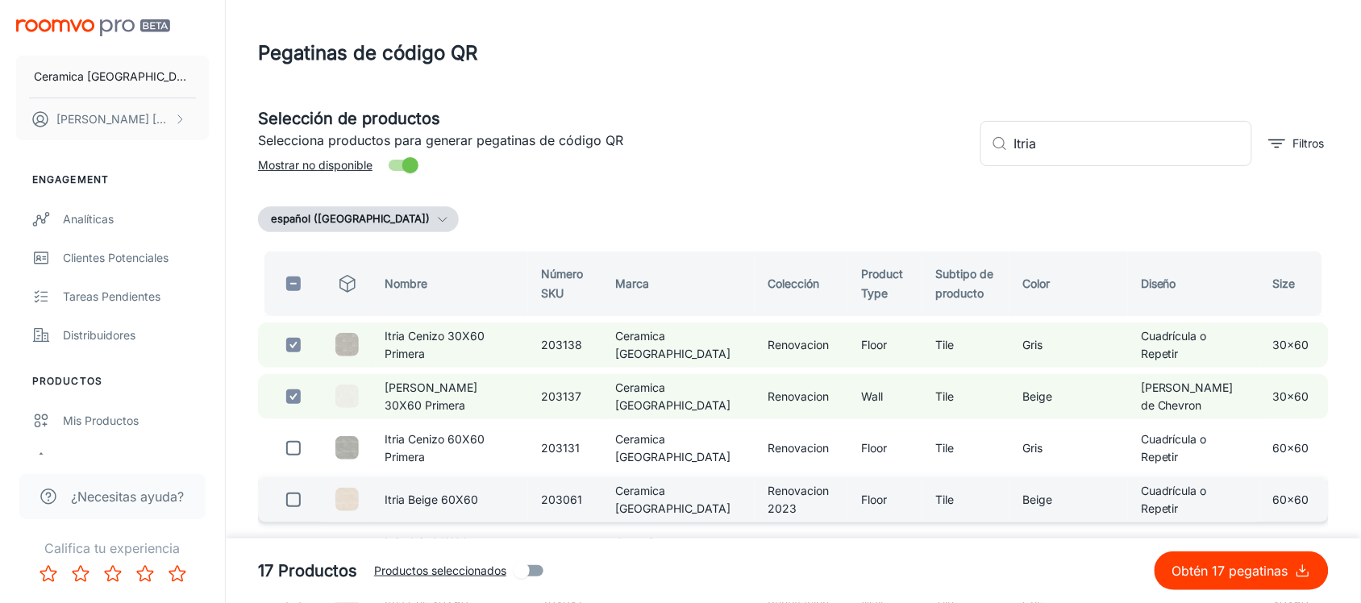
click at [295, 502] on input "checkbox" at bounding box center [293, 500] width 32 height 32
checkbox input "true"
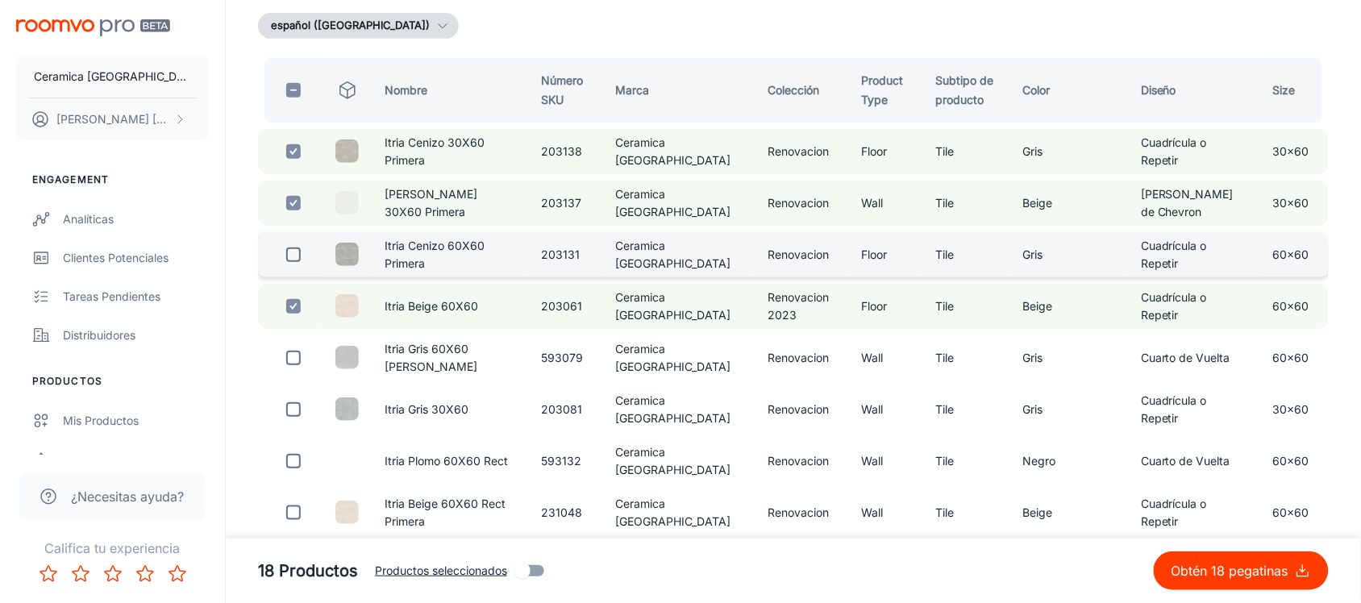
scroll to position [202, 0]
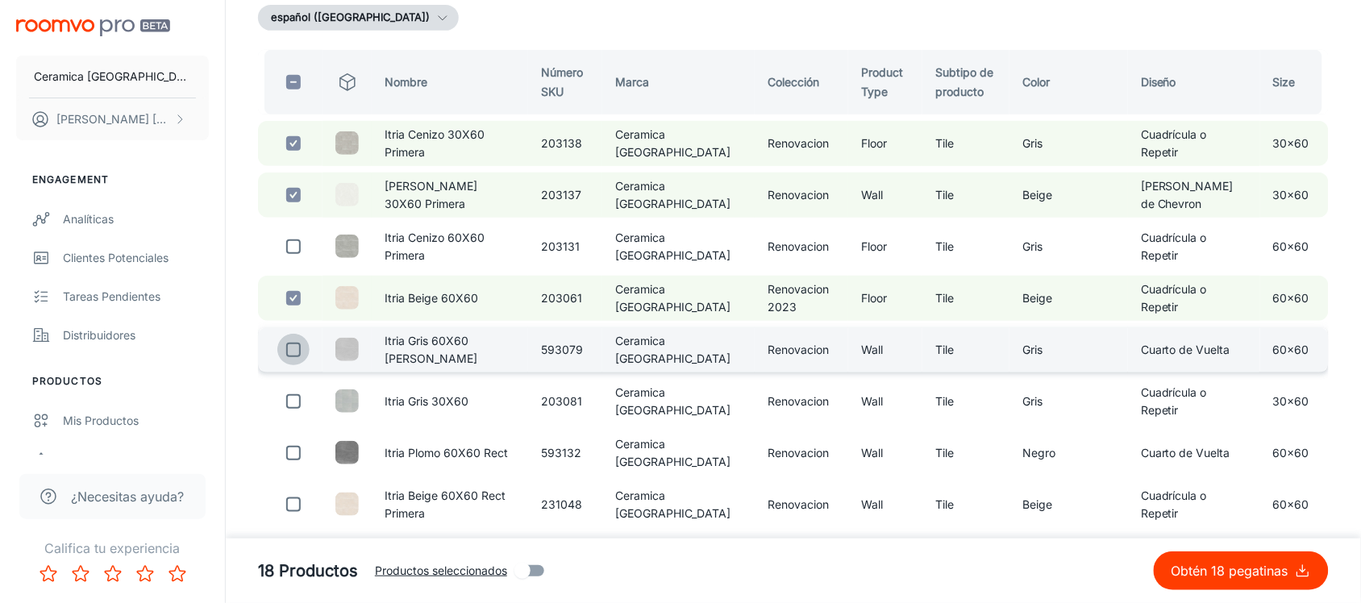
click at [293, 343] on input "checkbox" at bounding box center [293, 350] width 32 height 32
checkbox input "true"
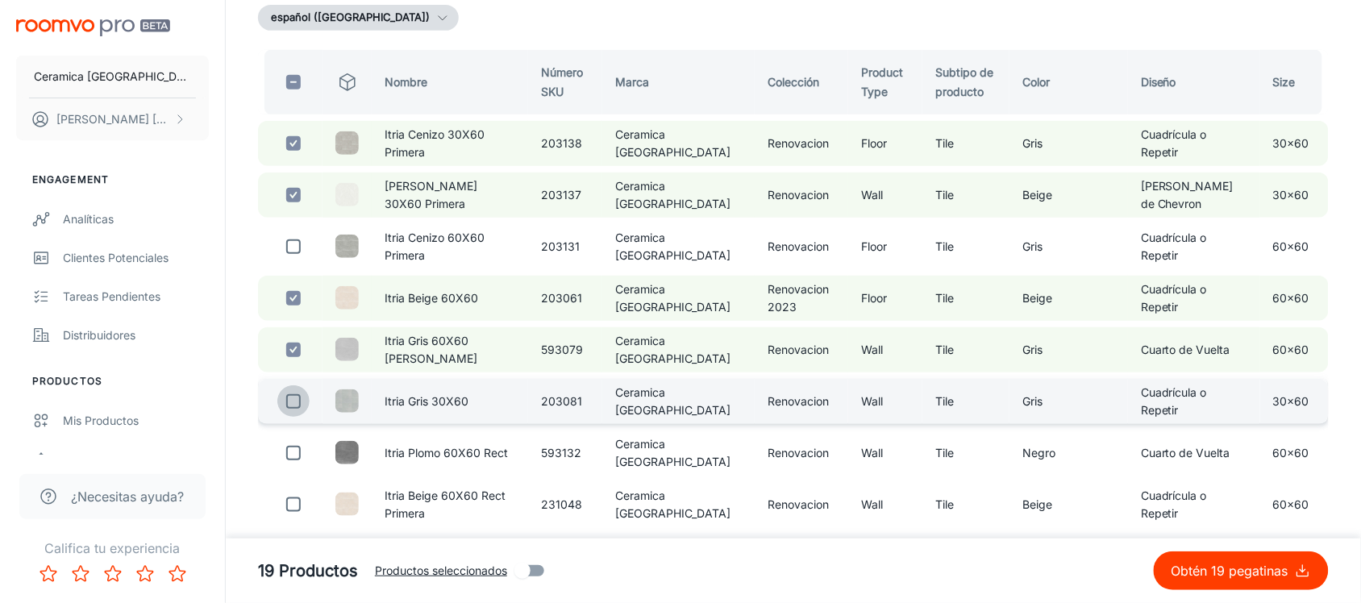
click at [293, 403] on input "checkbox" at bounding box center [293, 401] width 32 height 32
checkbox input "true"
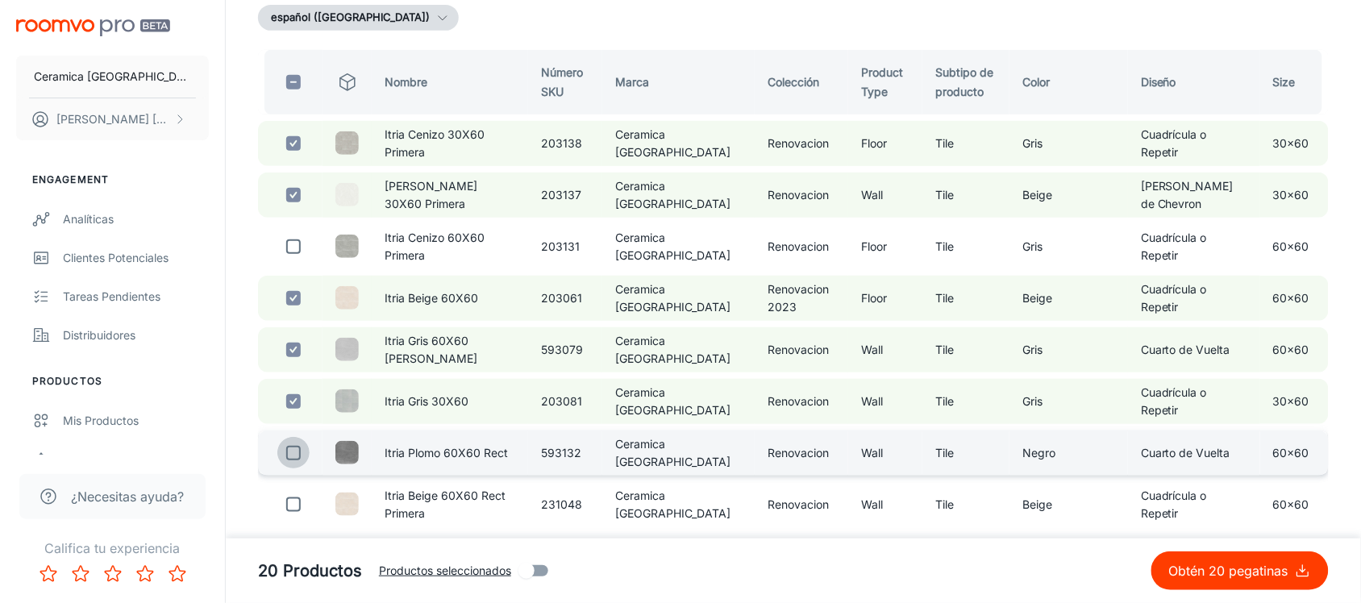
click at [302, 443] on input "checkbox" at bounding box center [293, 453] width 32 height 32
checkbox input "true"
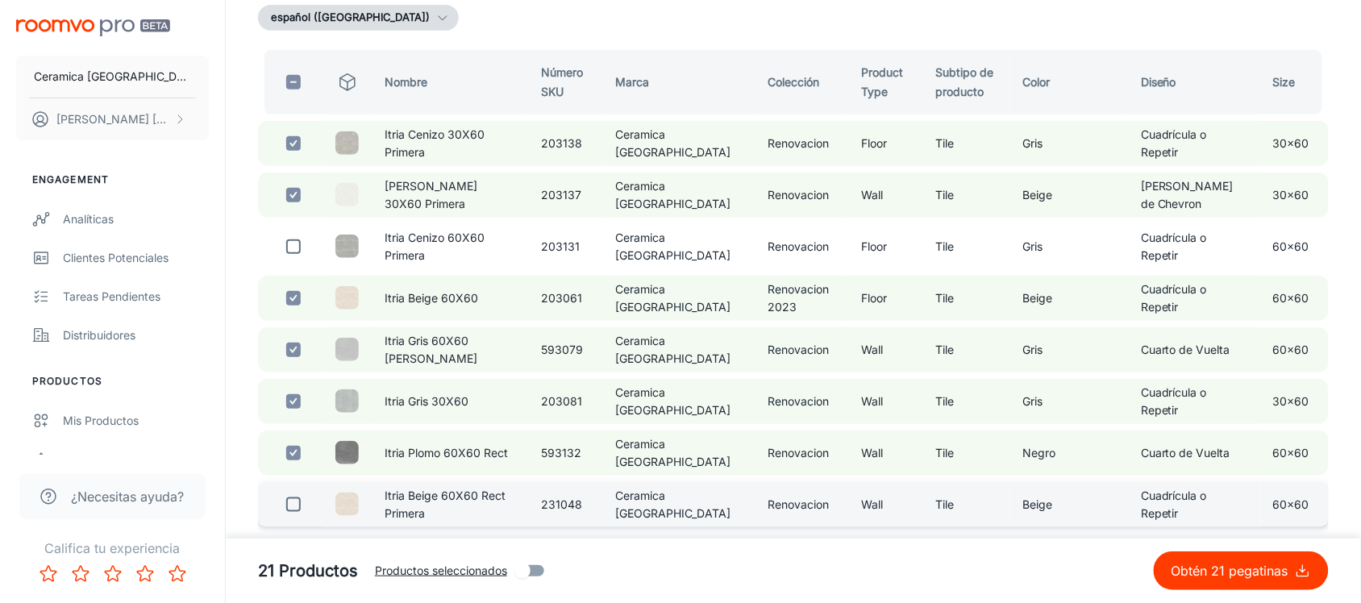
click at [289, 497] on input "checkbox" at bounding box center [293, 505] width 32 height 32
checkbox input "true"
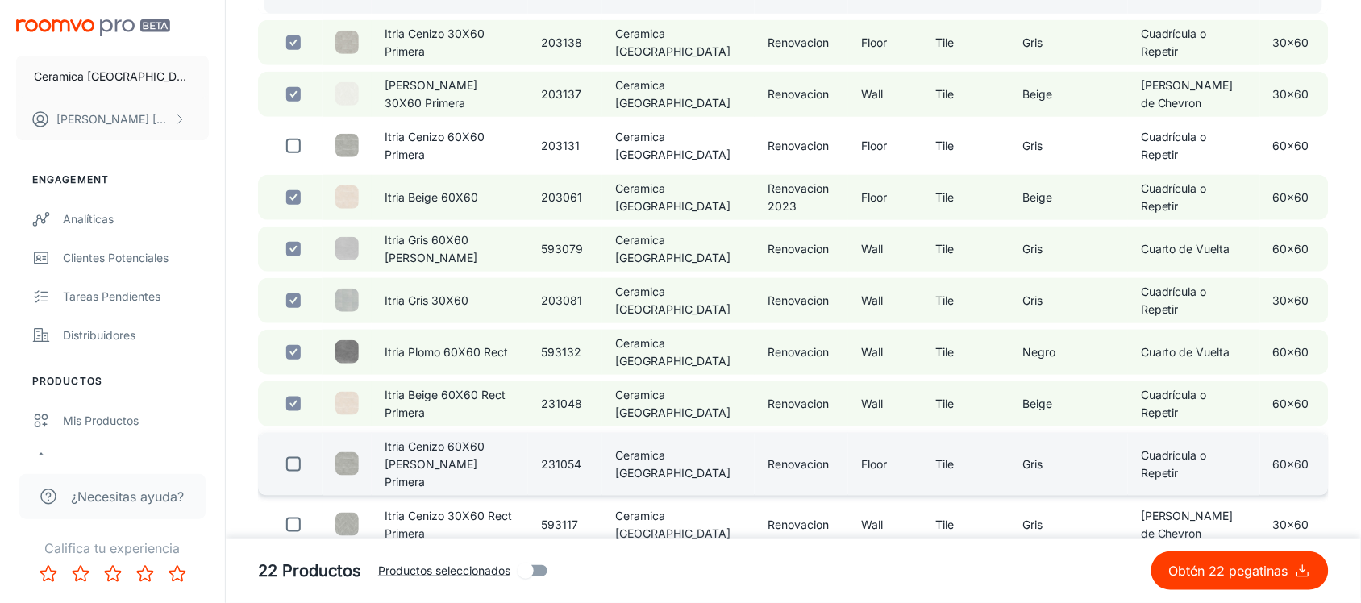
click at [288, 450] on input "checkbox" at bounding box center [293, 464] width 32 height 32
checkbox input "true"
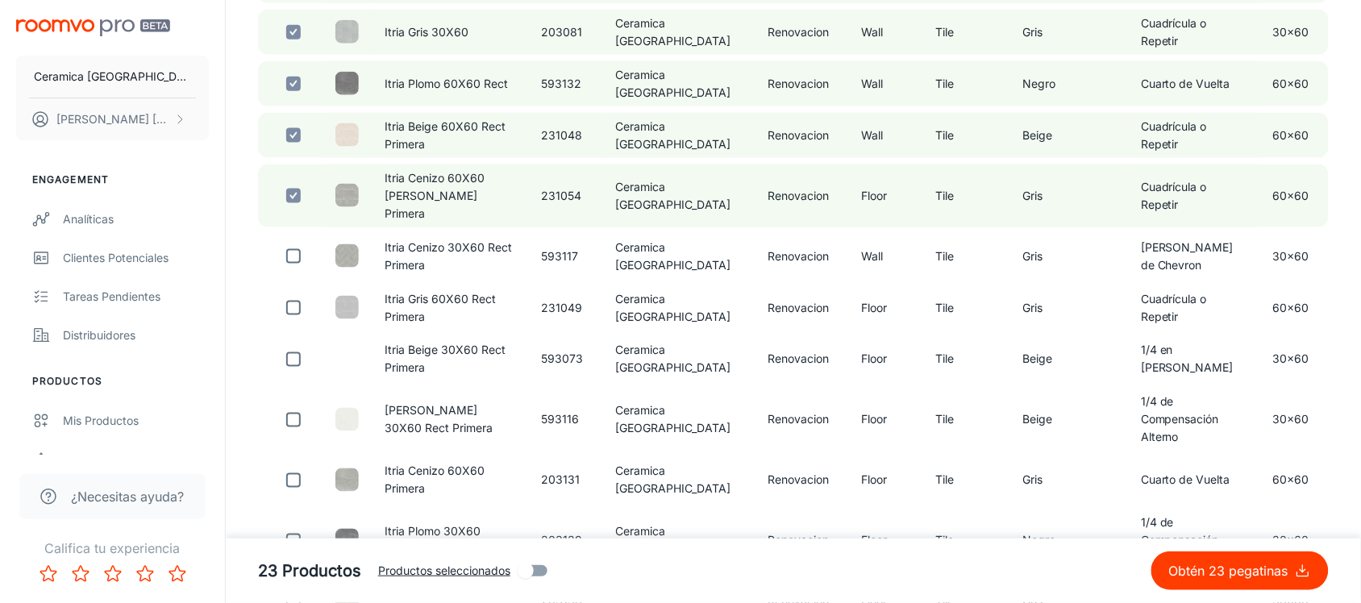
scroll to position [605, 0]
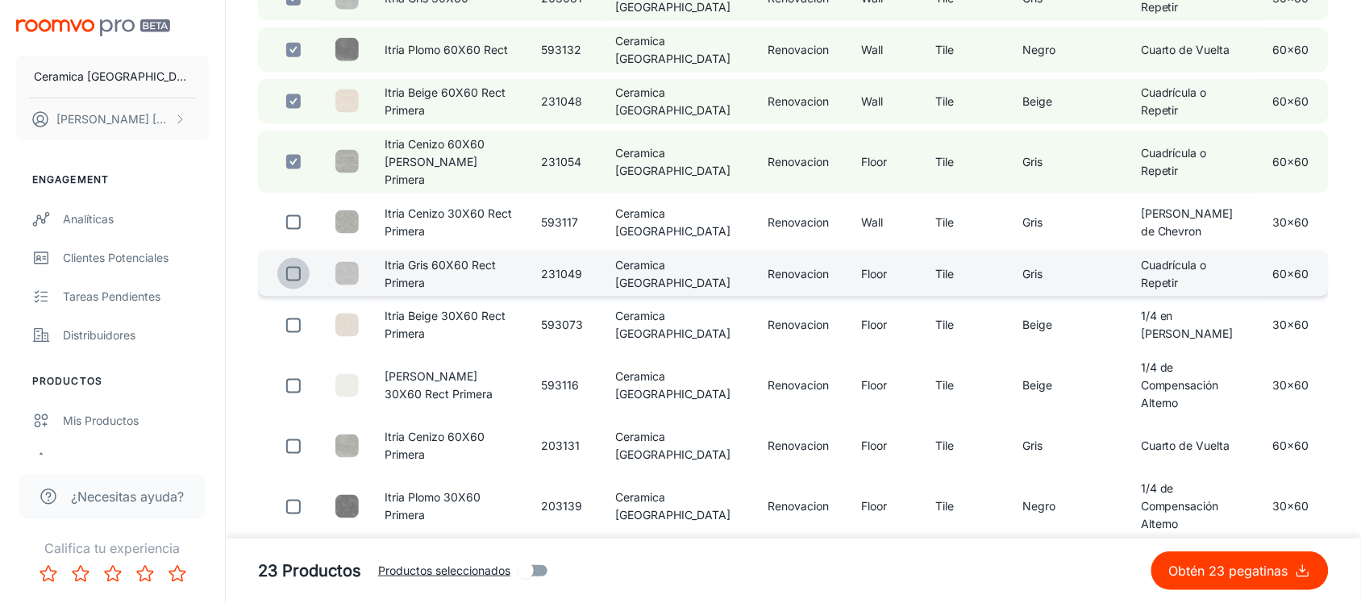
click at [299, 258] on input "checkbox" at bounding box center [293, 274] width 32 height 32
checkbox input "true"
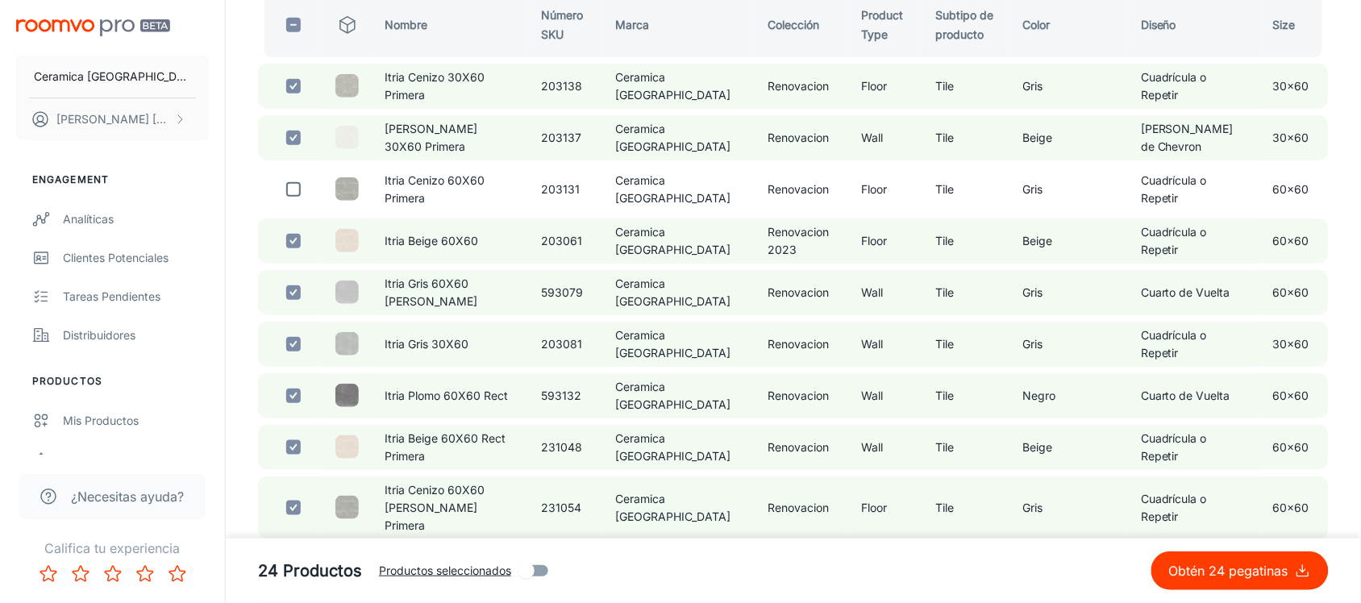
scroll to position [0, 0]
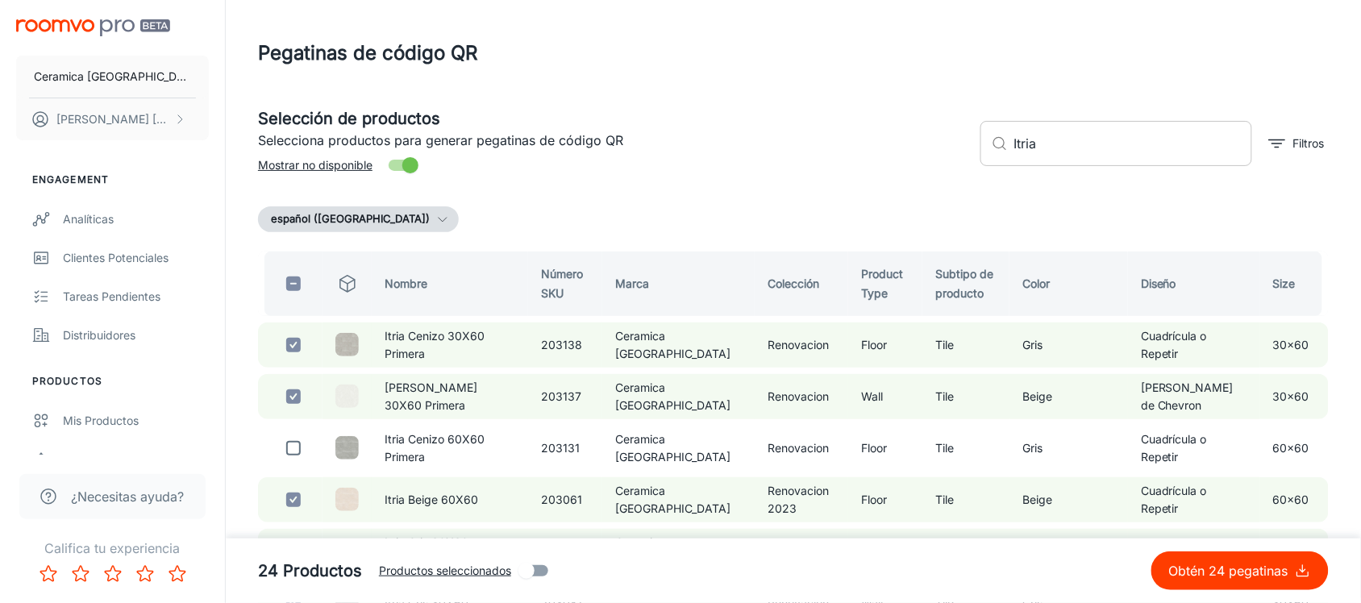
click at [1034, 144] on input "Itria" at bounding box center [1133, 143] width 238 height 45
paste input "Ginevra"
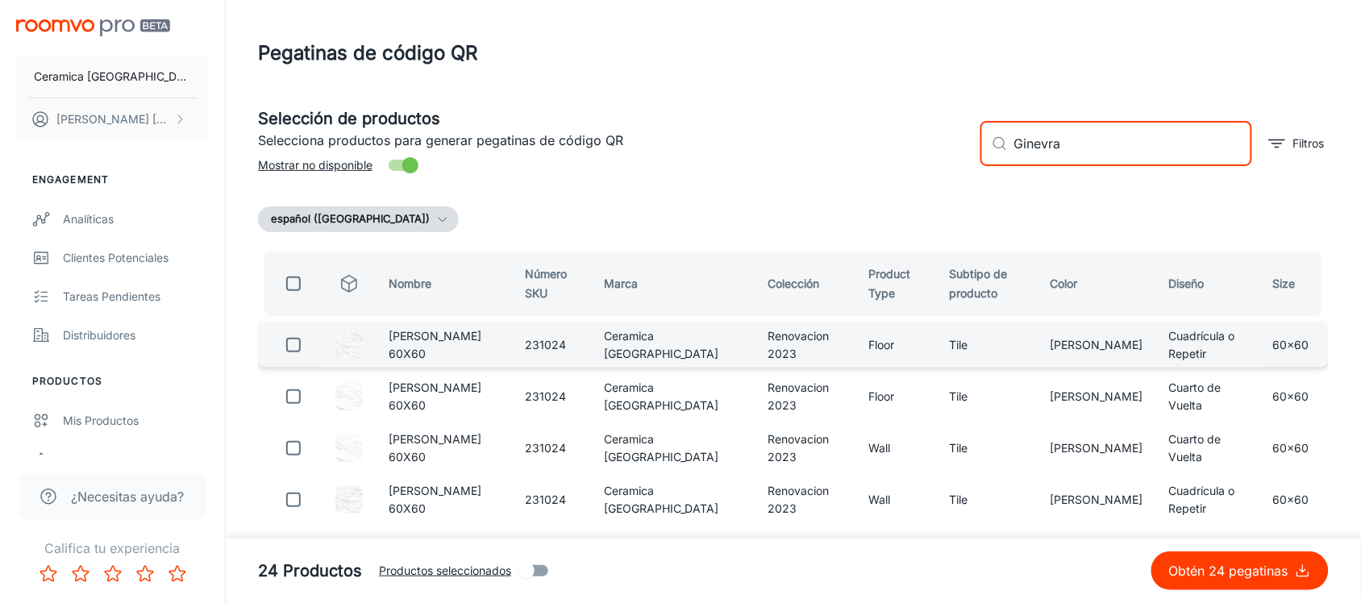
type input "Ginevra"
click at [294, 339] on input "checkbox" at bounding box center [293, 345] width 32 height 32
checkbox input "true"
click at [1036, 151] on input "Ginevra" at bounding box center [1133, 143] width 238 height 45
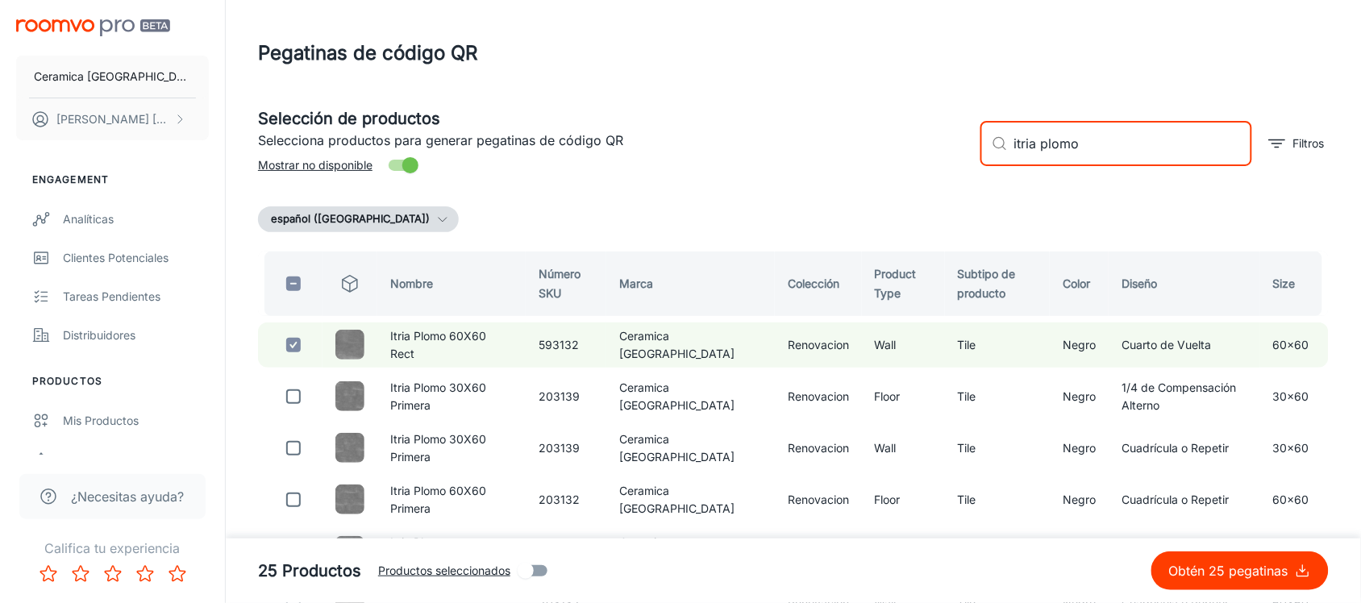
click at [1028, 135] on input "itria plomo" at bounding box center [1133, 143] width 238 height 45
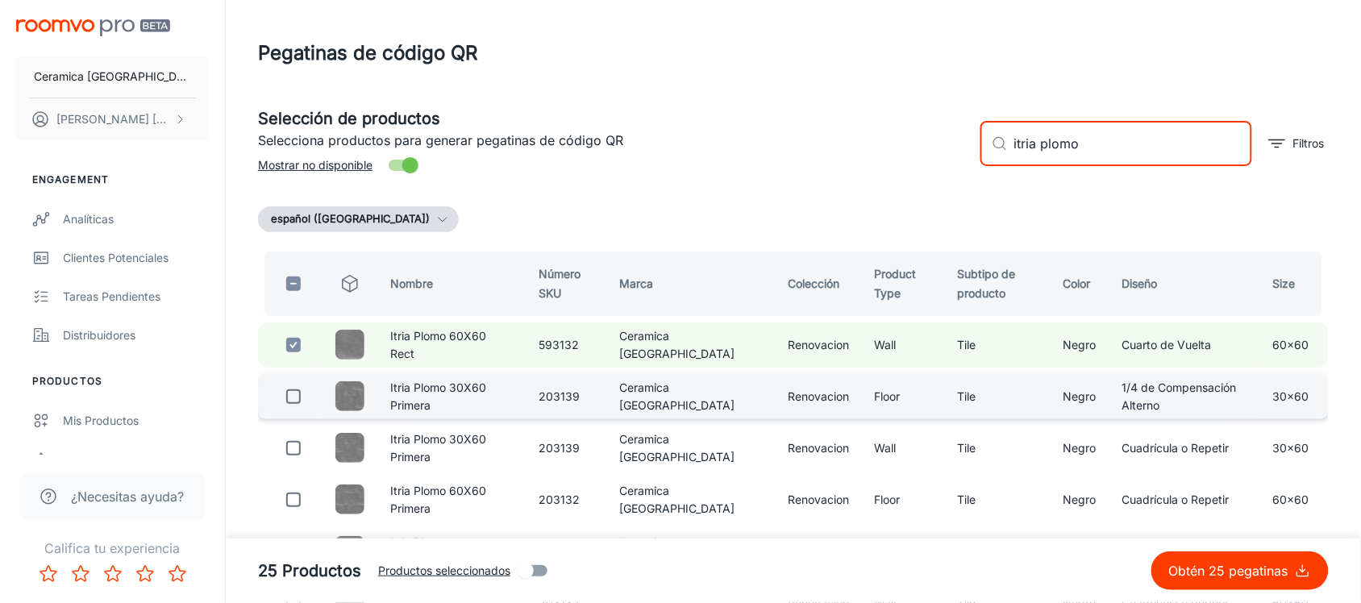
type input "itria plomo"
click at [291, 389] on input "checkbox" at bounding box center [293, 397] width 32 height 32
checkbox input "true"
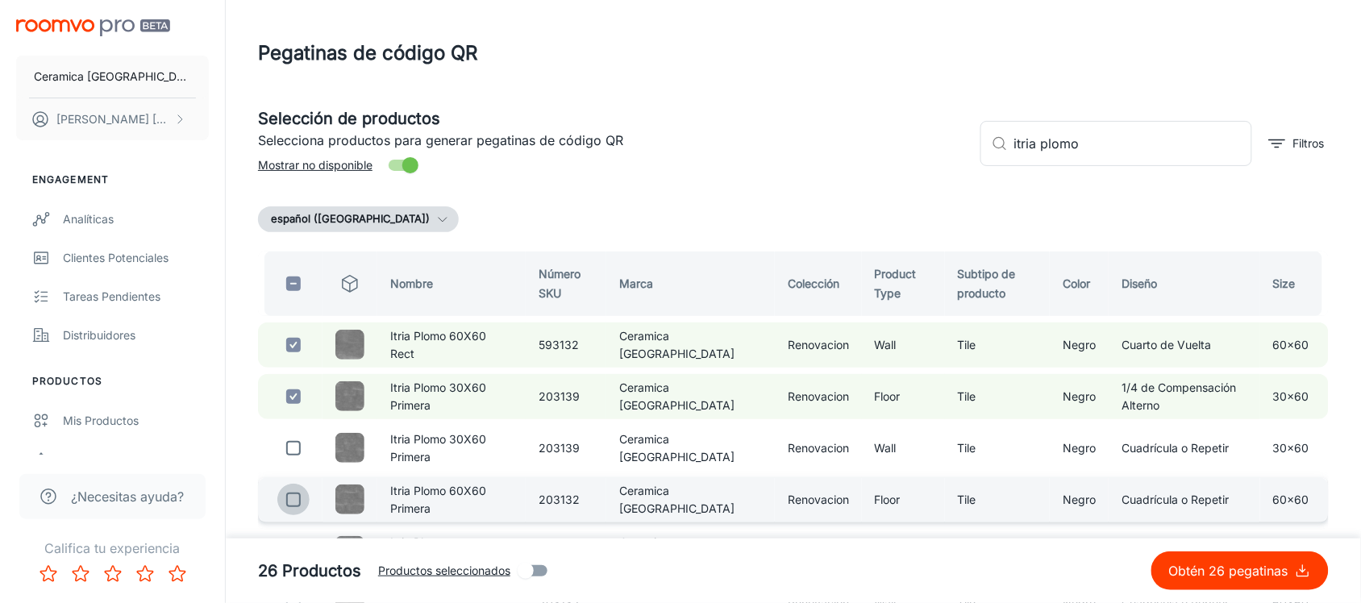
click at [287, 494] on input "checkbox" at bounding box center [293, 500] width 32 height 32
checkbox input "true"
click at [1037, 159] on input "itria plomo" at bounding box center [1133, 143] width 238 height 45
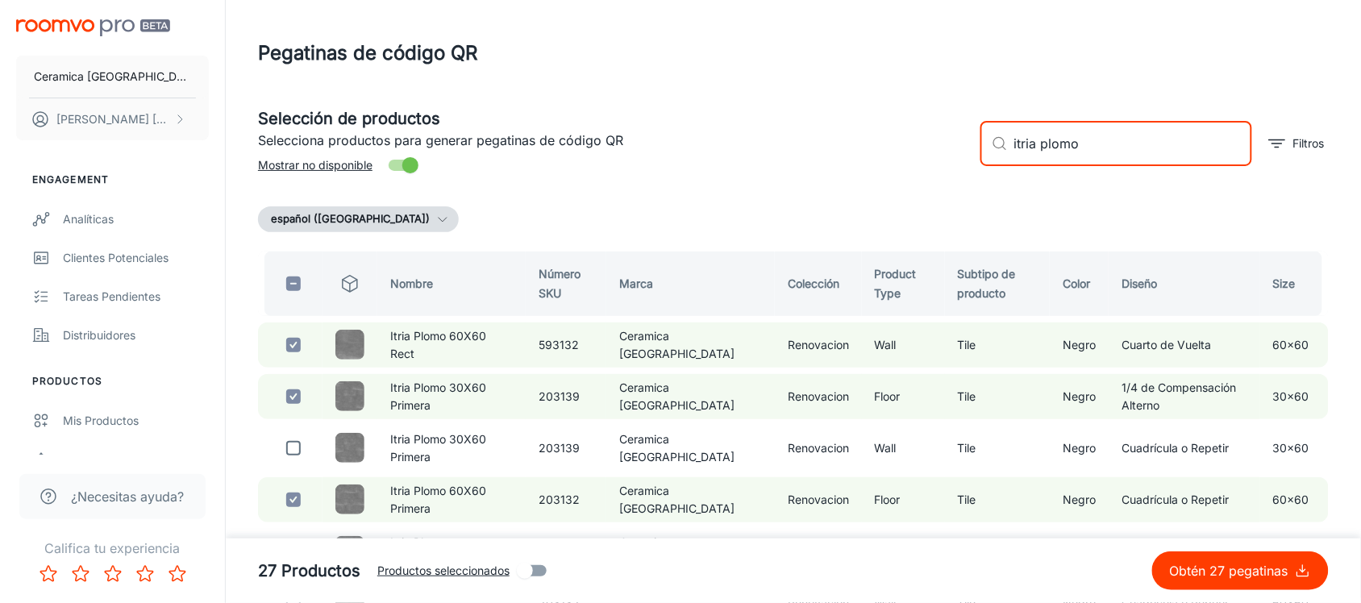
click at [1037, 159] on input "itria plomo" at bounding box center [1133, 143] width 238 height 45
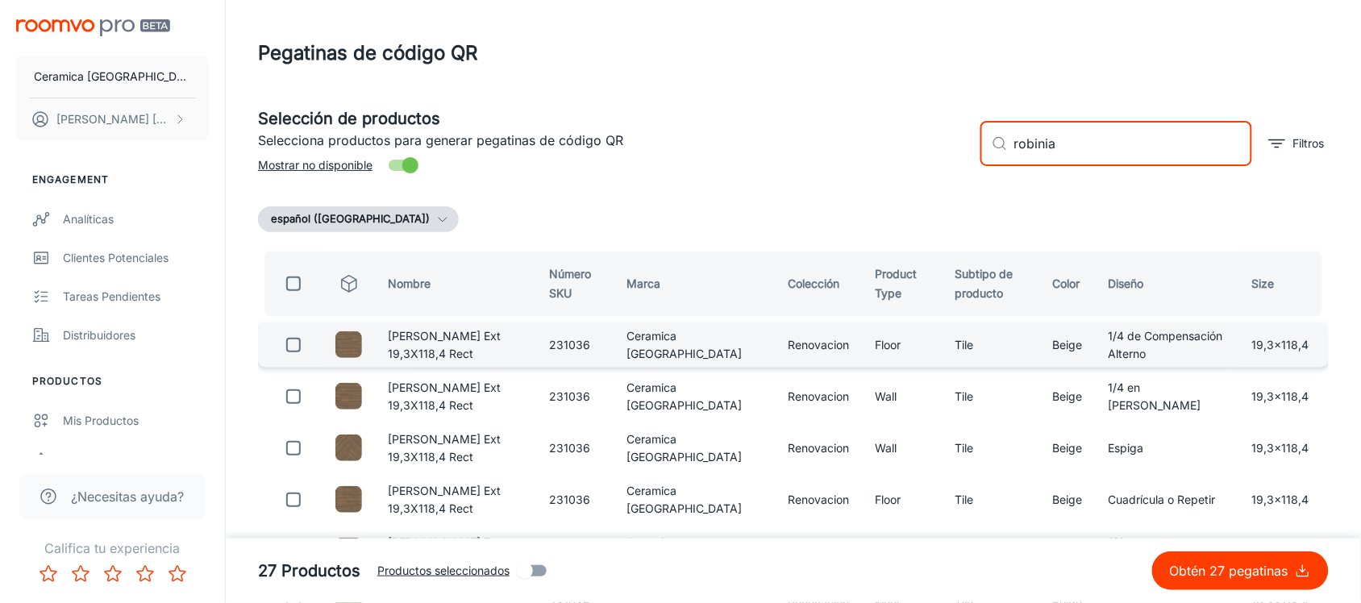
type input "robinia"
click at [294, 343] on input "checkbox" at bounding box center [293, 345] width 32 height 32
checkbox input "true"
click at [1034, 139] on input "robinia" at bounding box center [1133, 143] width 238 height 45
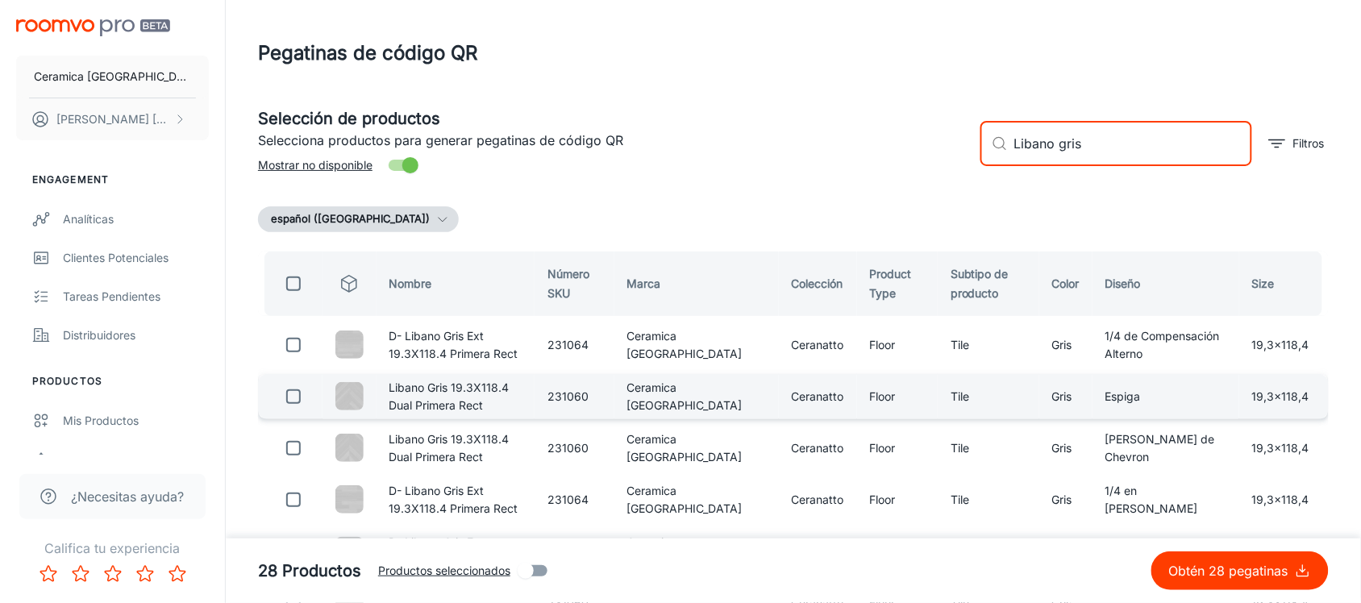
type input "Libano gris"
click at [293, 399] on input "checkbox" at bounding box center [293, 397] width 32 height 32
checkbox input "true"
click at [1043, 139] on input "Libano gris" at bounding box center [1133, 143] width 238 height 45
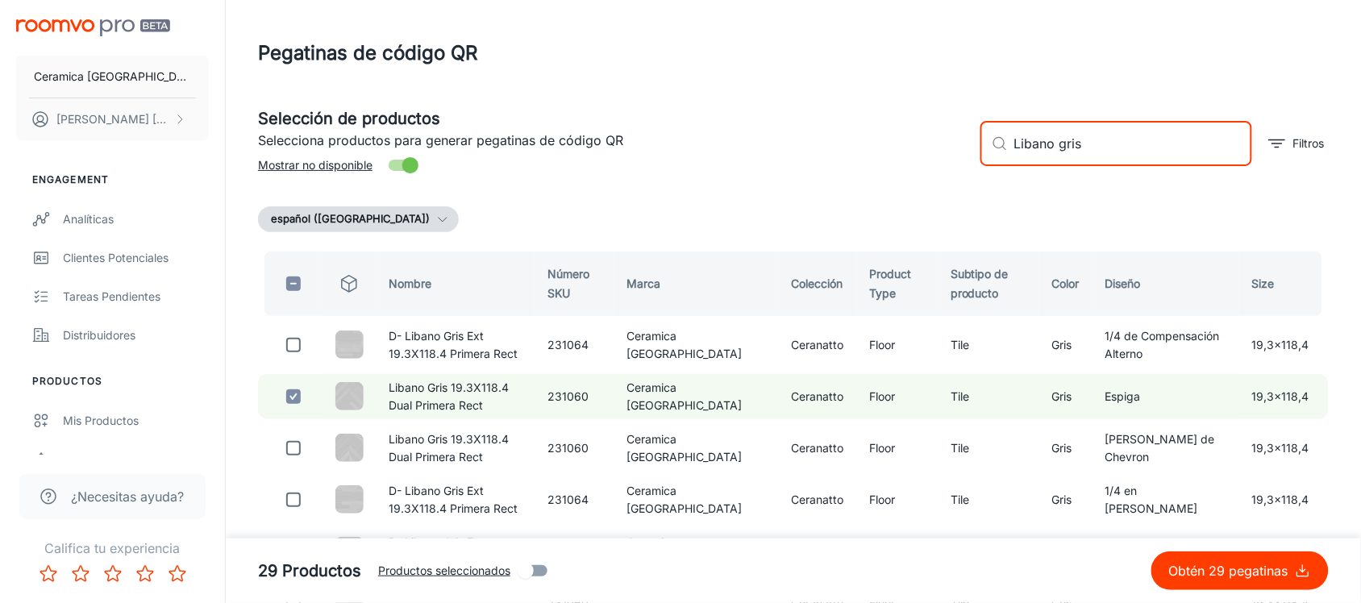
click at [1043, 139] on input "Libano gris" at bounding box center [1133, 143] width 238 height 45
paste input "tauari"
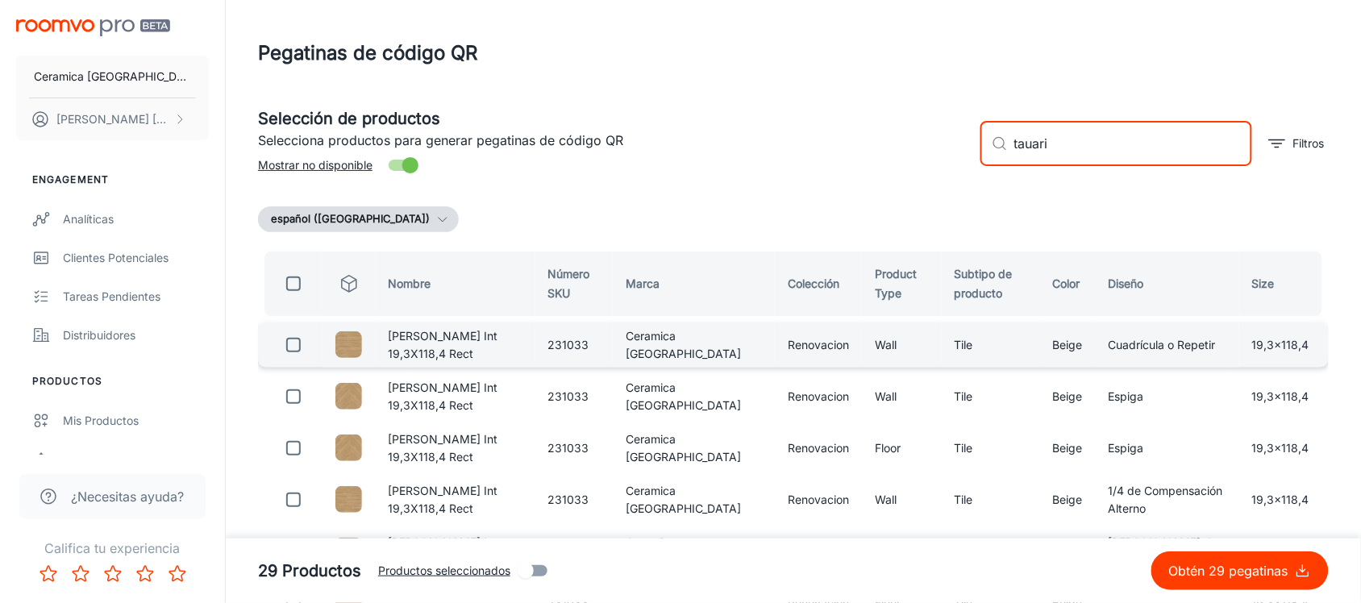
type input "tauari"
click at [292, 339] on input "checkbox" at bounding box center [293, 345] width 32 height 32
checkbox input "true"
click at [1034, 131] on input "tauari" at bounding box center [1133, 143] width 238 height 45
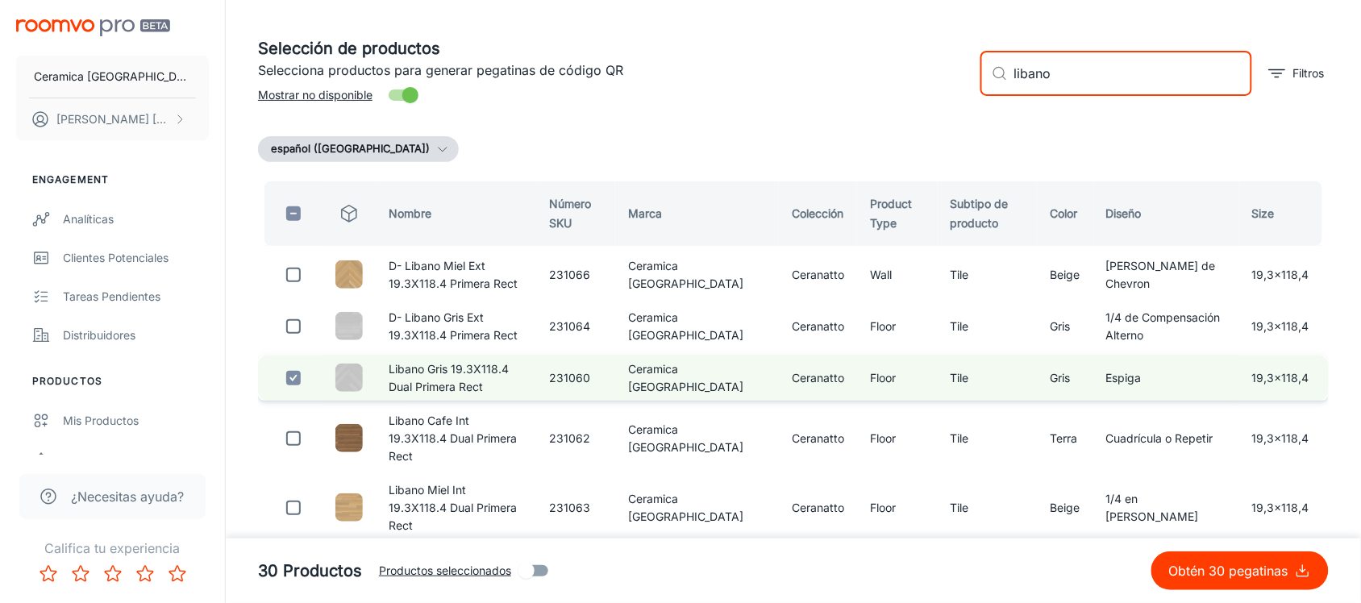
scroll to position [101, 0]
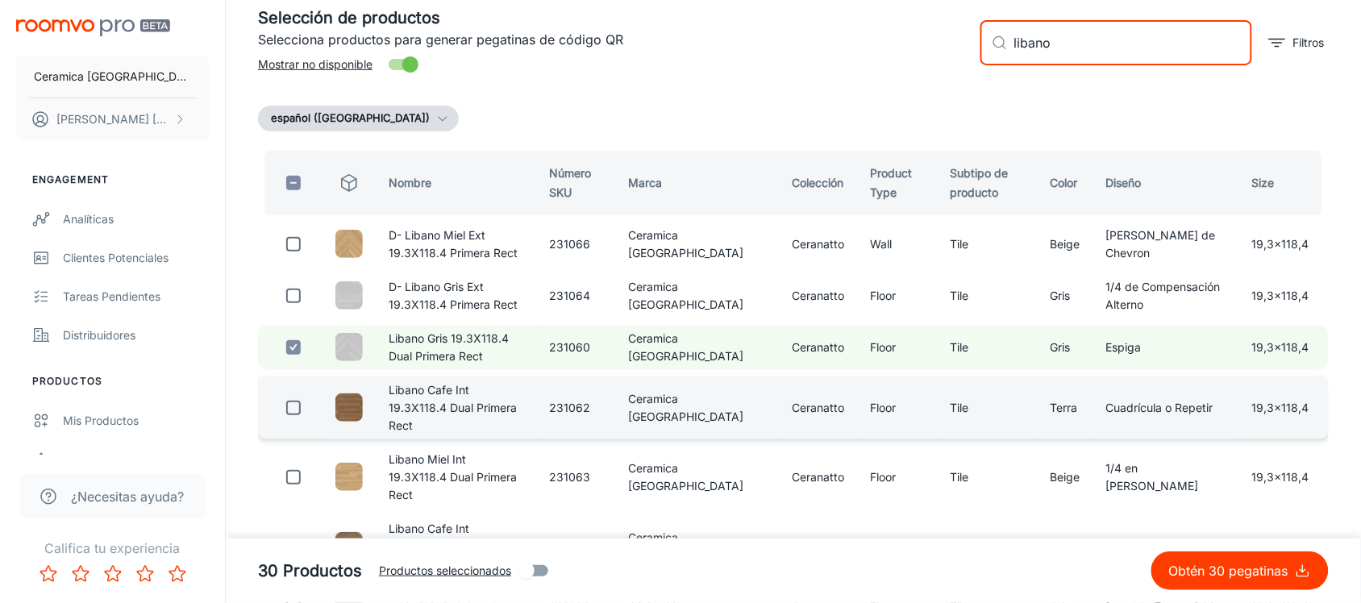
type input "libano"
click at [294, 393] on input "checkbox" at bounding box center [293, 408] width 32 height 32
checkbox input "false"
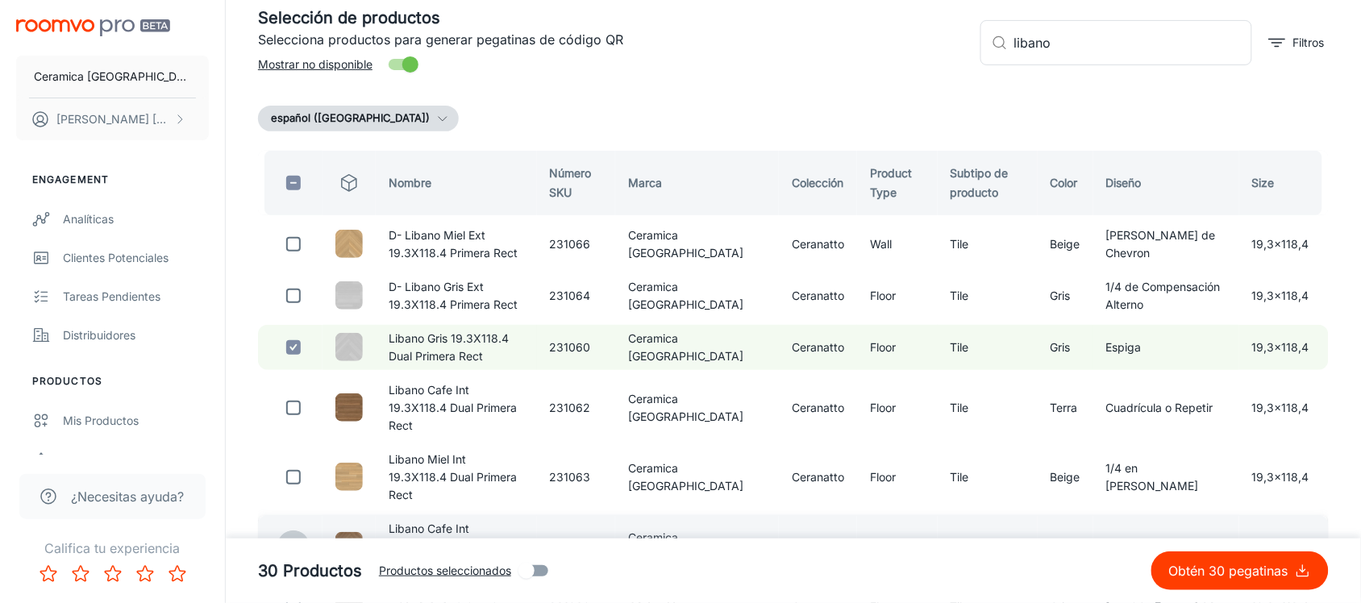
click at [296, 531] on input "checkbox" at bounding box center [293, 547] width 32 height 32
checkbox input "true"
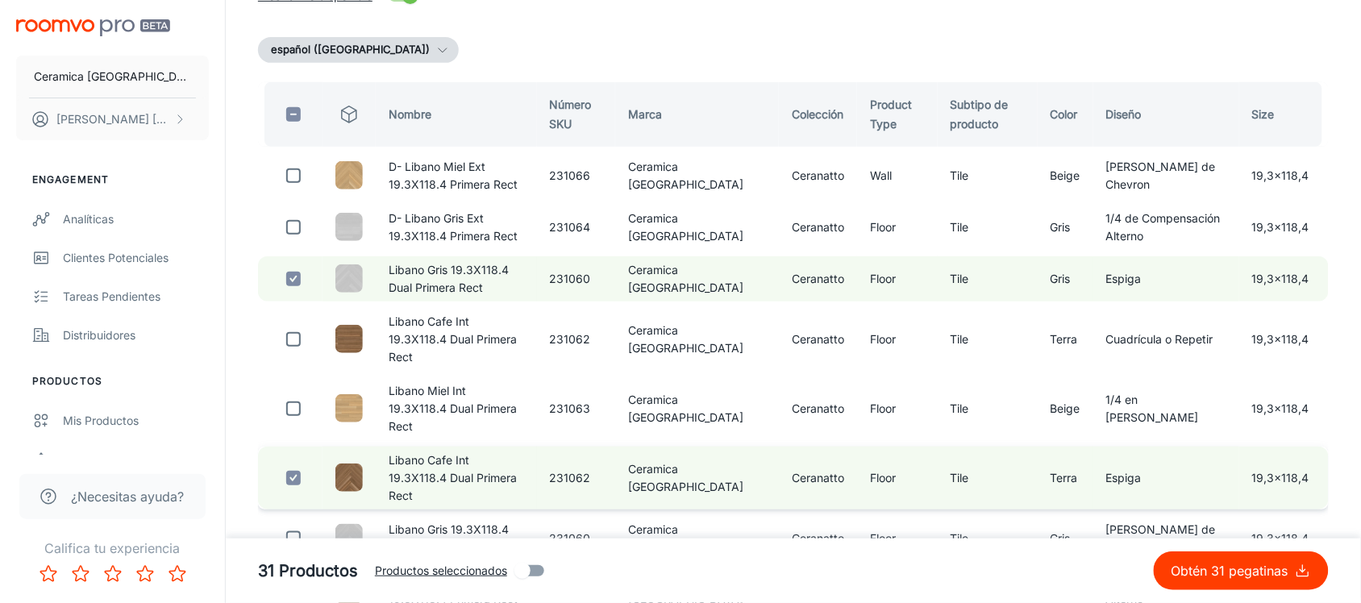
scroll to position [202, 0]
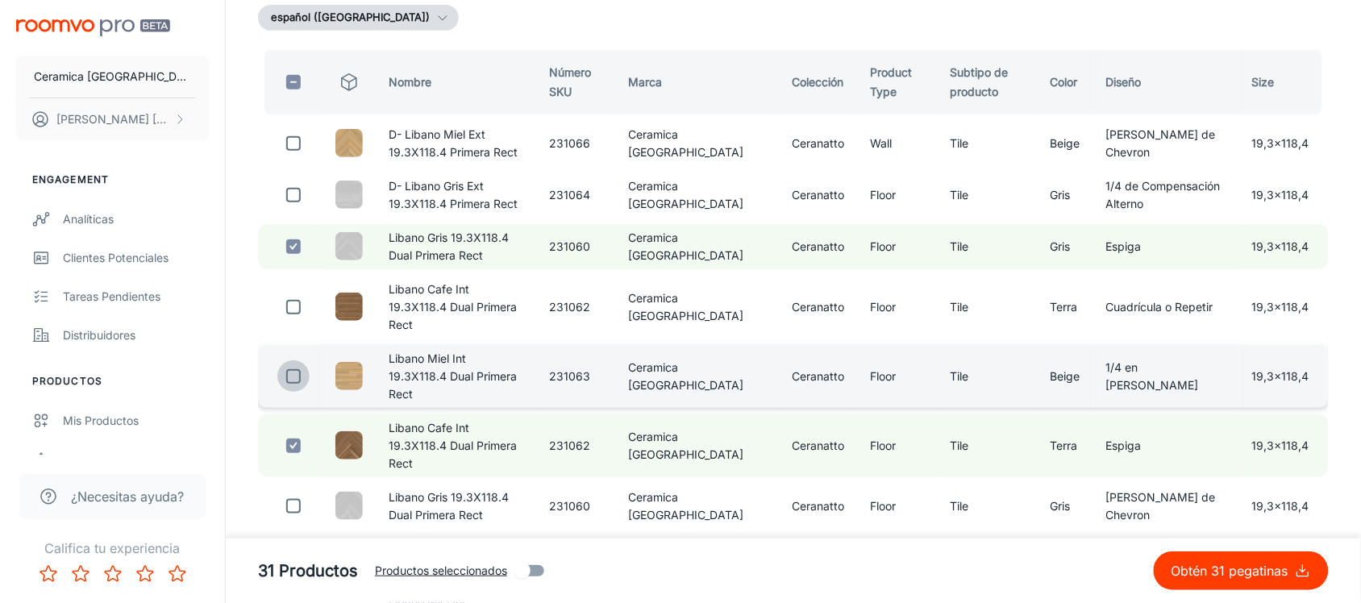
click at [292, 360] on input "checkbox" at bounding box center [293, 376] width 32 height 32
checkbox input "true"
click at [296, 430] on input "checkbox" at bounding box center [293, 446] width 32 height 32
checkbox input "false"
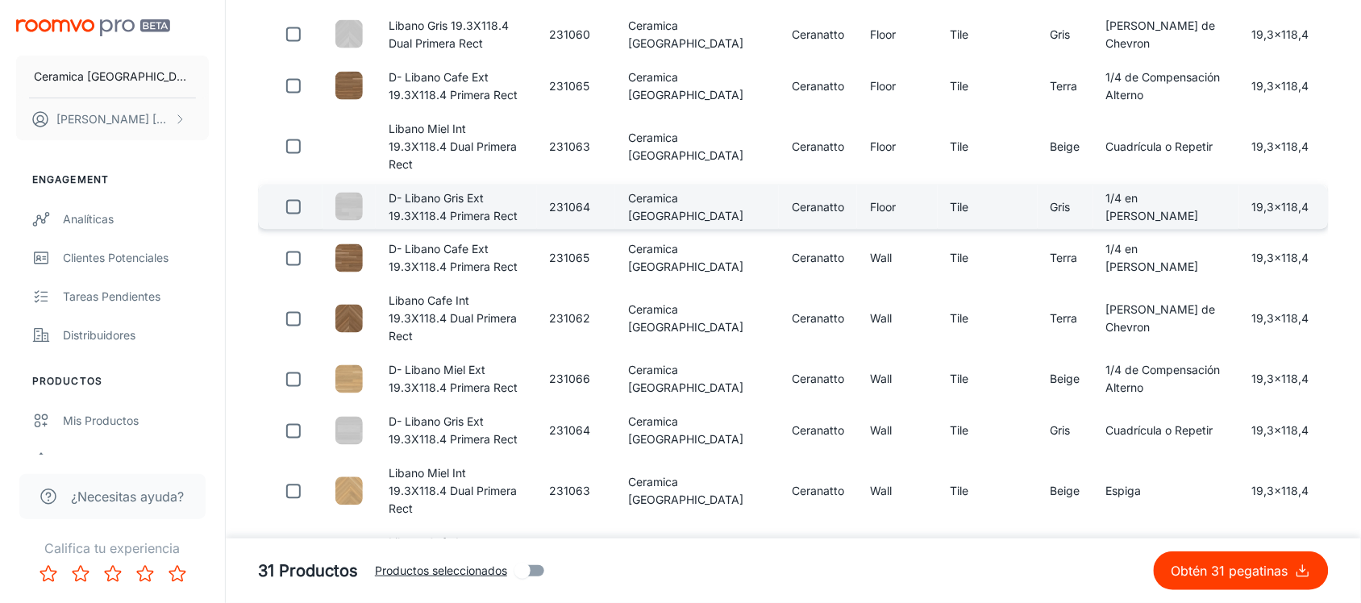
scroll to position [706, 0]
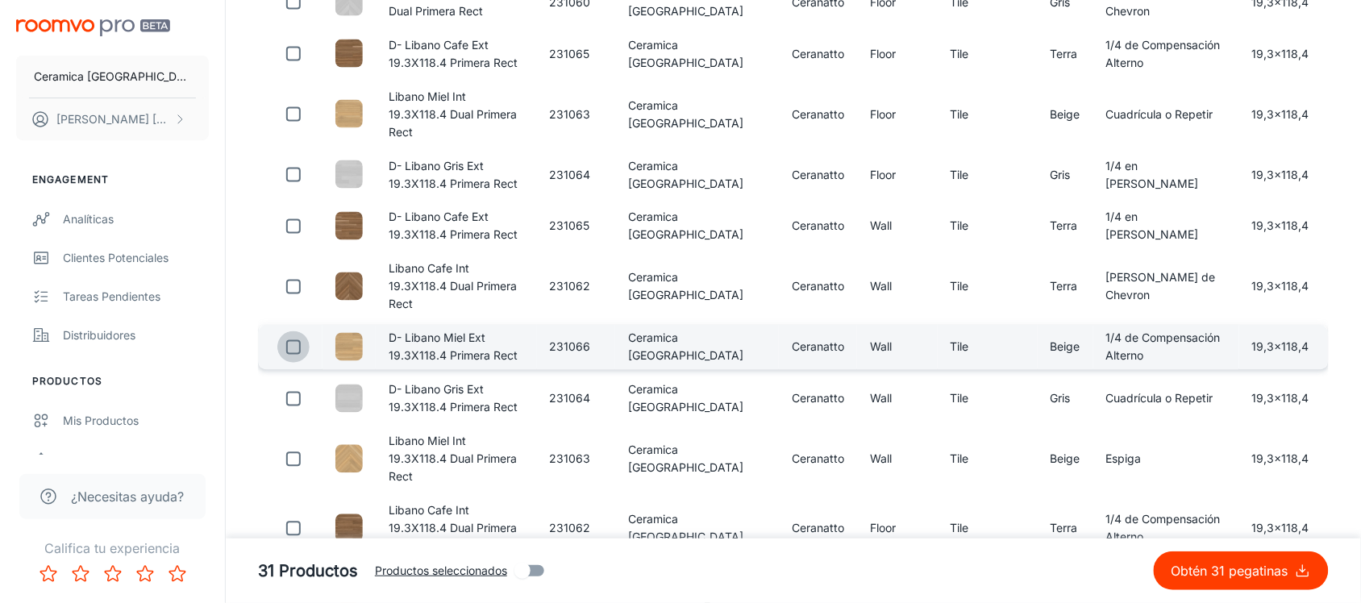
click at [302, 331] on input "checkbox" at bounding box center [293, 347] width 32 height 32
checkbox input "false"
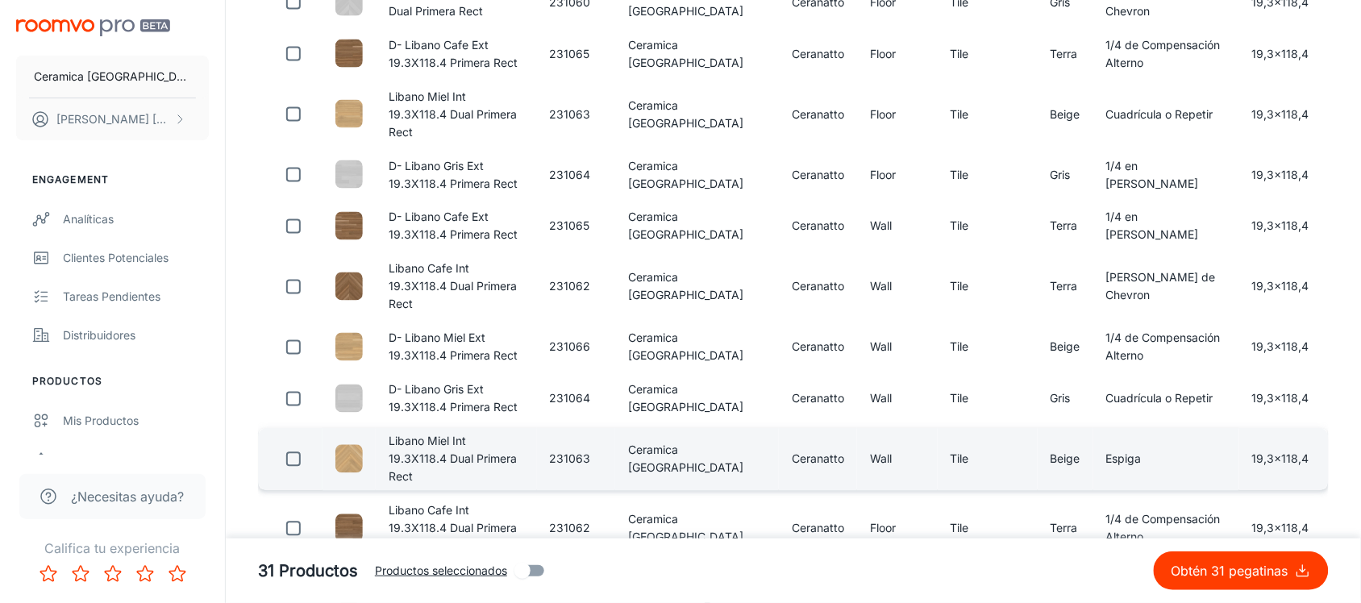
click at [307, 443] on input "checkbox" at bounding box center [293, 459] width 32 height 32
checkbox input "true"
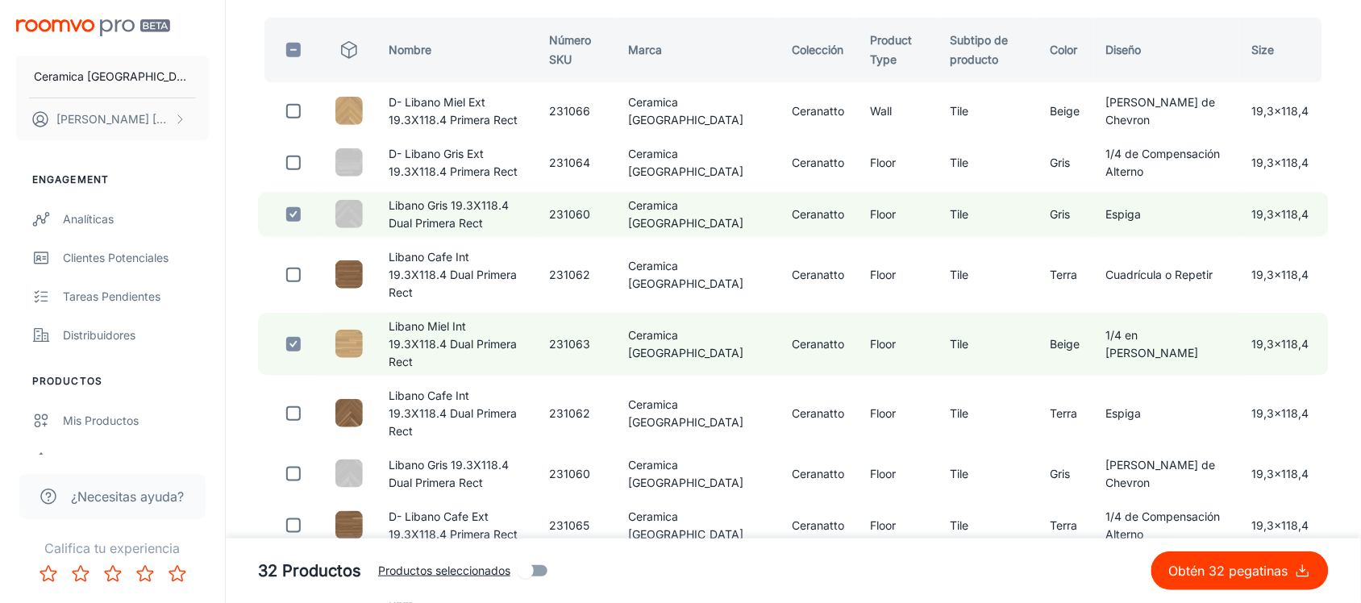
scroll to position [0, 0]
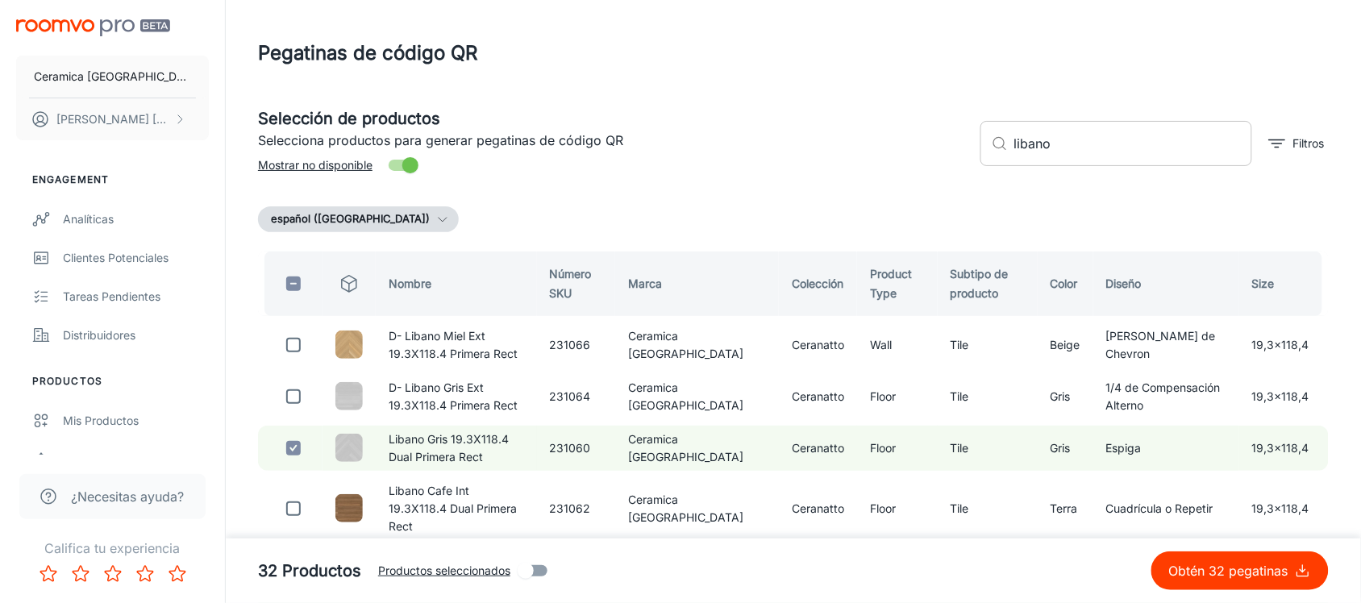
click at [1018, 145] on input "libano" at bounding box center [1133, 143] width 238 height 45
click at [1020, 145] on input "libano" at bounding box center [1133, 143] width 238 height 45
paste input "Tavira"
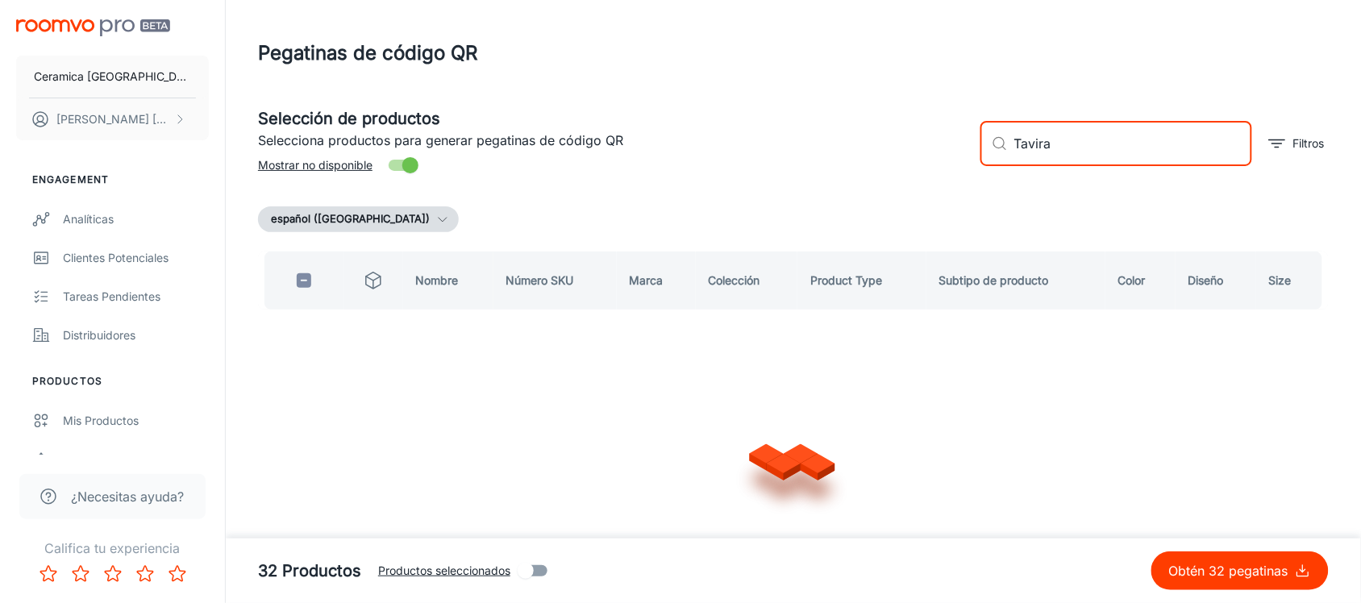
type input "Tavira"
checkbox input "true"
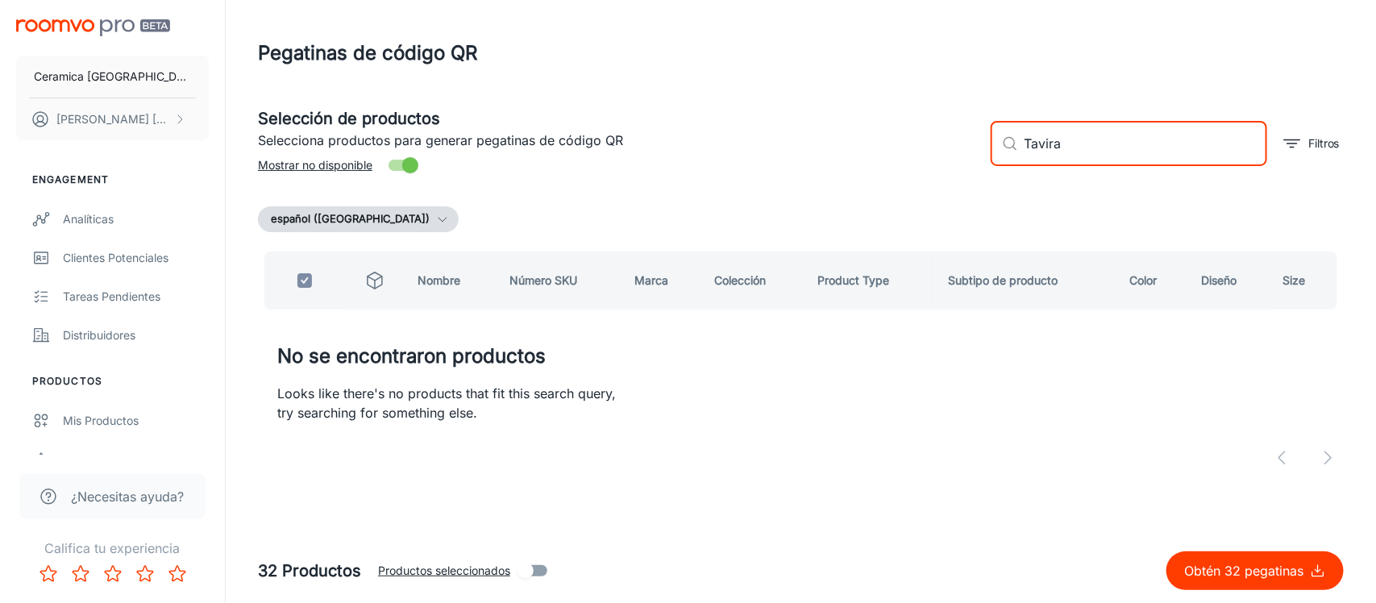
click at [1086, 142] on input "Tavira" at bounding box center [1146, 143] width 243 height 45
click at [1025, 142] on input "Tavira" at bounding box center [1146, 143] width 243 height 45
paste input "Lumen"
click at [1033, 141] on input "Lumen" at bounding box center [1146, 143] width 243 height 45
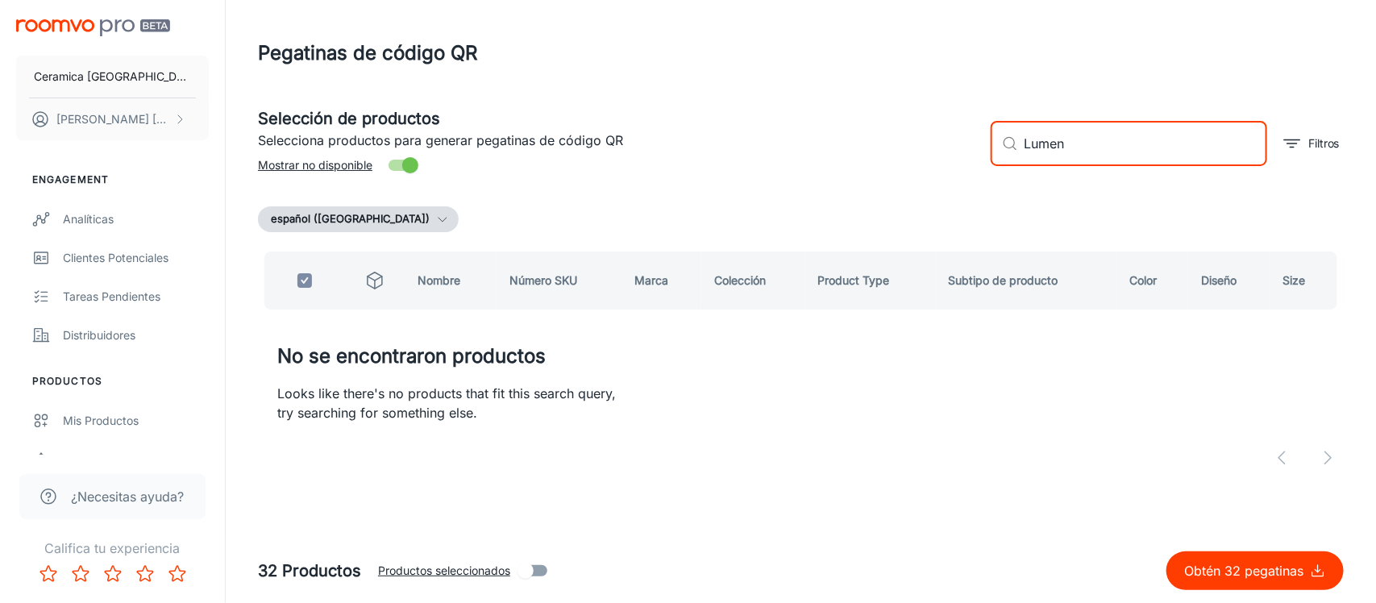
click at [1033, 141] on input "Lumen" at bounding box center [1146, 143] width 243 height 45
paste input "Bosco"
click at [1045, 138] on input "Bosco" at bounding box center [1146, 143] width 243 height 45
paste input "Picasso"
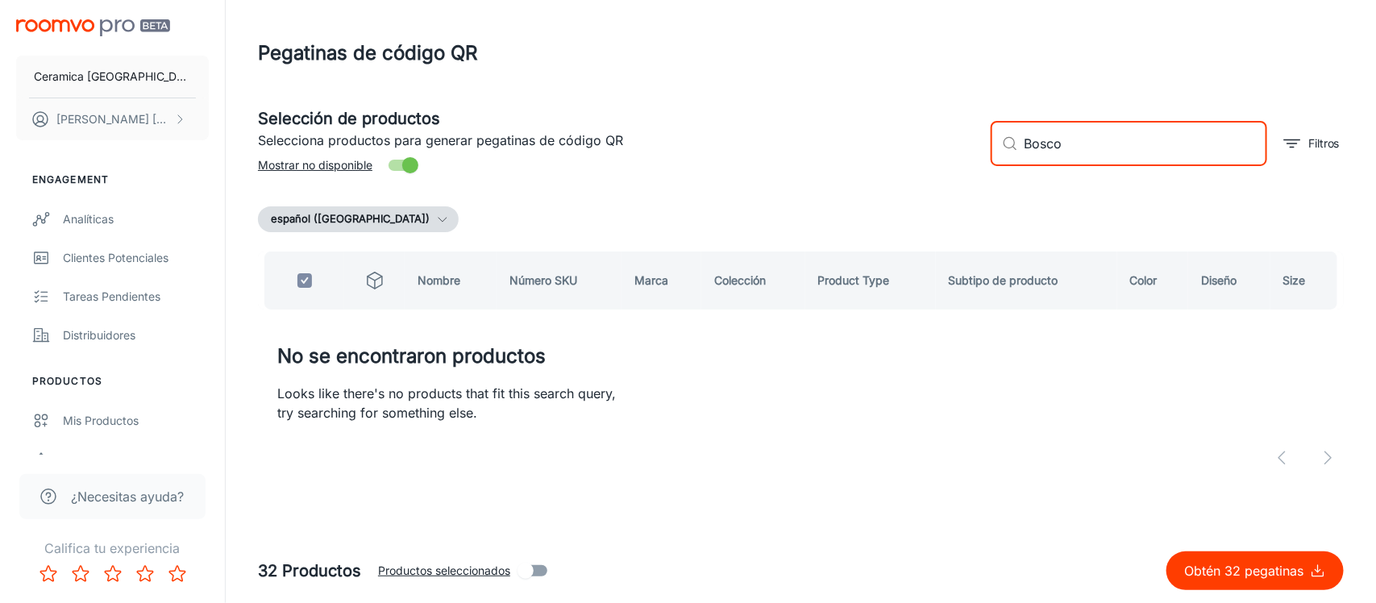
type input "Picasso"
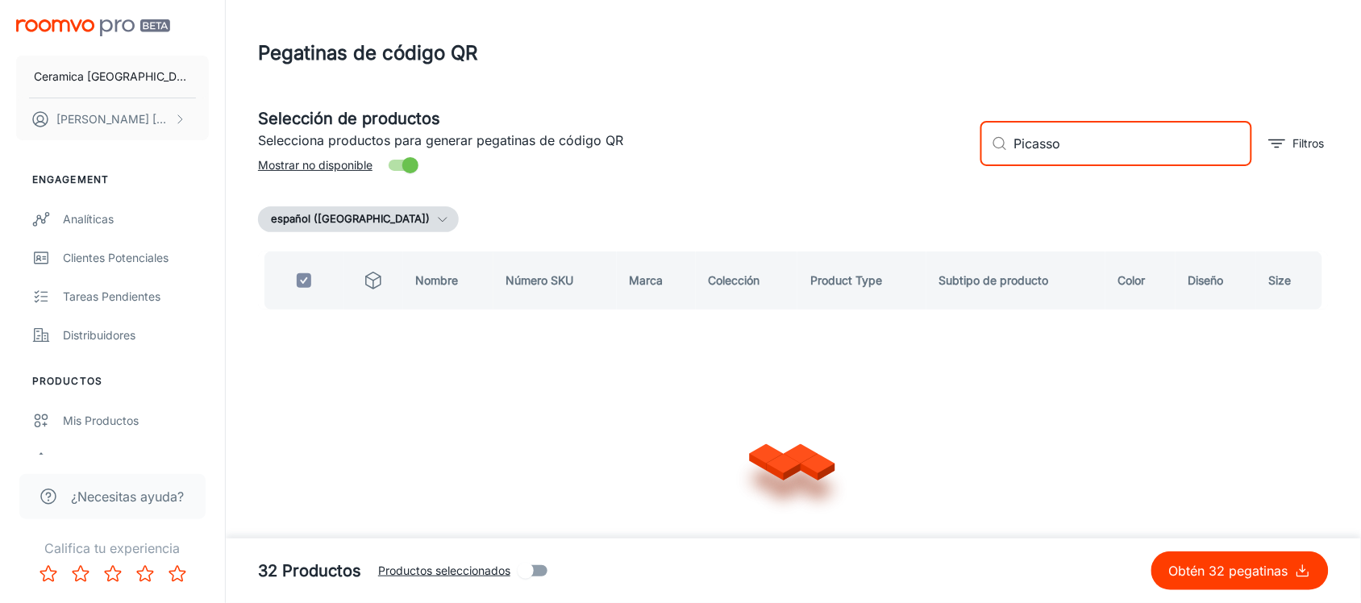
checkbox input "false"
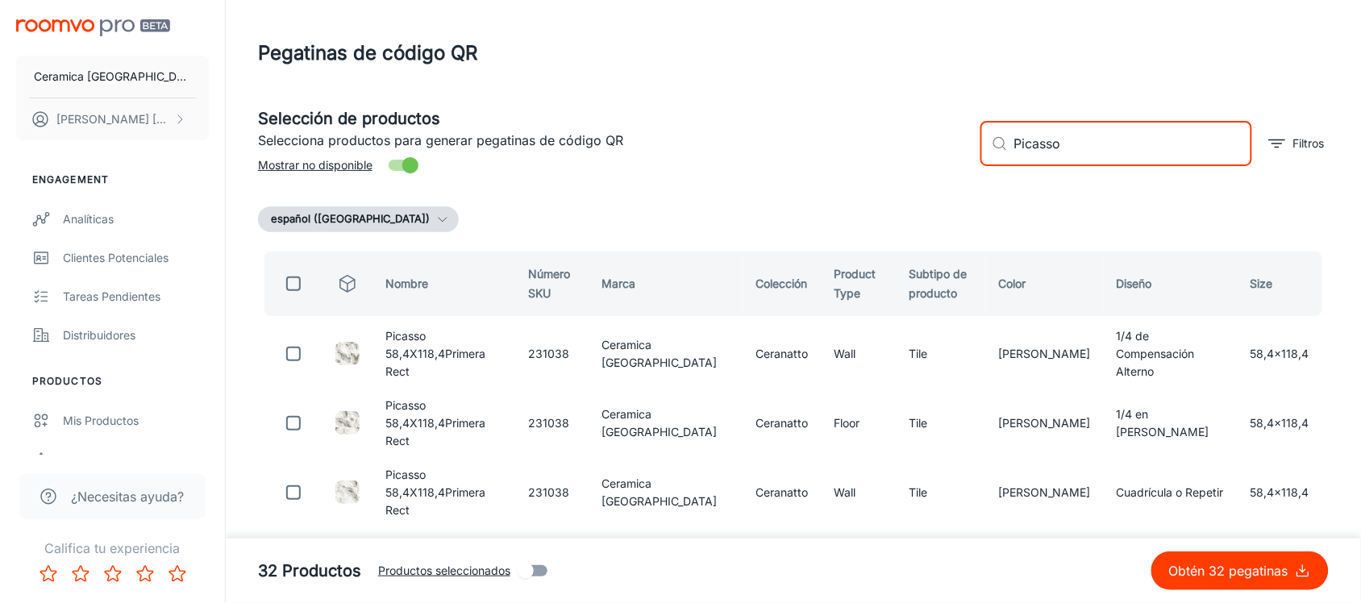
click at [1033, 139] on input "Picasso" at bounding box center [1133, 143] width 238 height 45
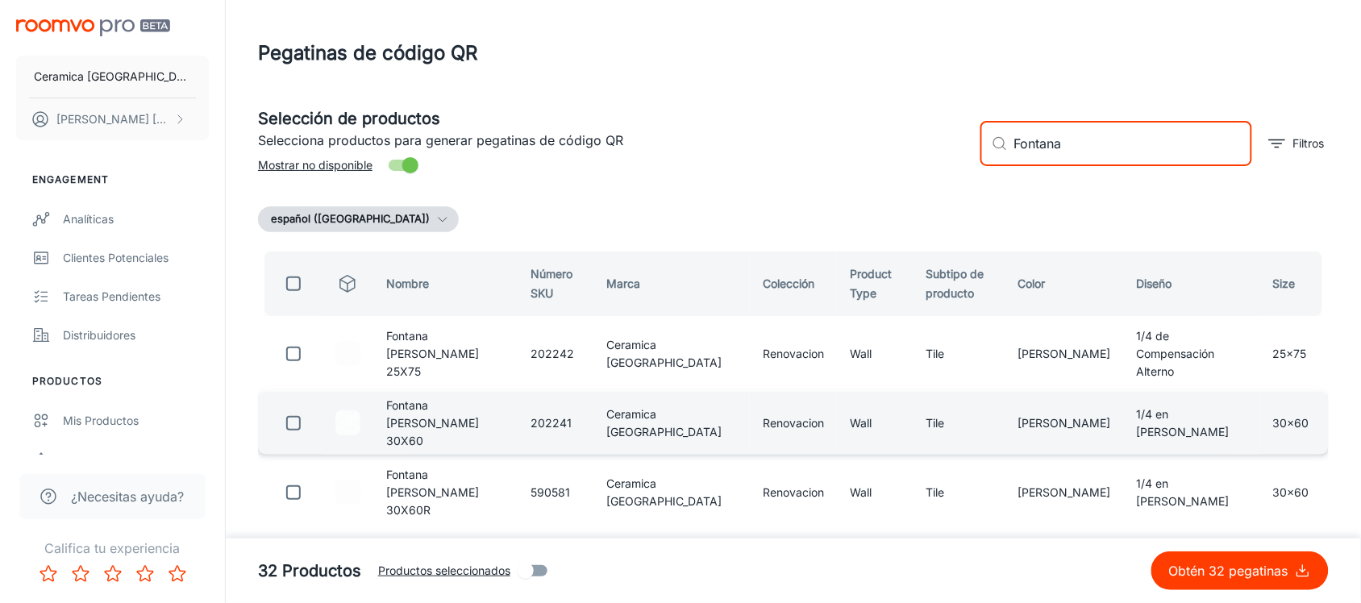
type input "Fontana"
click at [299, 407] on input "checkbox" at bounding box center [293, 423] width 32 height 32
checkbox input "true"
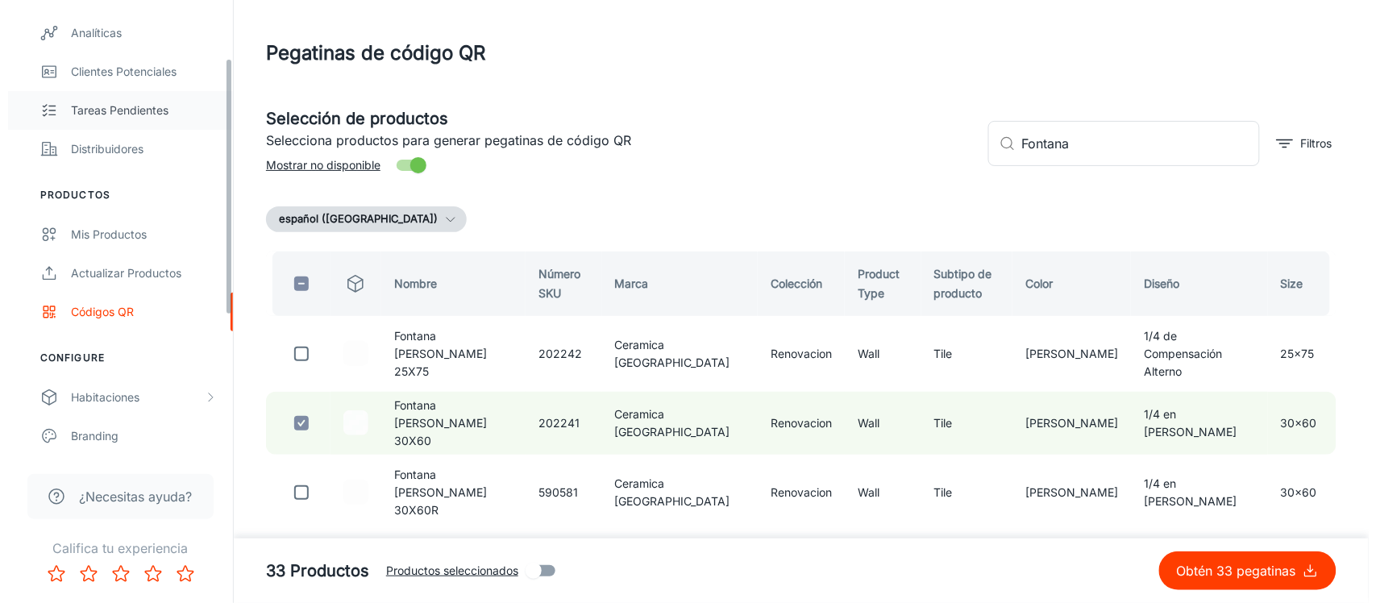
scroll to position [202, 0]
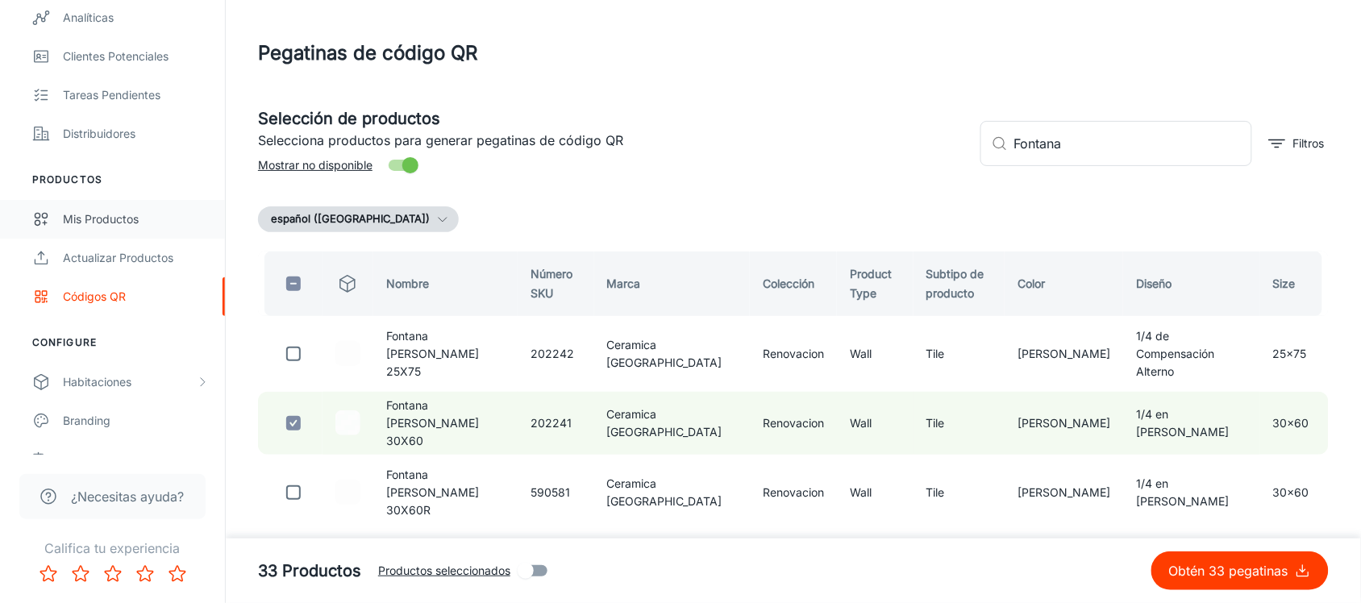
click at [144, 204] on link "Mis productos" at bounding box center [112, 219] width 225 height 39
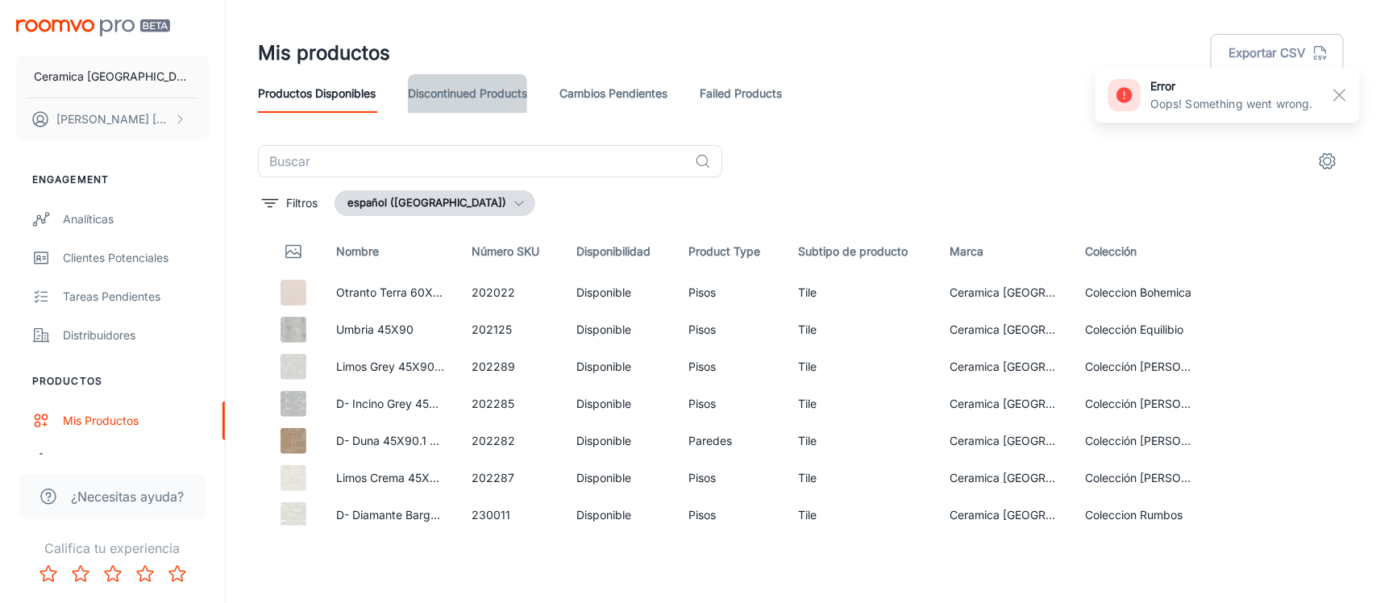
click at [462, 90] on link "Discontinued Products" at bounding box center [467, 93] width 119 height 39
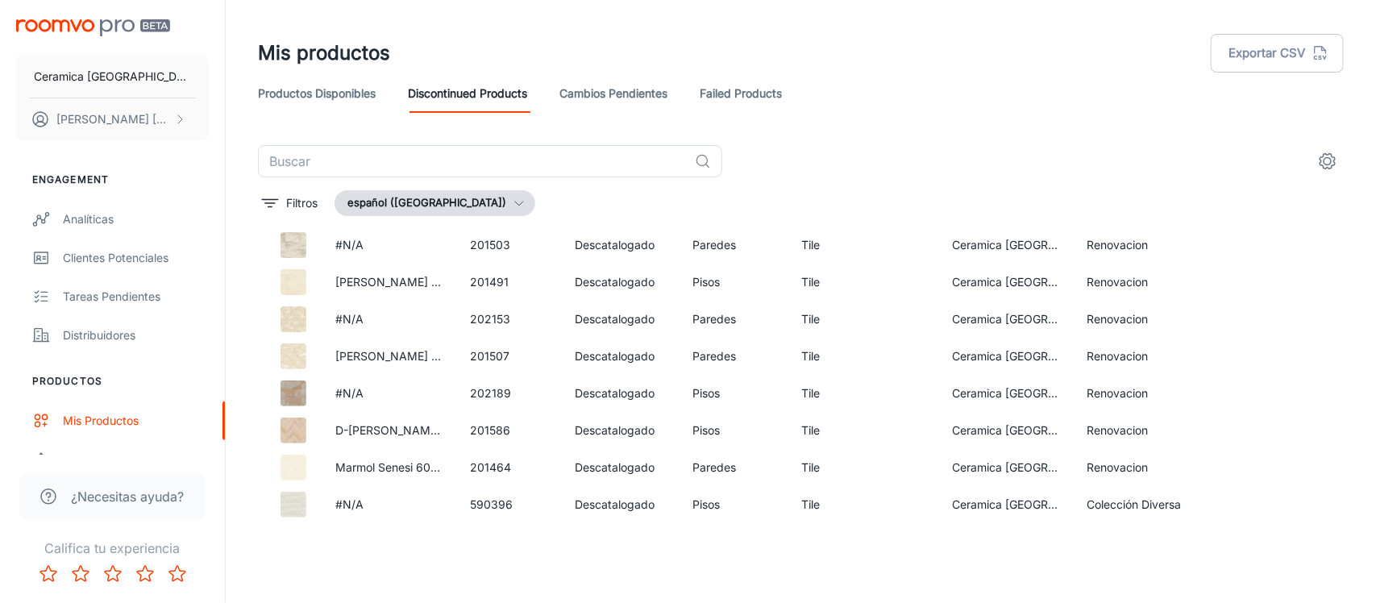
scroll to position [2387, 0]
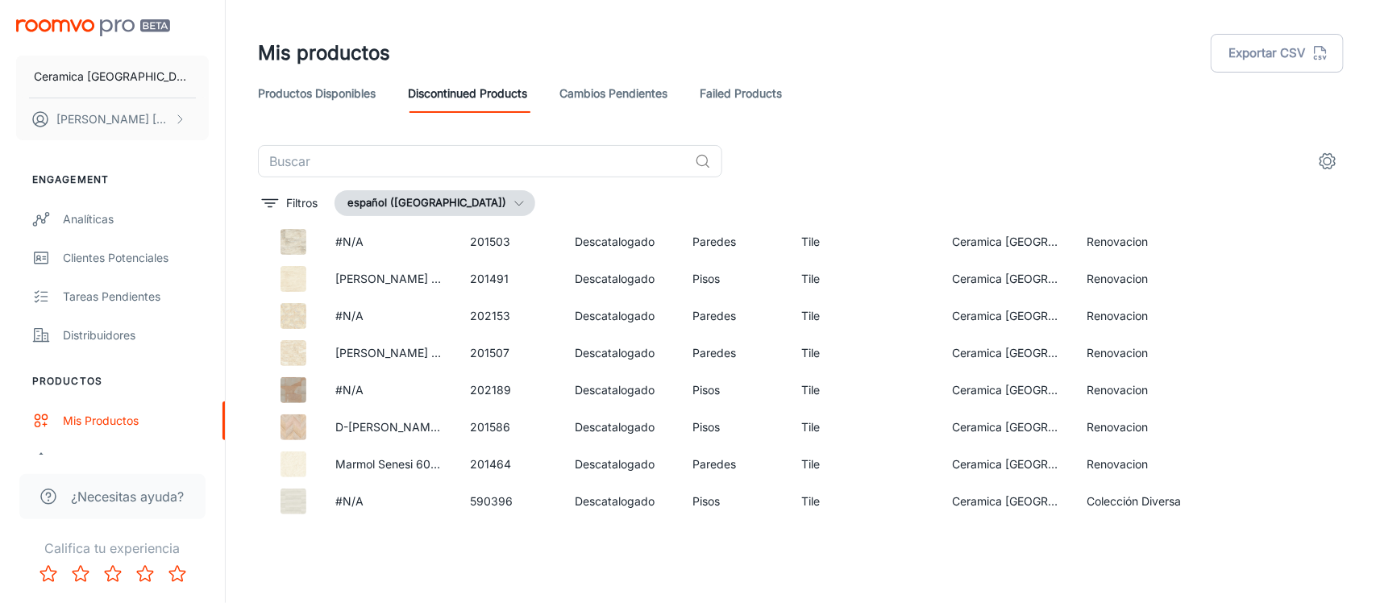
click at [320, 98] on link "Productos disponibles" at bounding box center [317, 93] width 118 height 39
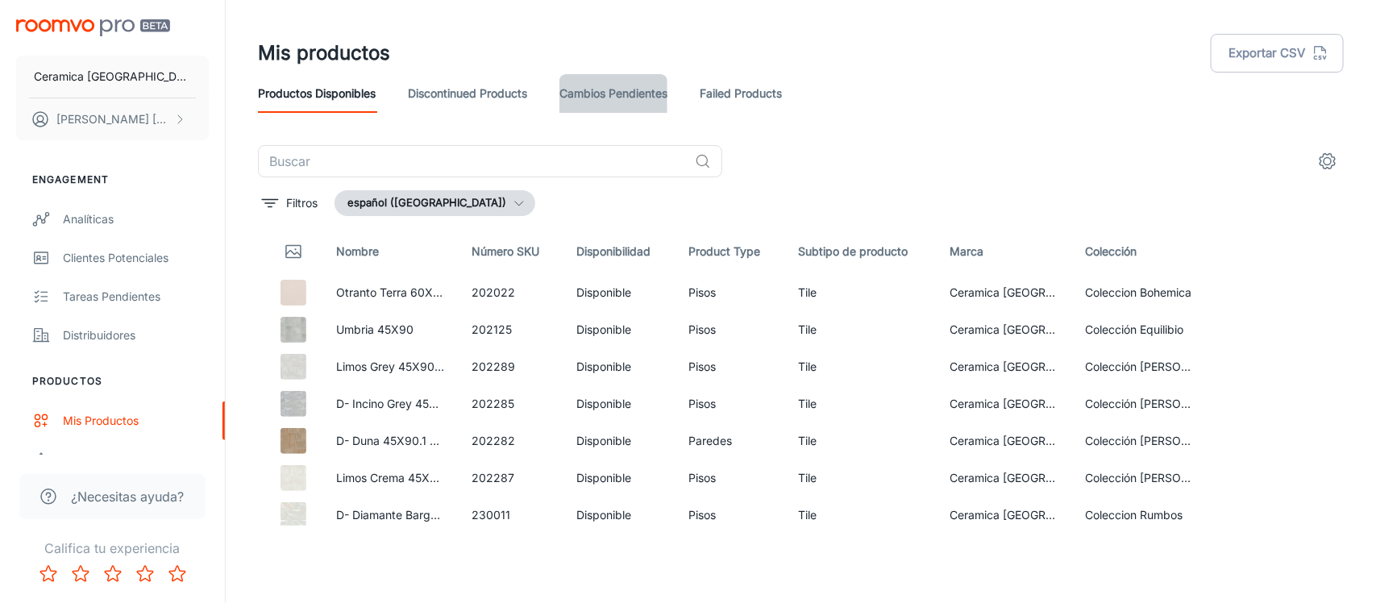
click at [657, 81] on link "Cambios pendientes" at bounding box center [614, 93] width 108 height 39
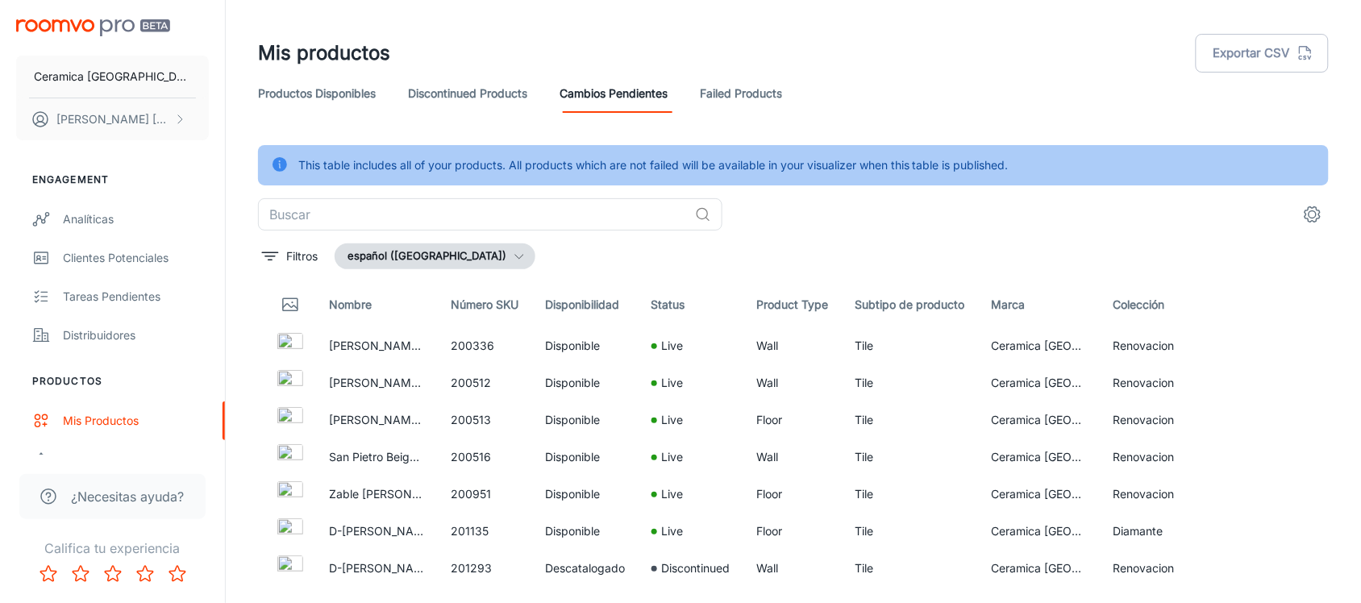
click at [752, 87] on link "Failed Products" at bounding box center [741, 93] width 82 height 39
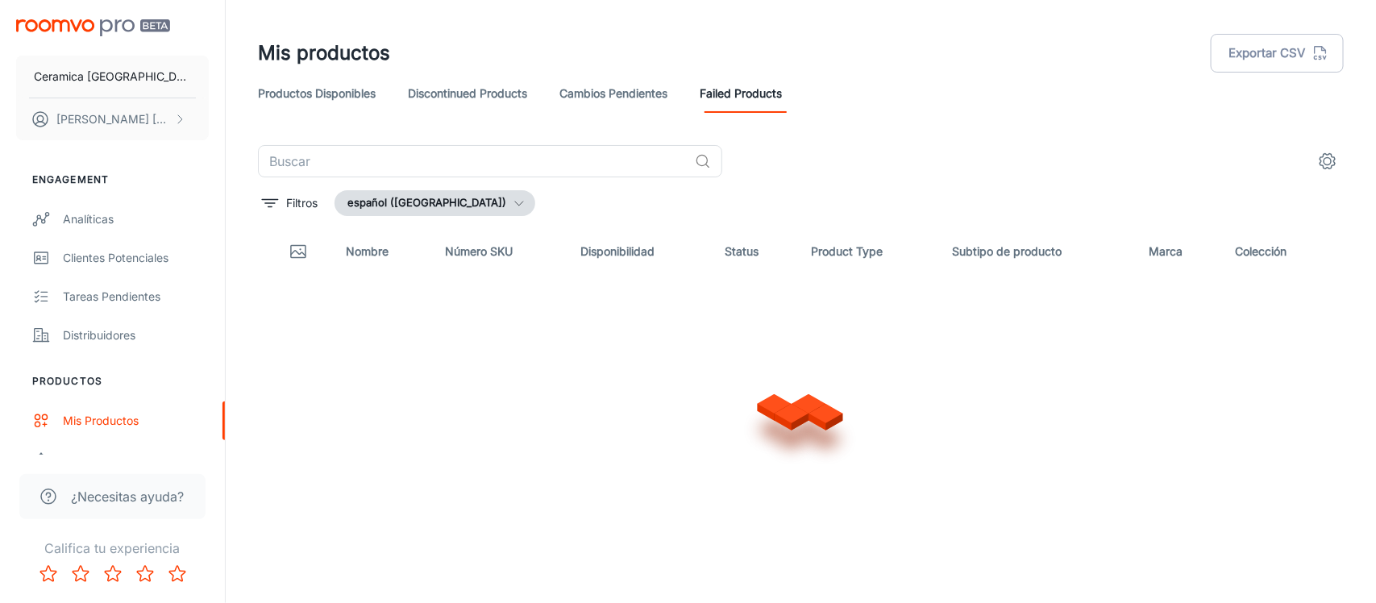
click at [343, 90] on link "Productos disponibles" at bounding box center [317, 93] width 118 height 39
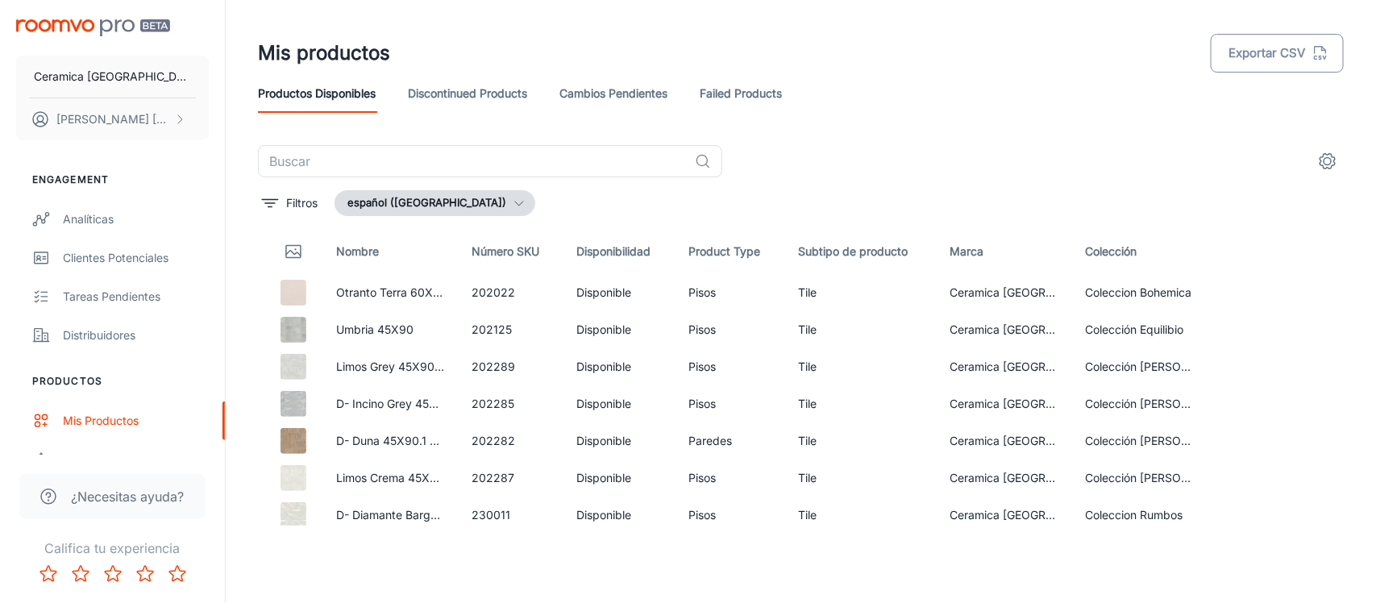
click at [1270, 45] on button "Exportar CSV" at bounding box center [1277, 53] width 133 height 39
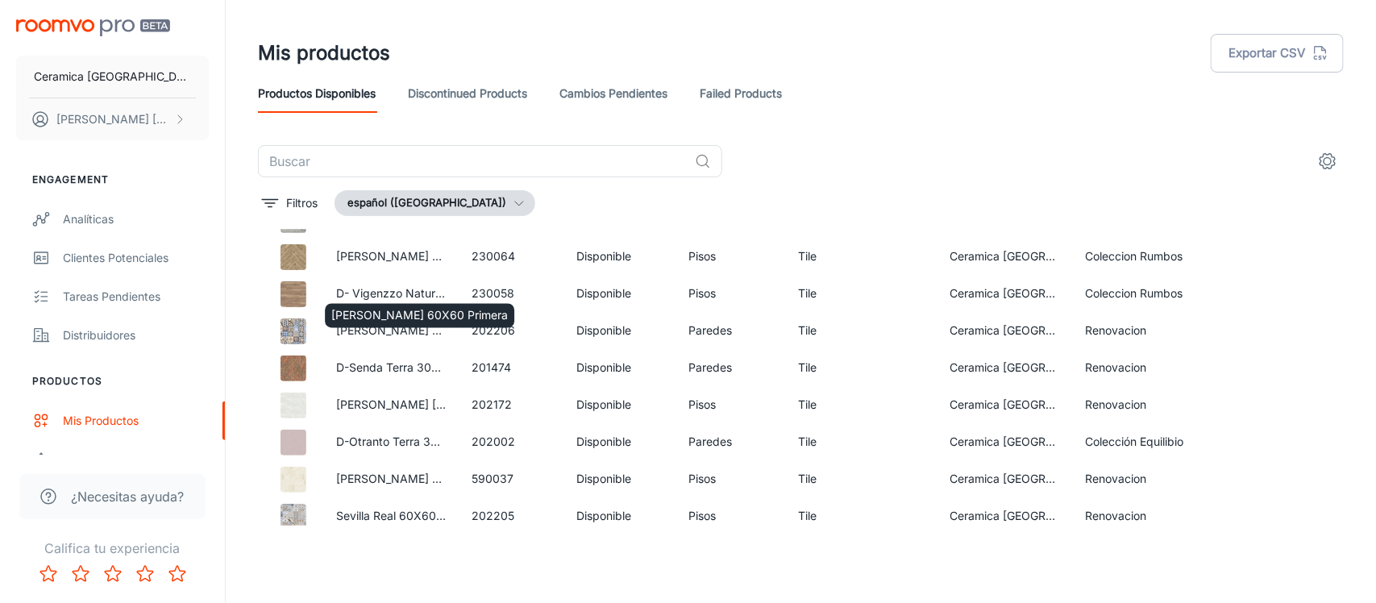
scroll to position [1411, 0]
